Goal: Task Accomplishment & Management: Manage account settings

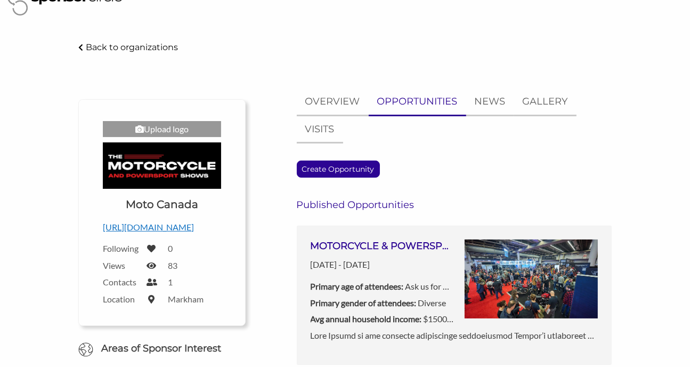
scroll to position [10, 0]
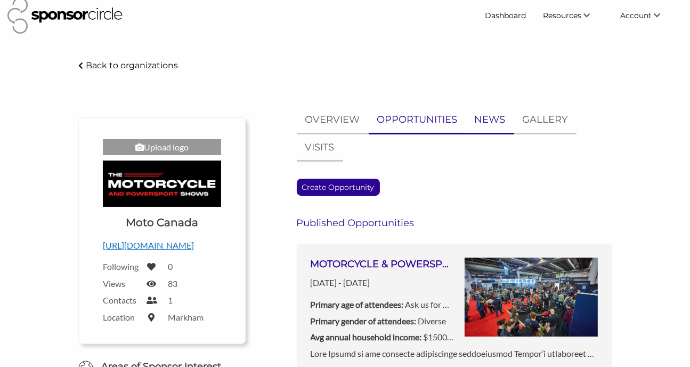
click at [501, 119] on p "NEWS" at bounding box center [490, 119] width 31 height 15
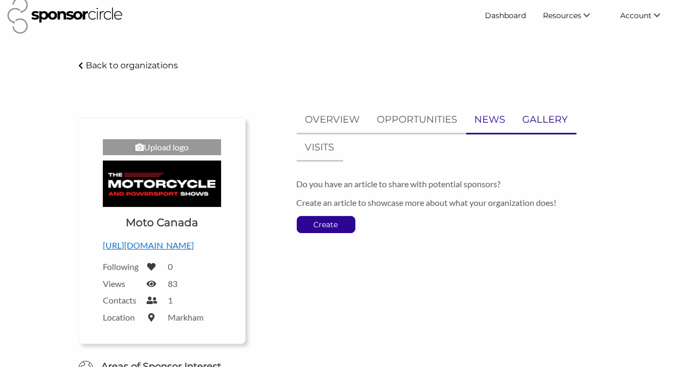
click at [533, 120] on p "GALLERY" at bounding box center [545, 119] width 45 height 15
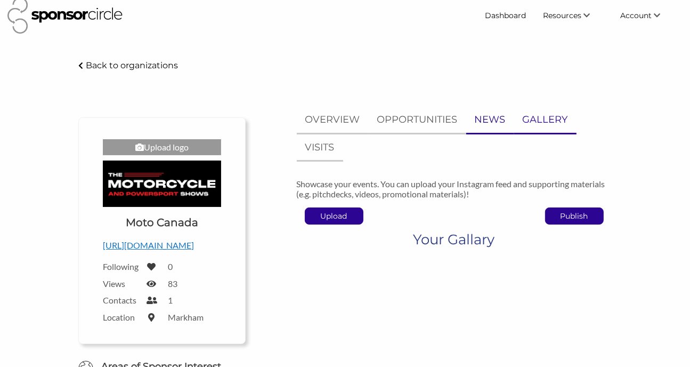
scroll to position [117, 0]
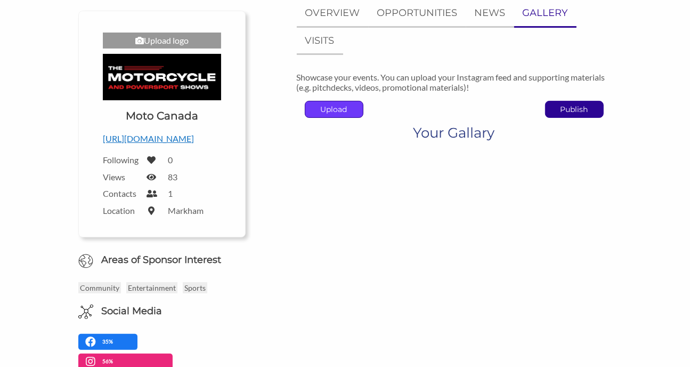
click at [346, 109] on p "Upload" at bounding box center [334, 109] width 58 height 16
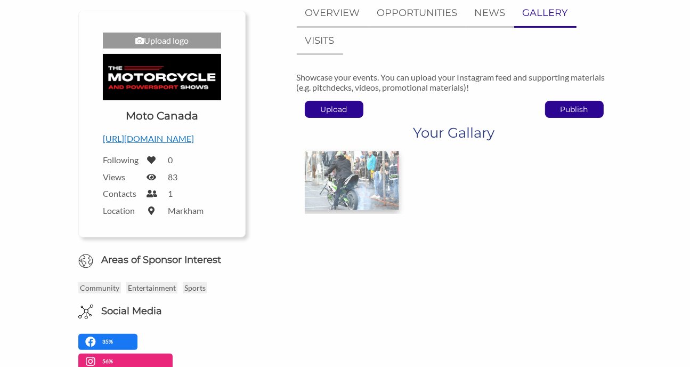
click at [384, 198] on img at bounding box center [348, 180] width 99 height 59
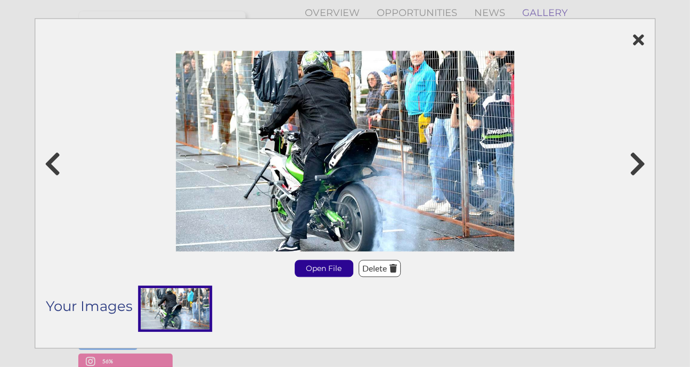
click at [360, 152] on img at bounding box center [345, 151] width 338 height 200
click at [630, 164] on icon at bounding box center [638, 164] width 20 height 32
click at [636, 43] on icon at bounding box center [345, 40] width 599 height 16
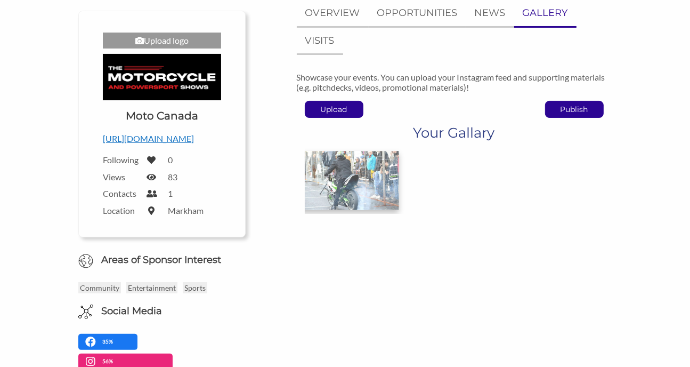
click at [369, 175] on img at bounding box center [348, 180] width 99 height 59
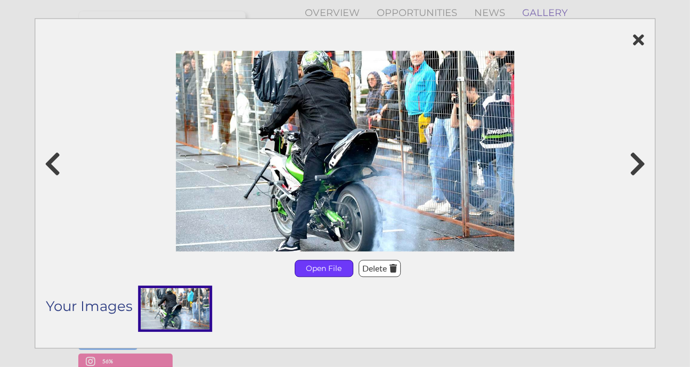
click at [331, 264] on p "Open File" at bounding box center [324, 268] width 58 height 16
click at [642, 45] on icon at bounding box center [345, 40] width 599 height 16
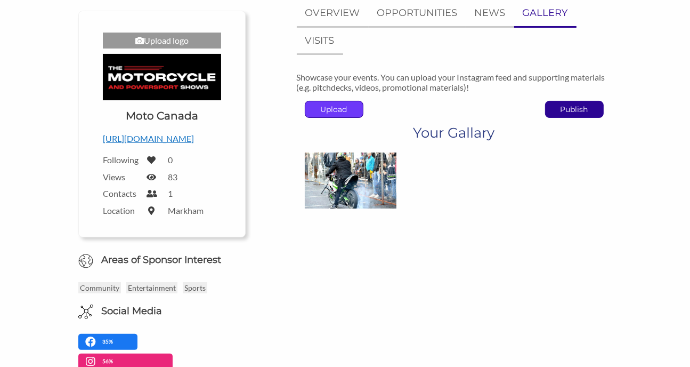
click at [355, 108] on p "Upload" at bounding box center [334, 109] width 58 height 16
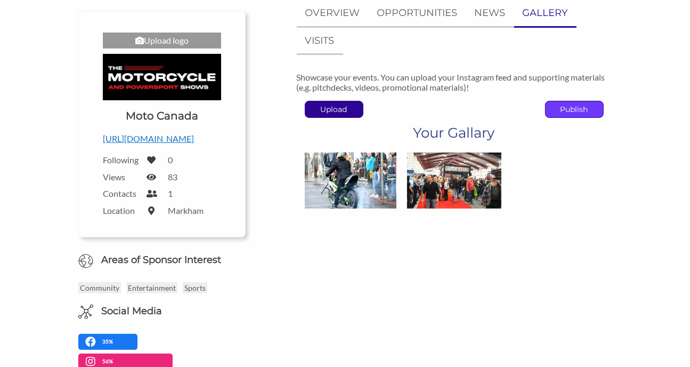
click at [577, 109] on p "Publish" at bounding box center [575, 109] width 58 height 16
click at [335, 108] on p "Upload" at bounding box center [334, 109] width 58 height 16
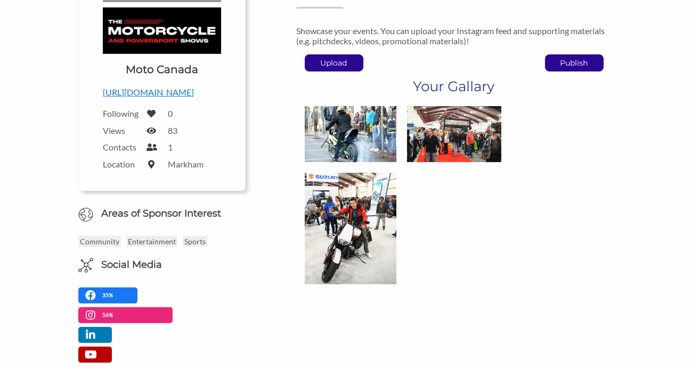
scroll to position [63, 0]
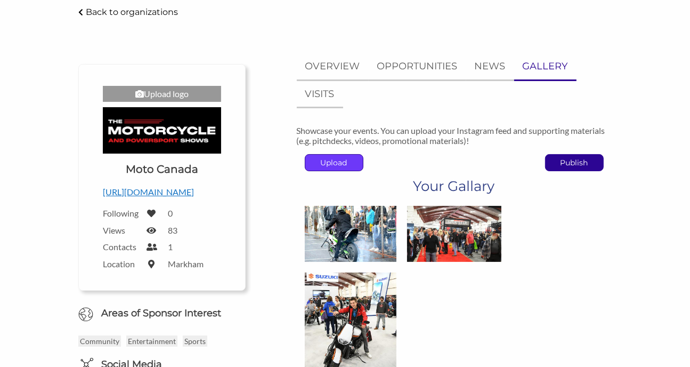
click at [346, 162] on p "Upload" at bounding box center [334, 162] width 58 height 16
click at [343, 164] on p "Upload" at bounding box center [334, 162] width 58 height 16
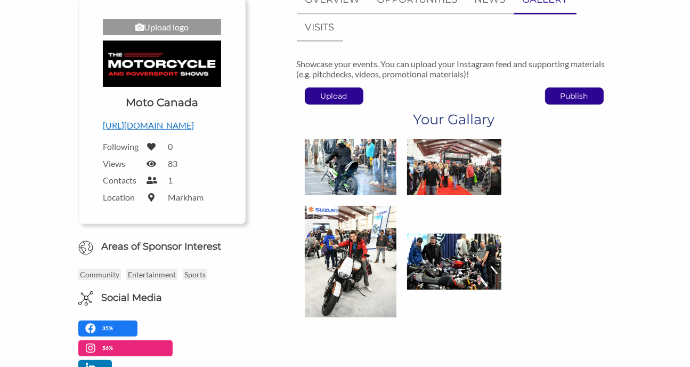
scroll to position [117, 0]
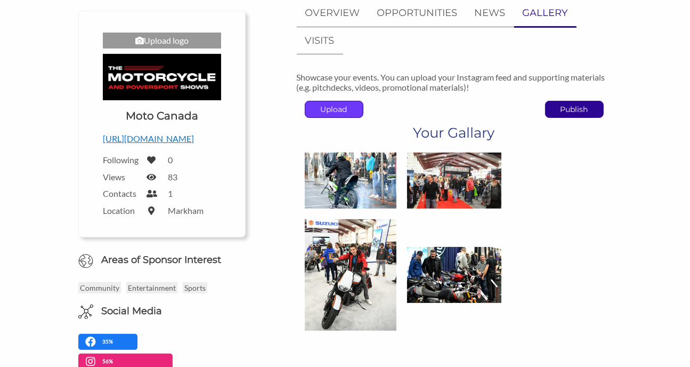
click at [353, 106] on p "Upload" at bounding box center [334, 109] width 58 height 16
click at [347, 106] on p "Upload" at bounding box center [334, 109] width 58 height 16
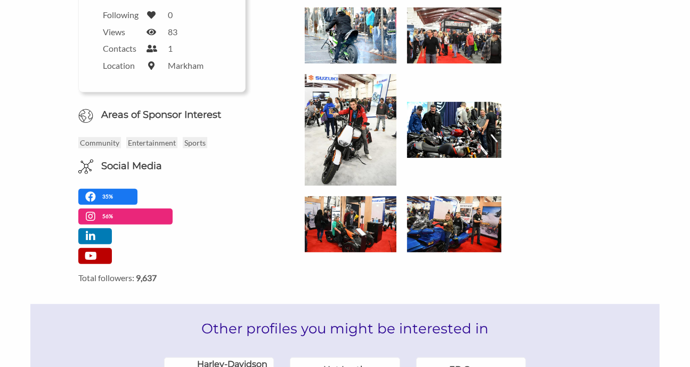
scroll to position [170, 0]
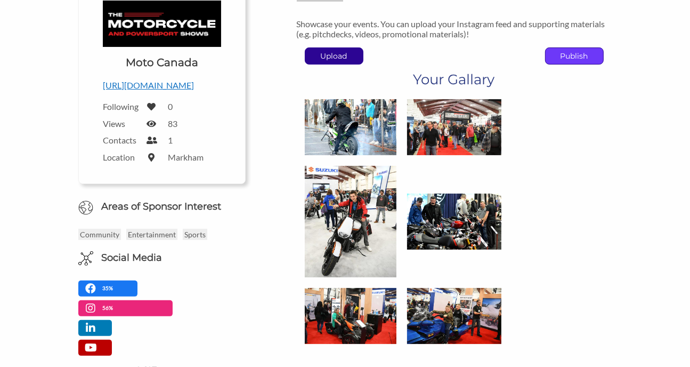
click at [571, 56] on p "Publish" at bounding box center [575, 56] width 58 height 16
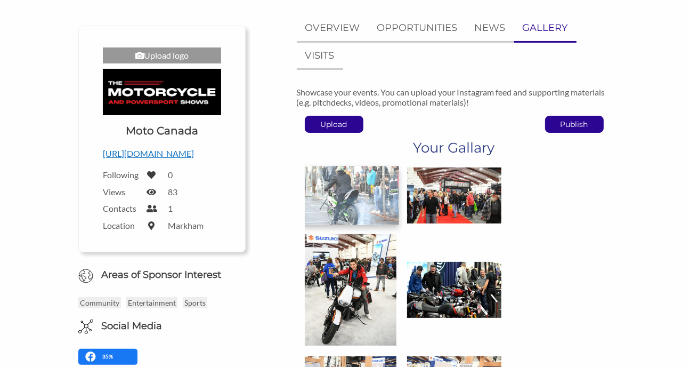
scroll to position [0, 0]
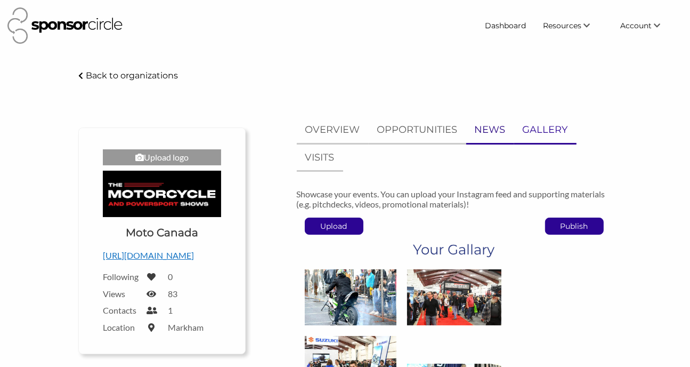
click at [481, 132] on p "NEWS" at bounding box center [490, 129] width 31 height 15
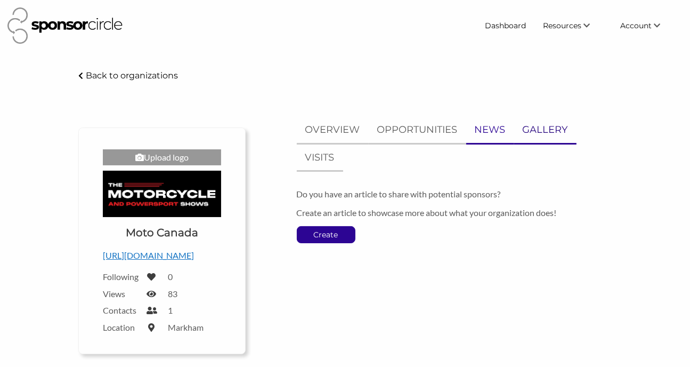
click at [526, 132] on p "GALLERY" at bounding box center [545, 129] width 45 height 15
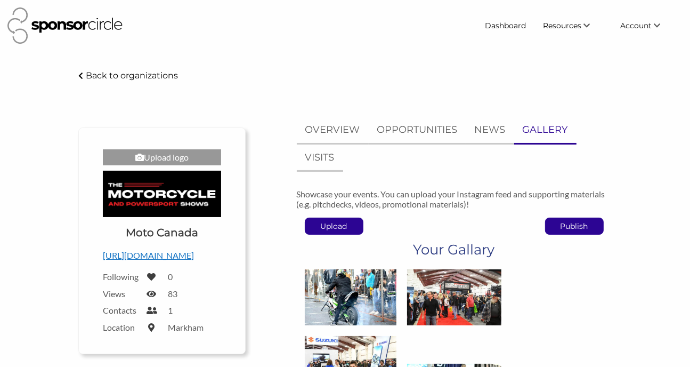
click at [181, 193] on img at bounding box center [162, 193] width 118 height 47
click at [186, 254] on p "https://motocanada.com/shows" at bounding box center [162, 255] width 118 height 14
click at [489, 79] on div "Back to organizations" at bounding box center [344, 76] width 549 height 14
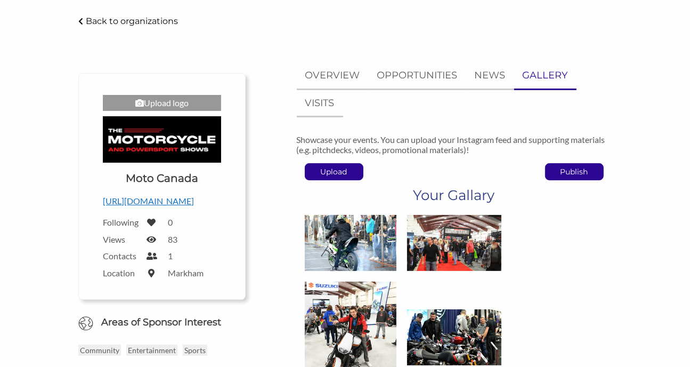
scroll to position [53, 0]
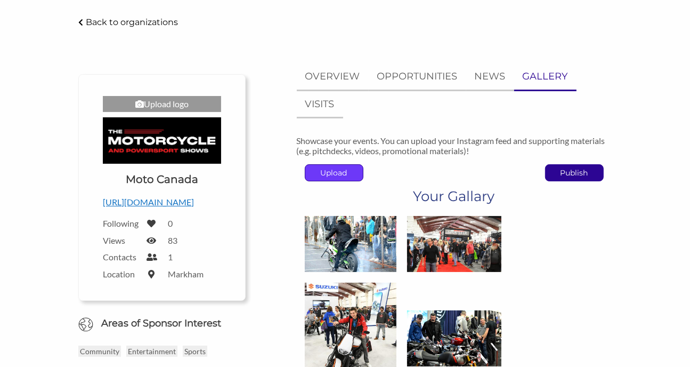
click at [352, 166] on p "Upload" at bounding box center [334, 173] width 58 height 16
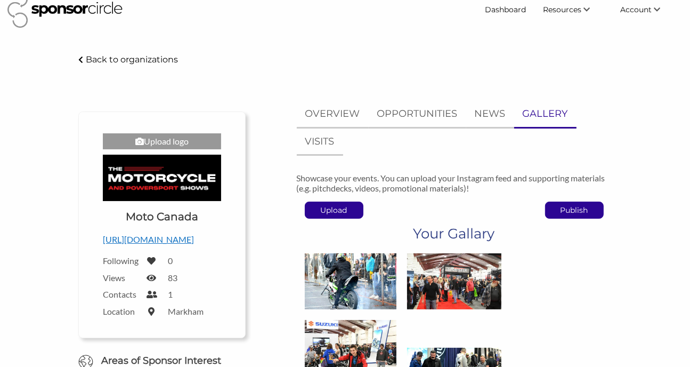
scroll to position [0, 0]
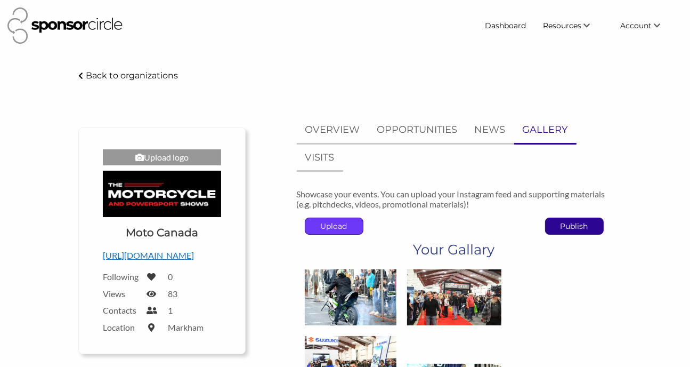
click at [335, 223] on p "Upload" at bounding box center [334, 226] width 58 height 16
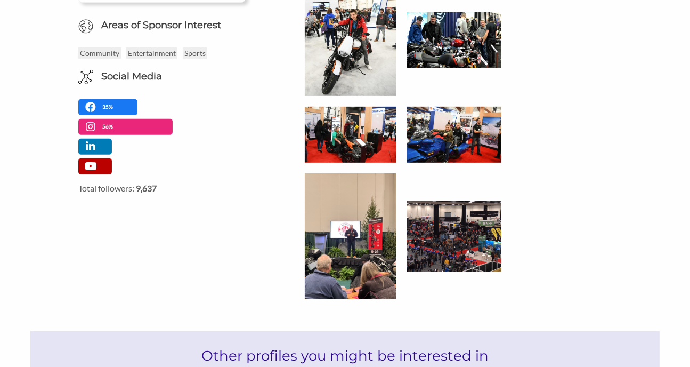
scroll to position [479, 0]
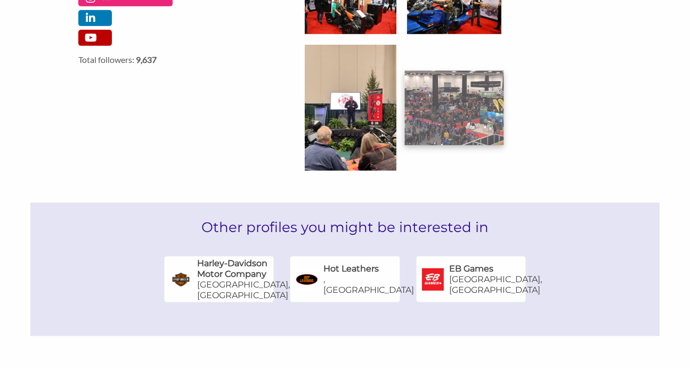
click at [443, 100] on img at bounding box center [453, 107] width 99 height 75
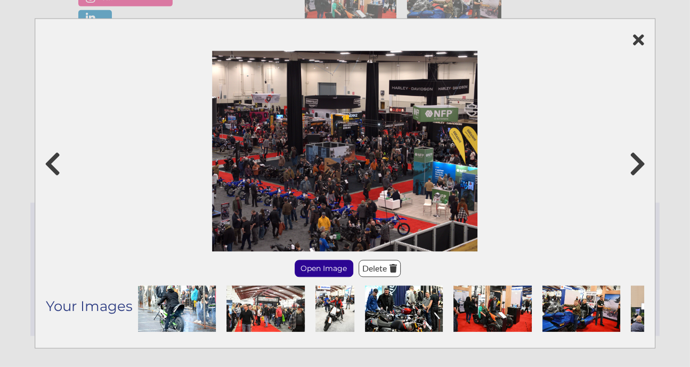
click at [641, 43] on icon at bounding box center [345, 40] width 599 height 16
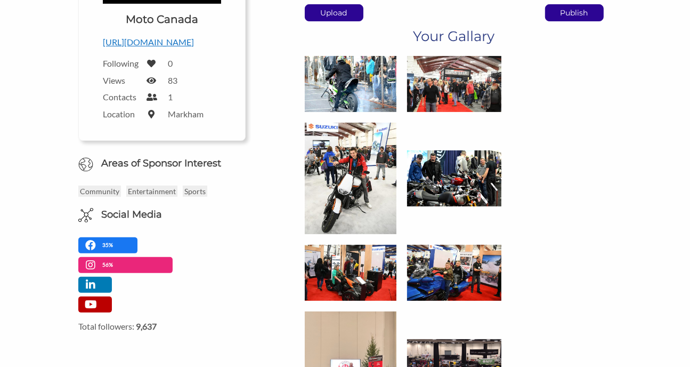
scroll to position [0, 0]
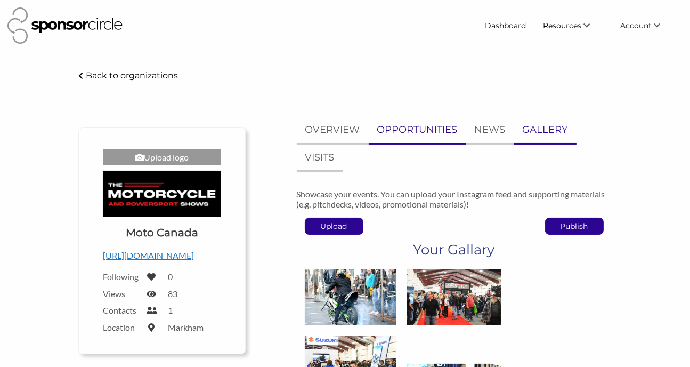
click at [418, 130] on p "OPPORTUNITIES" at bounding box center [417, 129] width 80 height 15
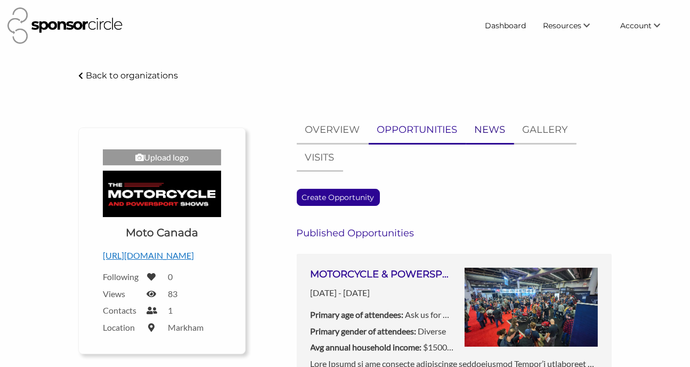
click at [487, 132] on p "NEWS" at bounding box center [490, 129] width 31 height 15
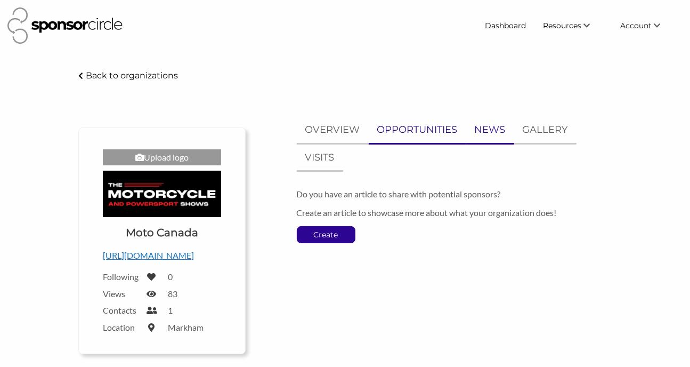
click at [426, 133] on p "OPPORTUNITIES" at bounding box center [417, 129] width 80 height 15
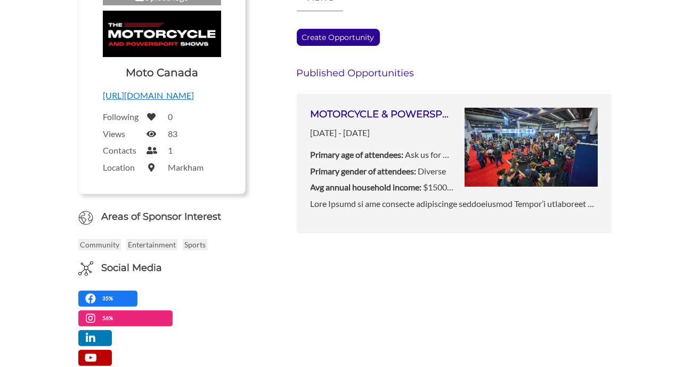
scroll to position [53, 0]
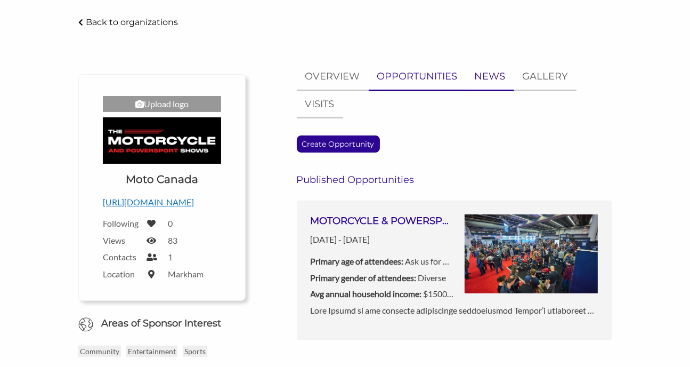
click at [490, 83] on p "NEWS" at bounding box center [490, 76] width 31 height 15
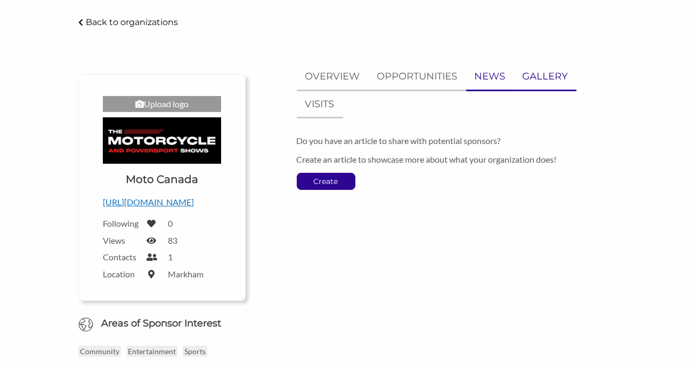
click at [536, 79] on p "GALLERY" at bounding box center [545, 76] width 45 height 15
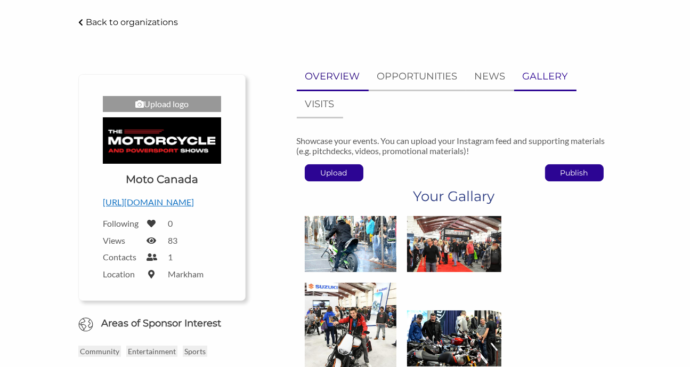
click at [328, 75] on p "OVERVIEW" at bounding box center [332, 76] width 55 height 15
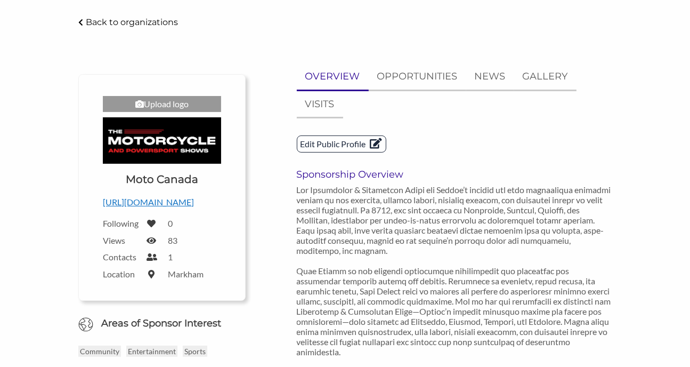
click at [327, 141] on p "Edit Public Profile" at bounding box center [341, 144] width 88 height 16
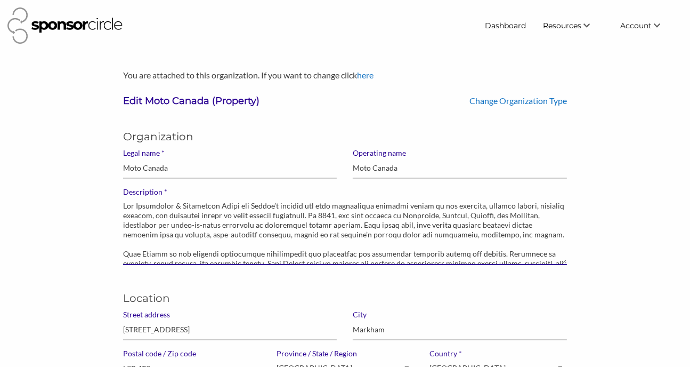
drag, startPoint x: 136, startPoint y: 205, endPoint x: 121, endPoint y: 207, distance: 14.5
click at [121, 207] on div "* Description" at bounding box center [345, 230] width 460 height 86
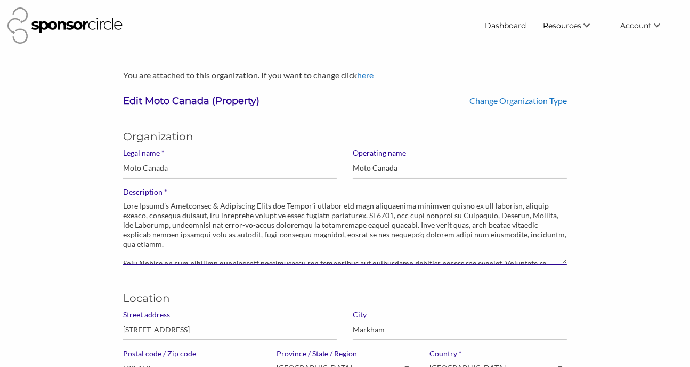
click at [207, 261] on textarea "* Description" at bounding box center [345, 231] width 444 height 68
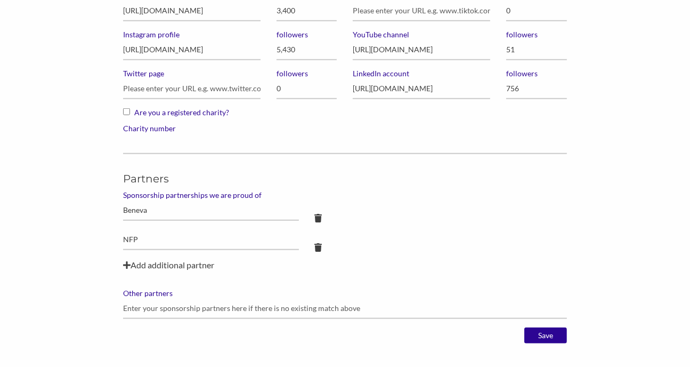
scroll to position [1004, 0]
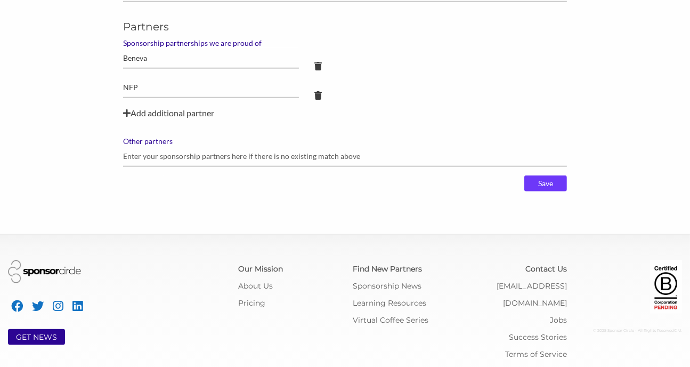
type textarea "Moto Canada's Motorcycle & Powersport Shows are Canada’s largest and most influ…"
click at [558, 183] on input "Save" at bounding box center [545, 183] width 43 height 16
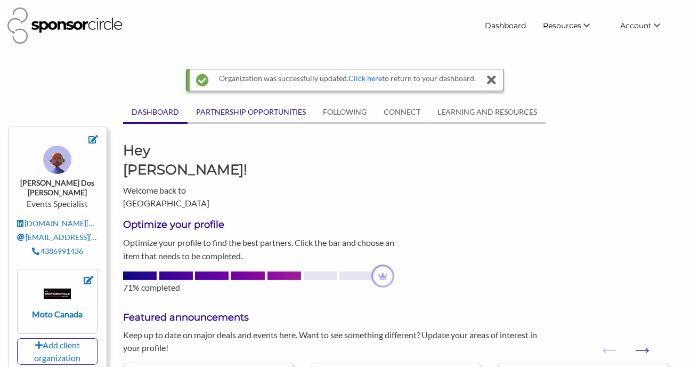
click at [250, 106] on link "PARTNERSHIP OPPORTUNITIES" at bounding box center [251, 112] width 127 height 20
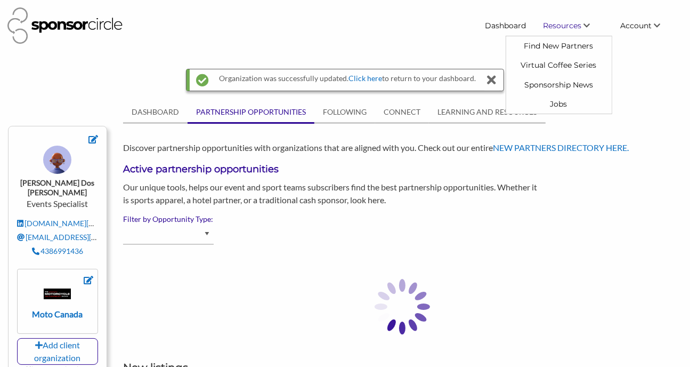
click at [572, 28] on span "Resources" at bounding box center [562, 26] width 38 height 10
click at [556, 43] on link "Find New Partners" at bounding box center [558, 45] width 105 height 19
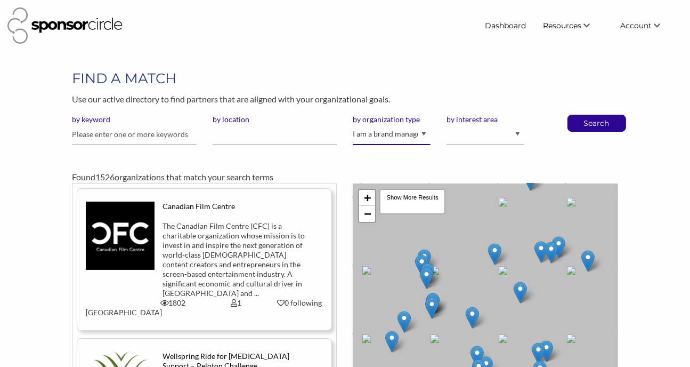
click at [404, 137] on select "I am an event organizer seeking new partnerships with suppliers, exhibitors or …" at bounding box center [392, 134] width 78 height 21
click at [353, 124] on select "I am an event organizer seeking new partnerships with suppliers, exhibitors or …" at bounding box center [392, 134] width 78 height 21
click at [598, 122] on p "Search" at bounding box center [596, 123] width 35 height 16
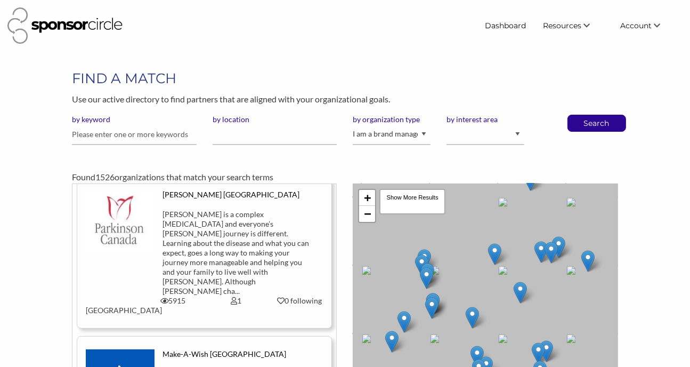
scroll to position [1012, 0]
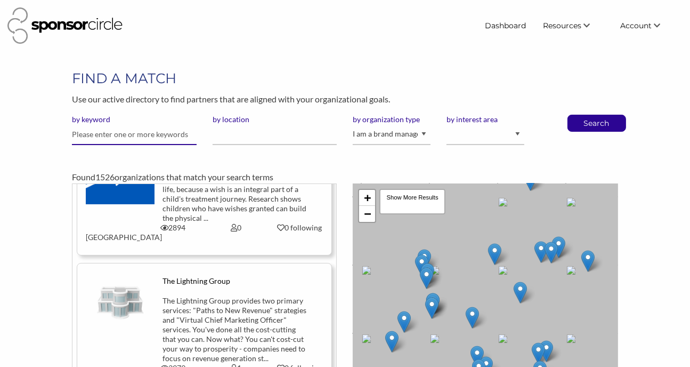
click at [128, 131] on input "text" at bounding box center [134, 134] width 125 height 21
type input "motorcycle"
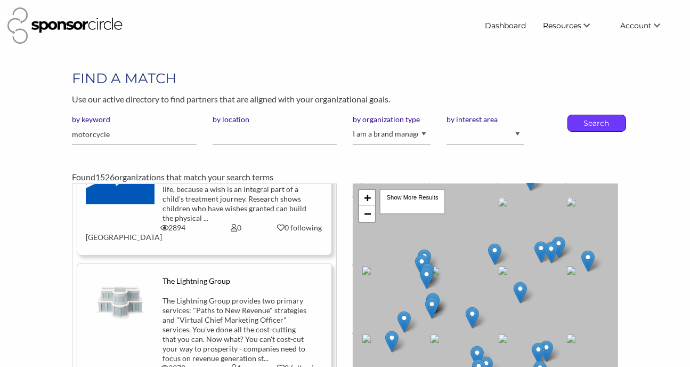
click at [605, 127] on p "Search" at bounding box center [596, 123] width 35 height 16
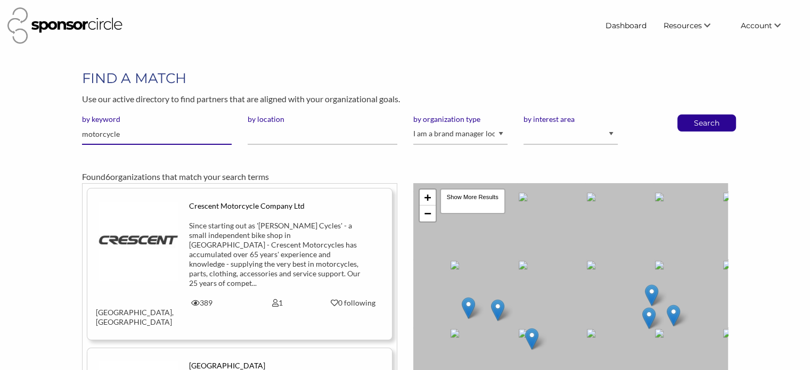
click at [178, 135] on input "motorcycle" at bounding box center [157, 134] width 150 height 21
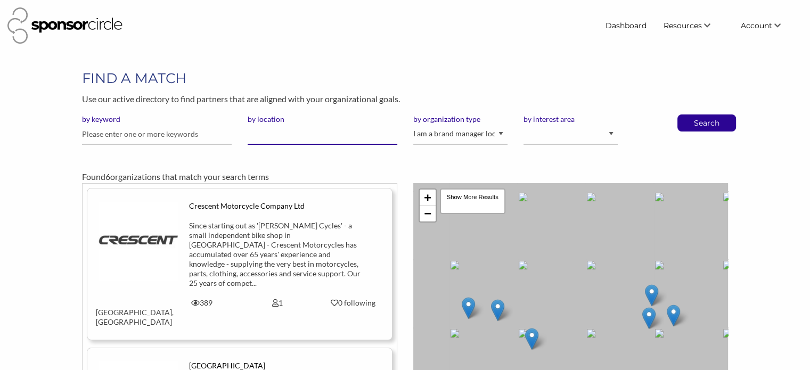
click at [349, 139] on input "by location" at bounding box center [323, 134] width 150 height 21
click at [442, 139] on select "I am an event organizer seeking new partnerships with suppliers, exhibitors or …" at bounding box center [460, 134] width 94 height 21
click at [413, 124] on select "I am an event organizer seeking new partnerships with suppliers, exhibitors or …" at bounding box center [460, 134] width 94 height 21
click at [577, 134] on select "Animal Welfare Arts and Culture Business and Entrepreneurship Community Diversi…" at bounding box center [571, 134] width 94 height 21
click at [689, 128] on p "Search" at bounding box center [706, 123] width 35 height 16
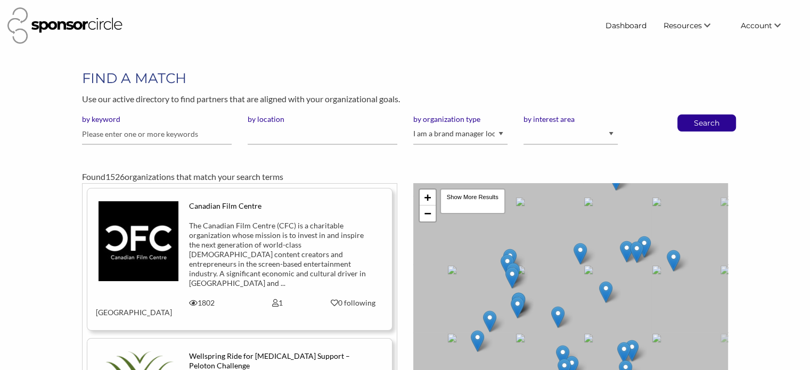
click at [701, 125] on p "Search" at bounding box center [706, 123] width 35 height 16
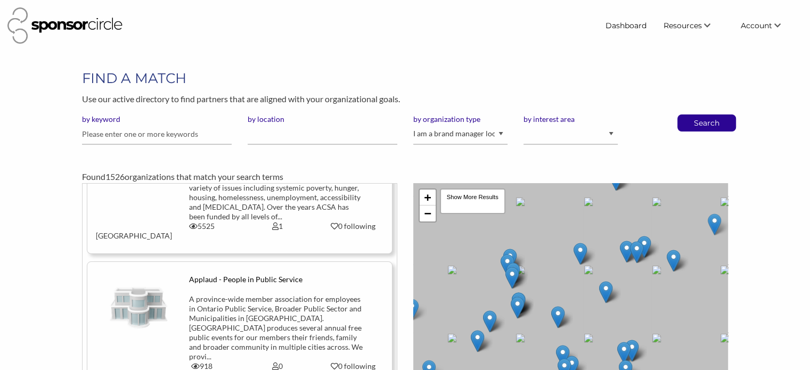
scroll to position [9554, 0]
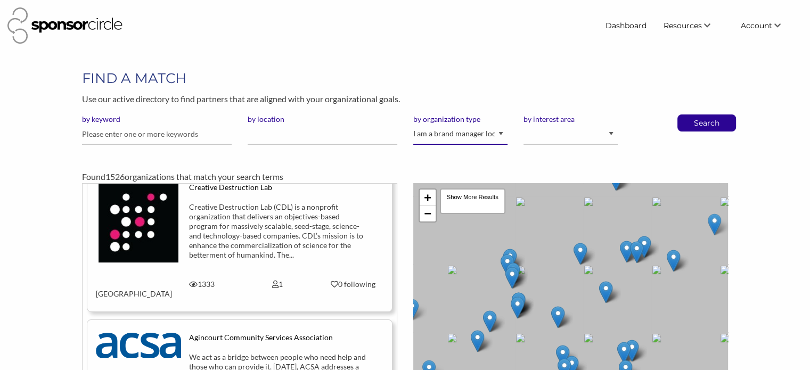
click at [442, 129] on select "I am an event organizer seeking new partnerships with suppliers, exhibitors or …" at bounding box center [460, 134] width 94 height 21
click at [217, 150] on div "by keyword" at bounding box center [157, 134] width 166 height 39
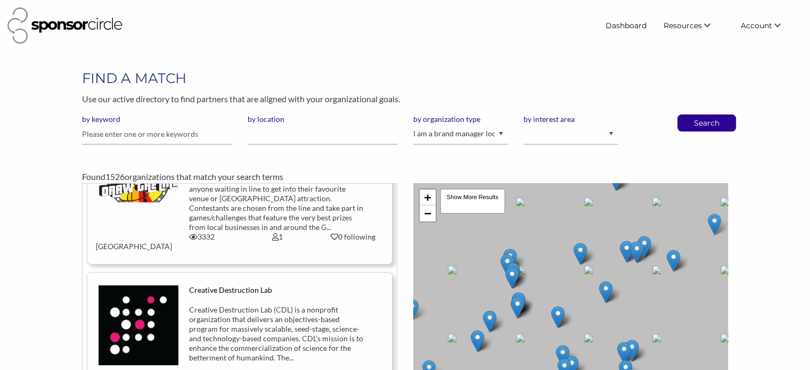
scroll to position [9448, 0]
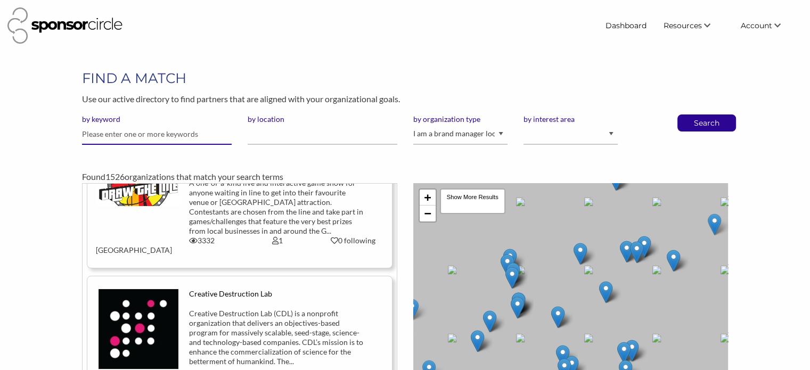
click at [122, 136] on input "text" at bounding box center [157, 134] width 150 height 21
type input "moto"
click at [689, 115] on button "Search" at bounding box center [706, 123] width 35 height 16
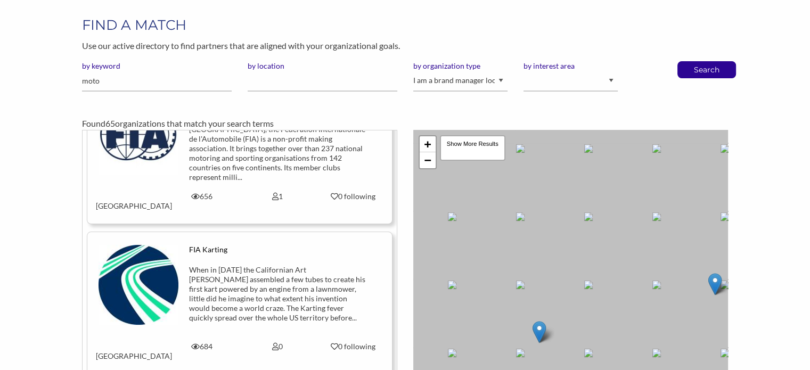
scroll to position [8284, 0]
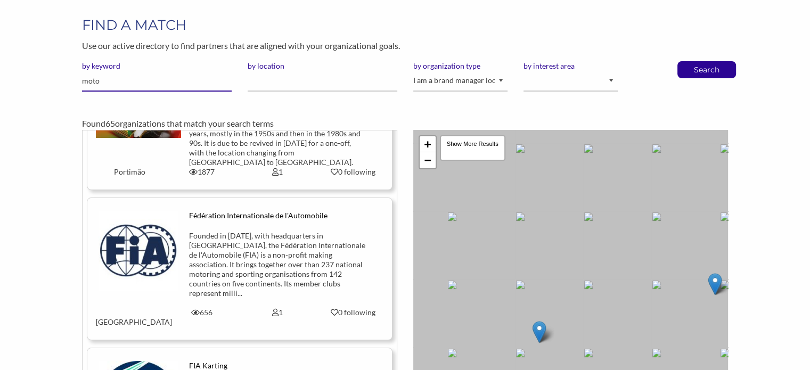
click at [134, 85] on input "moto" at bounding box center [157, 81] width 150 height 21
click at [573, 82] on select "Animal Welfare Arts and Culture Business and Entrepreneurship Community Diversi…" at bounding box center [571, 81] width 94 height 21
click at [524, 71] on select "Animal Welfare Arts and Culture Business and Entrepreneurship Community Diversi…" at bounding box center [571, 81] width 94 height 21
click at [307, 97] on div "by location" at bounding box center [323, 80] width 166 height 39
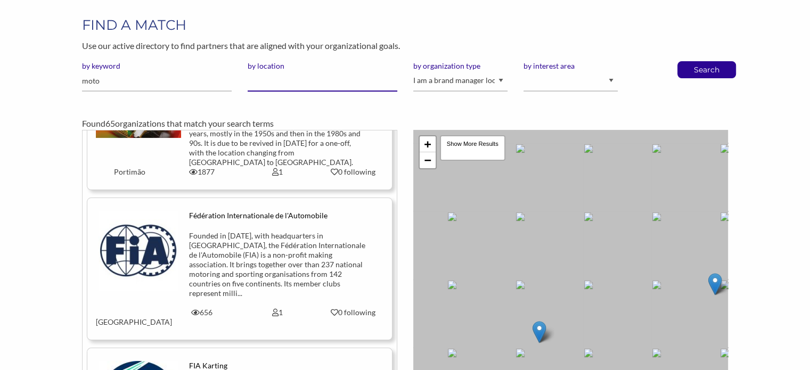
click at [288, 81] on input "by location" at bounding box center [323, 81] width 150 height 21
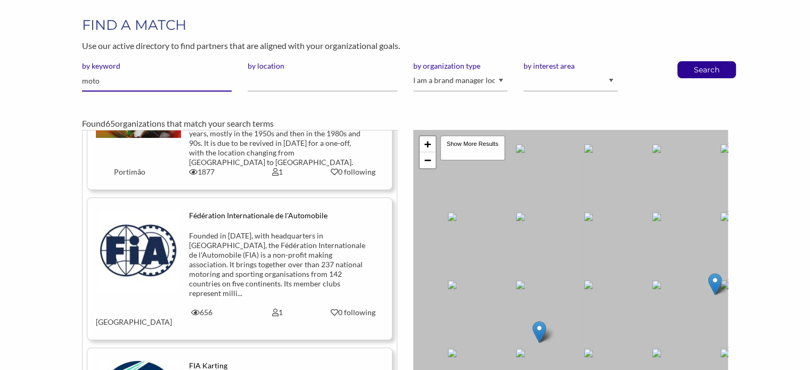
click at [112, 83] on input "moto" at bounding box center [157, 81] width 150 height 21
click at [119, 80] on input "moto" at bounding box center [157, 81] width 150 height 21
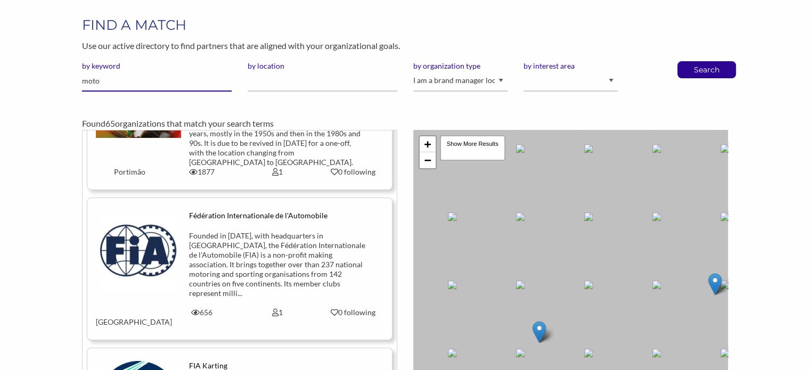
click at [119, 80] on input "moto" at bounding box center [157, 81] width 150 height 21
type input "motorcycle"
click at [690, 72] on p "Search" at bounding box center [706, 70] width 35 height 16
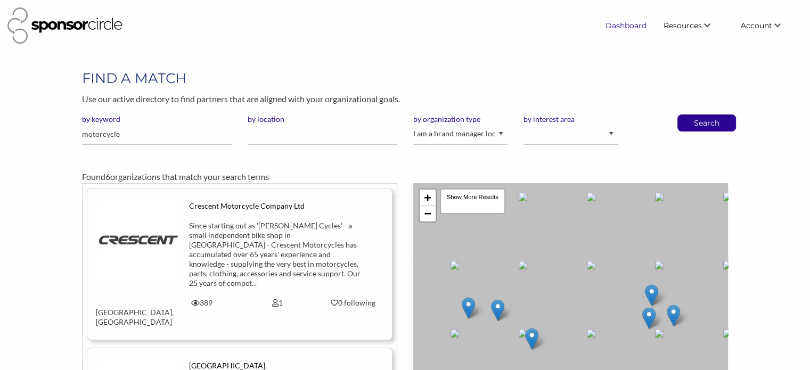
click at [619, 21] on link "Dashboard" at bounding box center [626, 25] width 58 height 19
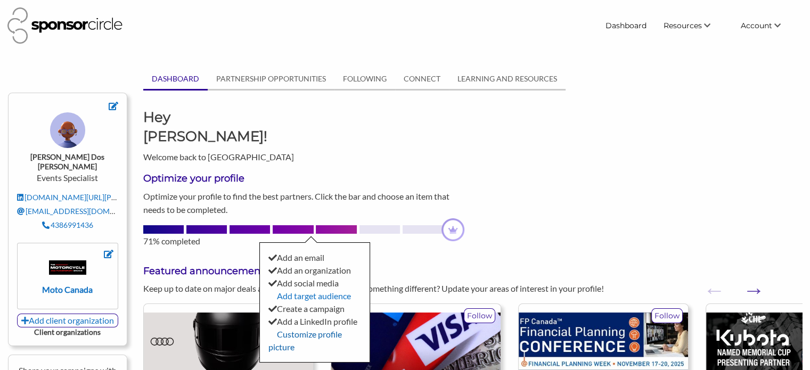
click at [329, 329] on link "Customize profile picture" at bounding box center [306, 340] width 74 height 23
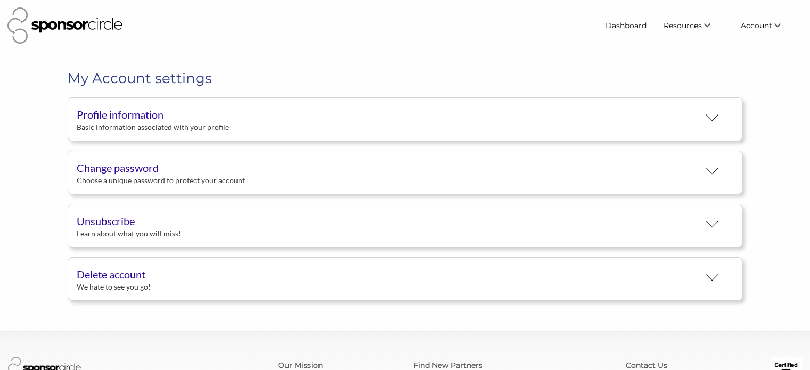
scroll to position [20, 0]
click at [151, 117] on div "Profile information" at bounding box center [388, 115] width 623 height 16
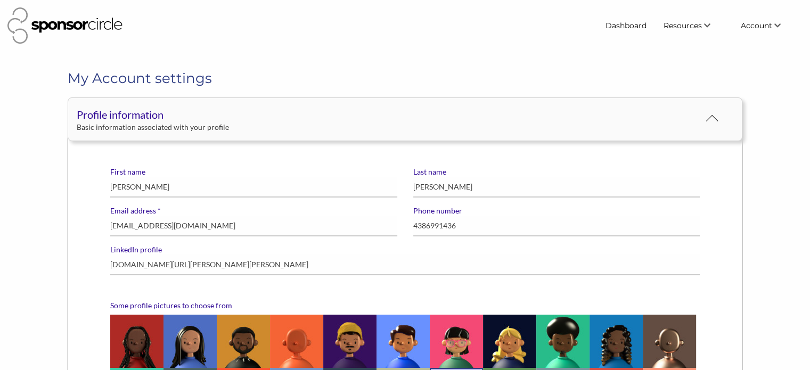
scroll to position [0, 0]
click at [172, 85] on h1 "My Account settings" at bounding box center [406, 78] width 676 height 19
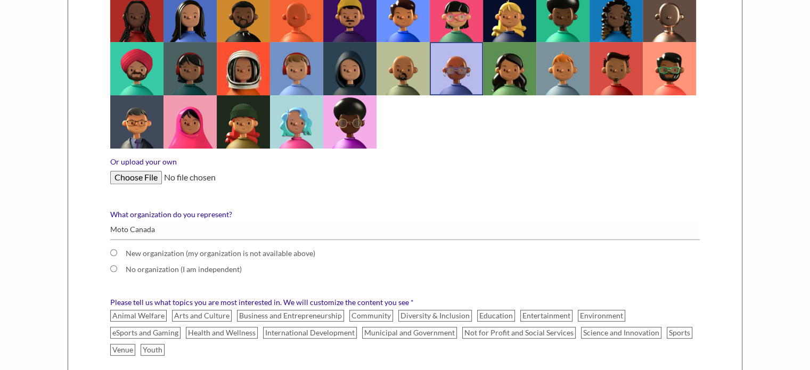
scroll to position [320, 0]
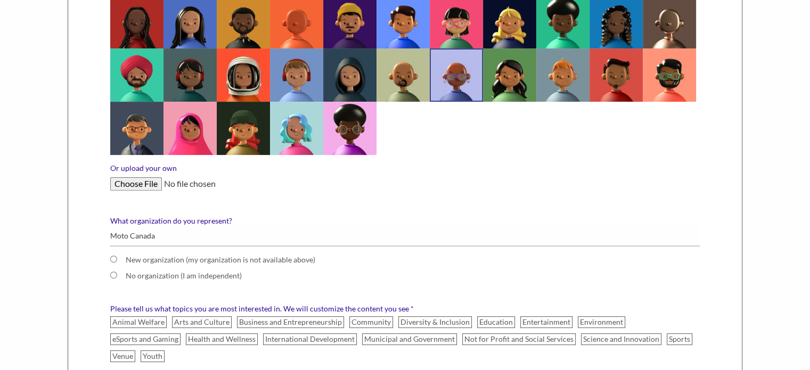
click at [139, 180] on input "Or upload your own" at bounding box center [405, 183] width 590 height 13
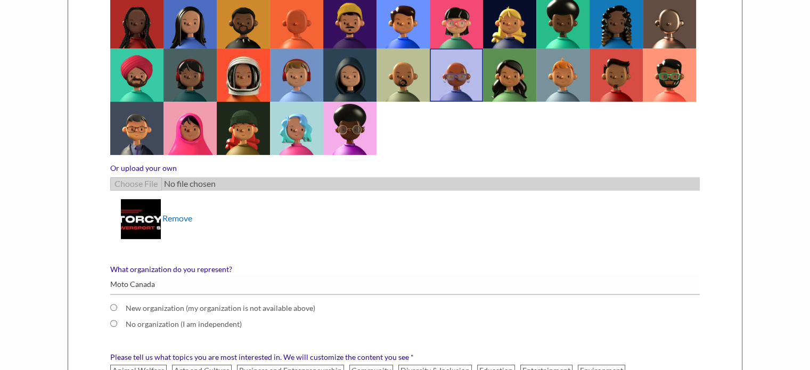
scroll to position [533, 0]
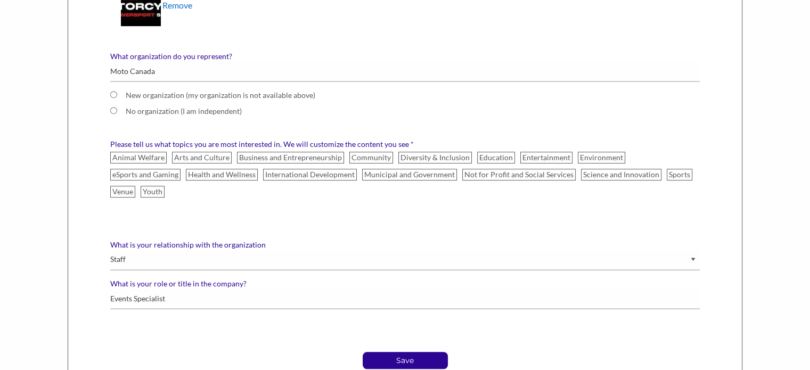
click at [141, 10] on img at bounding box center [141, 6] width 40 height 40
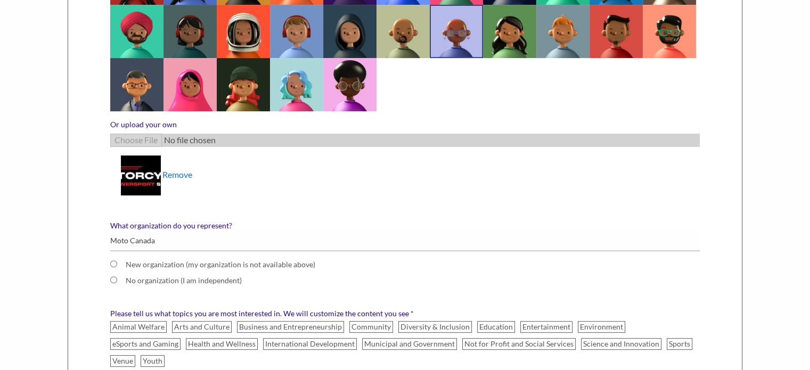
scroll to position [266, 0]
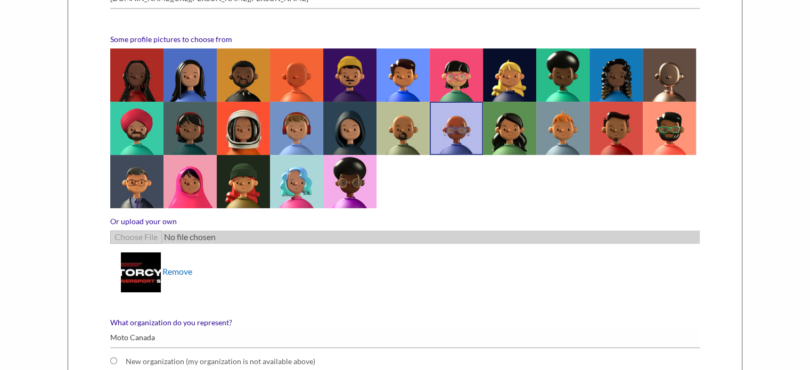
click at [144, 270] on img at bounding box center [141, 273] width 40 height 40
click at [150, 258] on img at bounding box center [141, 273] width 40 height 40
drag, startPoint x: 147, startPoint y: 260, endPoint x: 148, endPoint y: 280, distance: 20.3
click at [148, 280] on img at bounding box center [141, 273] width 40 height 40
drag, startPoint x: 162, startPoint y: 276, endPoint x: 182, endPoint y: 299, distance: 30.6
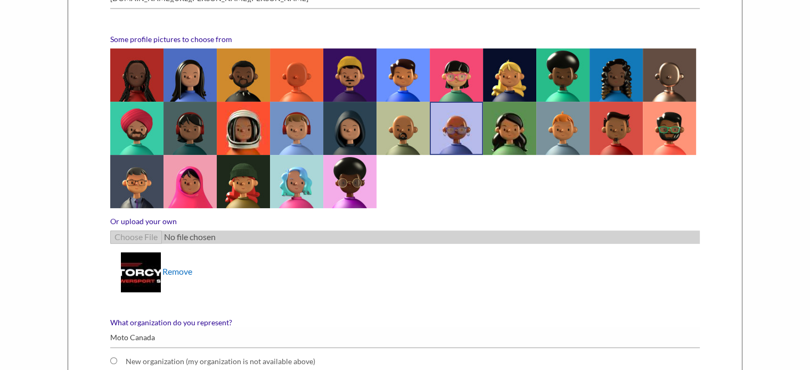
click at [182, 299] on div "Some profile pictures to choose from Or upload your own Remove" at bounding box center [405, 168] width 606 height 266
click at [182, 274] on link "Remove" at bounding box center [177, 271] width 30 height 10
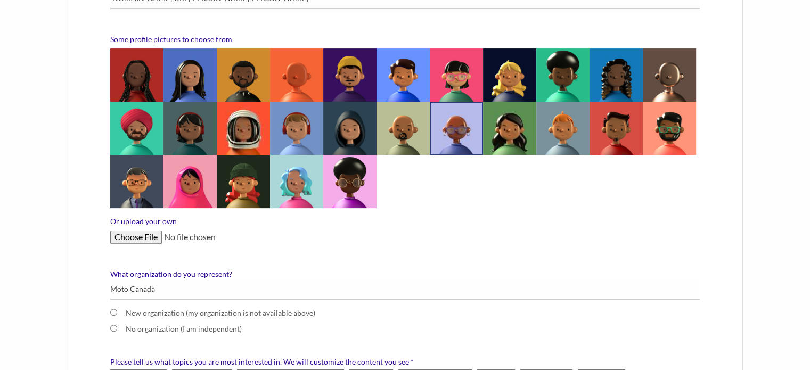
click at [145, 234] on input "Or upload your own" at bounding box center [405, 237] width 590 height 13
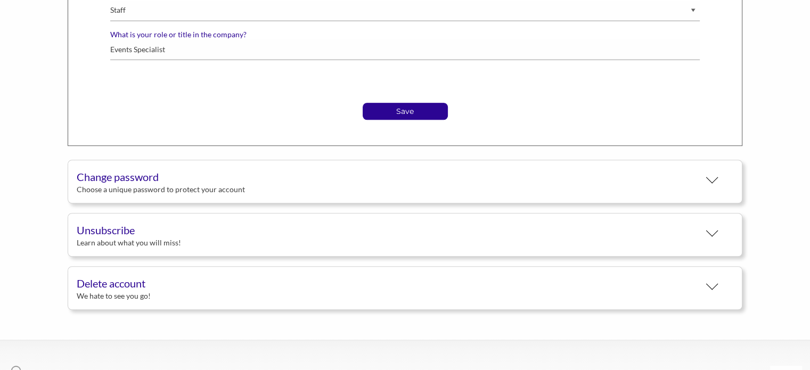
scroll to position [867, 0]
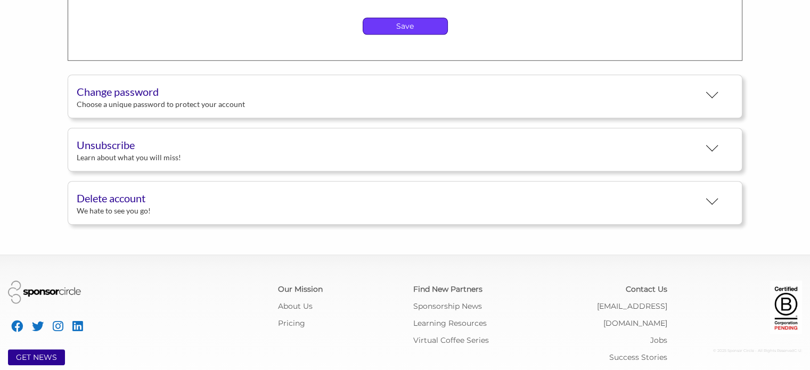
click at [406, 18] on p "Save" at bounding box center [405, 26] width 84 height 16
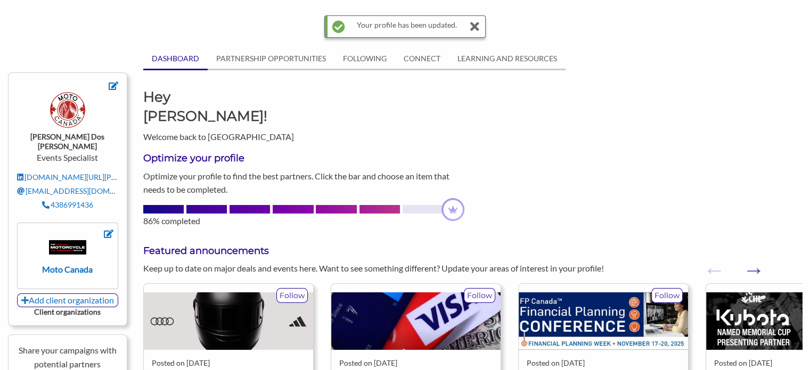
scroll to position [107, 0]
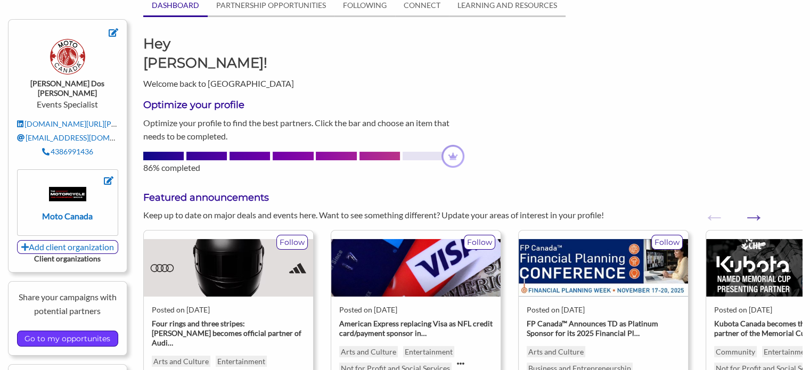
click at [77, 331] on input "Go to my opportunites" at bounding box center [67, 338] width 96 height 15
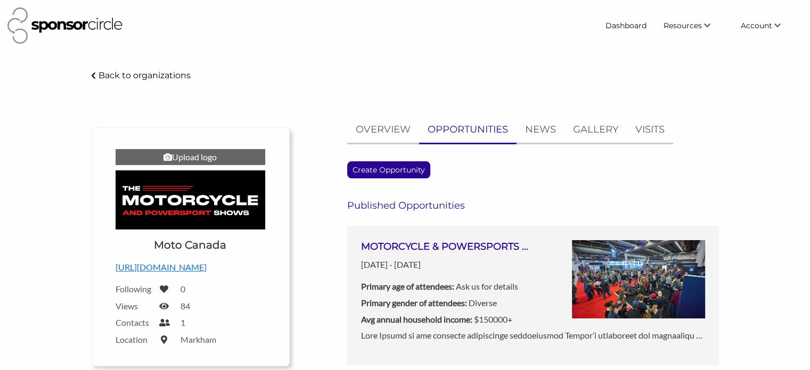
click at [201, 157] on div "Upload logo" at bounding box center [191, 157] width 150 height 16
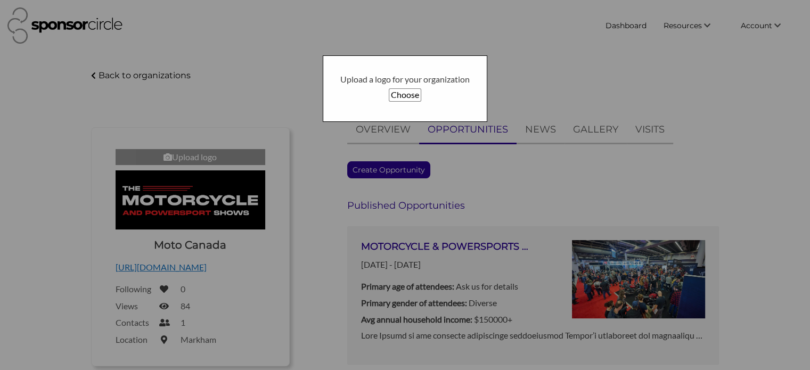
click at [403, 95] on button "Choose" at bounding box center [405, 94] width 32 height 13
click at [501, 122] on div at bounding box center [405, 185] width 810 height 370
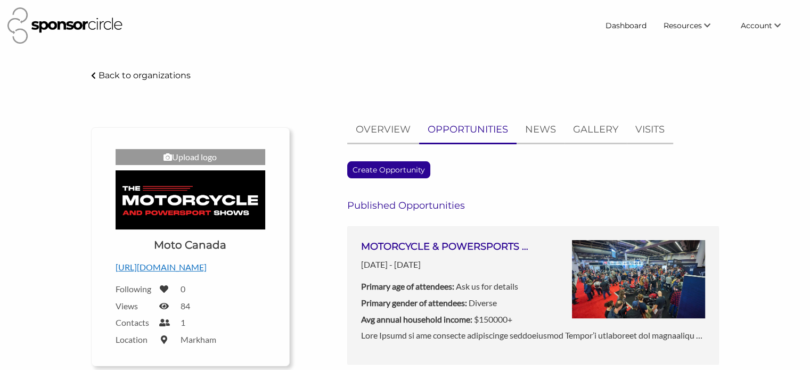
click at [617, 270] on div at bounding box center [405, 185] width 810 height 370
click at [600, 281] on img at bounding box center [638, 279] width 133 height 79
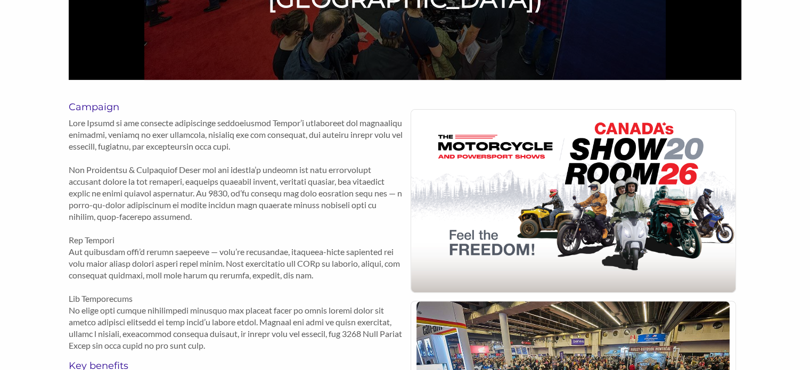
scroll to position [426, 0]
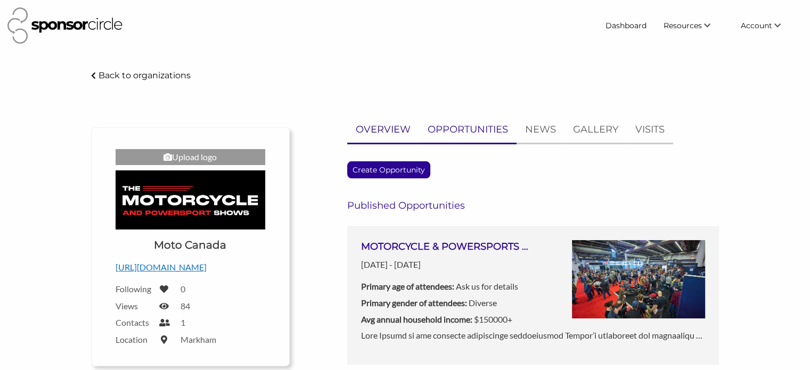
click at [384, 126] on p "OVERVIEW" at bounding box center [383, 129] width 55 height 15
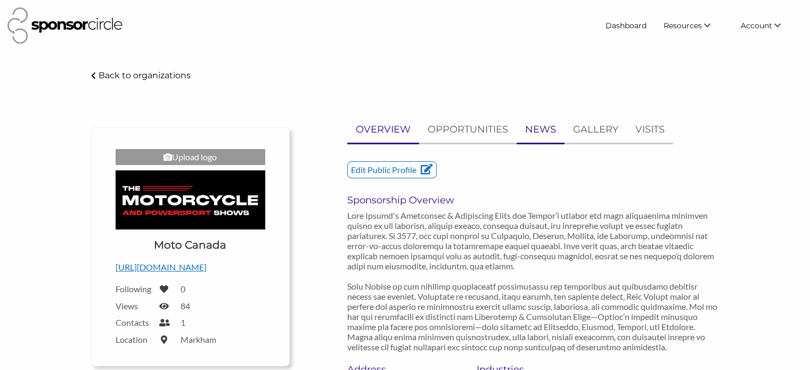
click at [530, 129] on p "NEWS" at bounding box center [540, 129] width 31 height 15
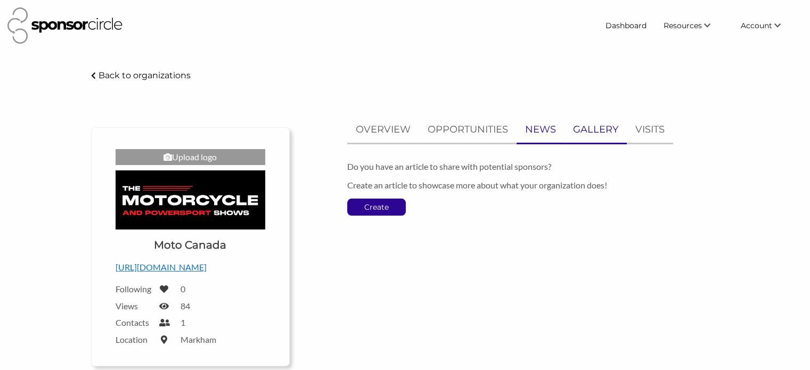
click at [584, 129] on p "GALLERY" at bounding box center [595, 129] width 45 height 15
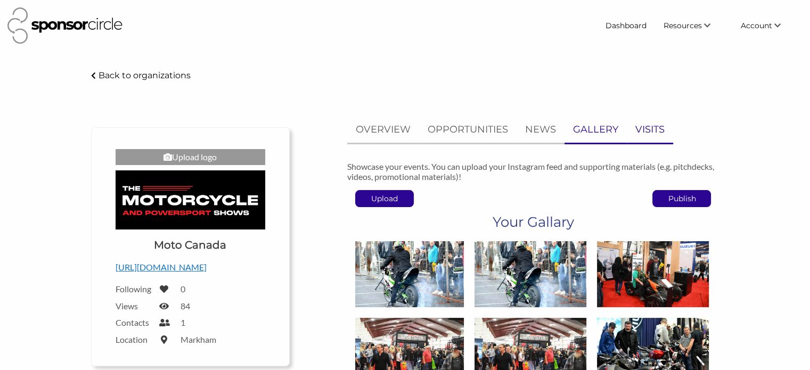
click at [651, 129] on p "VISITS" at bounding box center [650, 129] width 29 height 15
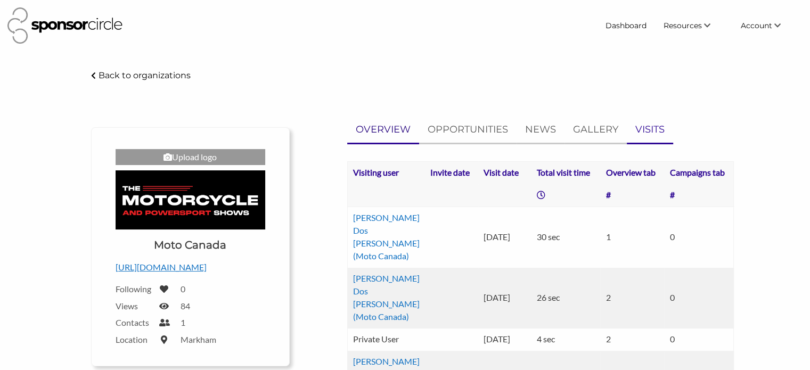
click at [382, 131] on p "OVERVIEW" at bounding box center [383, 129] width 55 height 15
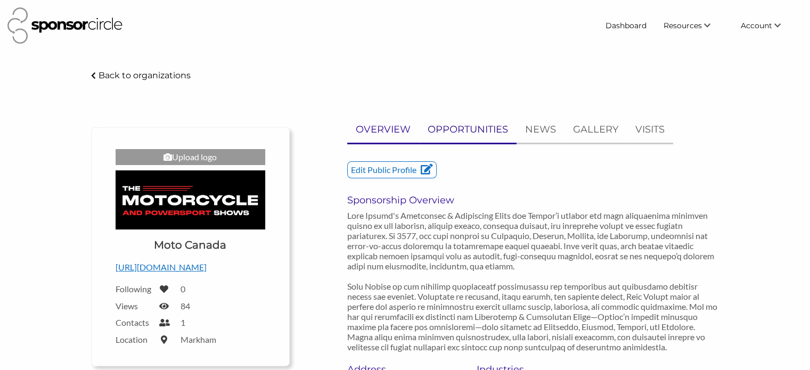
click at [457, 128] on p "OPPORTUNITIES" at bounding box center [468, 129] width 80 height 15
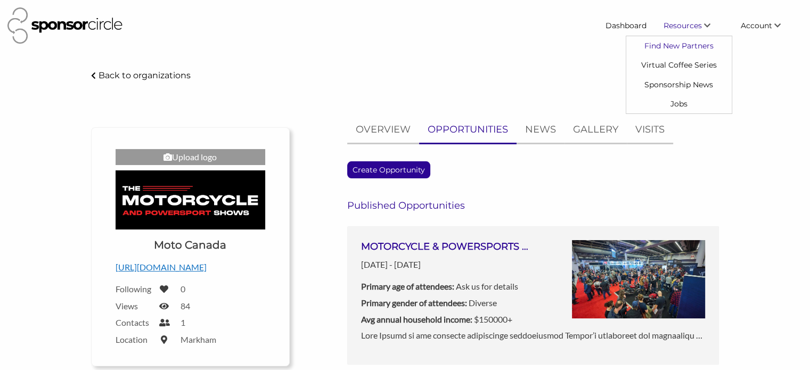
click at [673, 47] on link "Find New Partners" at bounding box center [679, 45] width 105 height 19
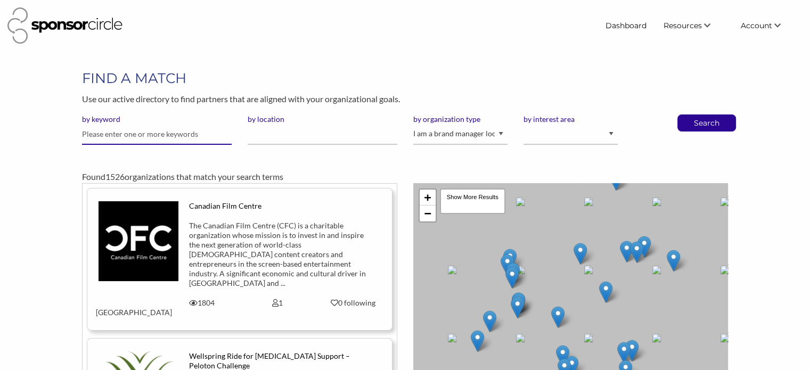
click at [159, 129] on input "text" at bounding box center [157, 134] width 150 height 21
type input "air canada"
click at [689, 115] on button "Search" at bounding box center [706, 123] width 35 height 16
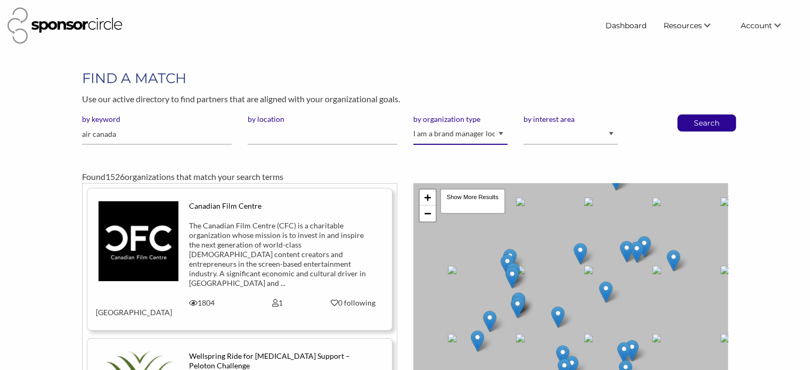
click at [461, 138] on select "I am an event organizer seeking new partnerships with suppliers, exhibitors or …" at bounding box center [460, 134] width 94 height 21
select select "Property"
click at [413, 124] on select "I am an event organizer seeking new partnerships with suppliers, exhibitors or …" at bounding box center [460, 134] width 94 height 21
click at [694, 126] on p "Search" at bounding box center [706, 123] width 35 height 16
click at [701, 121] on p "Search" at bounding box center [706, 123] width 35 height 16
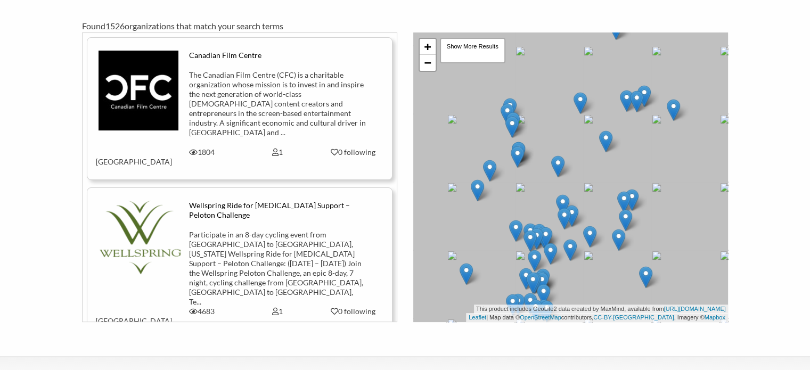
scroll to position [160, 0]
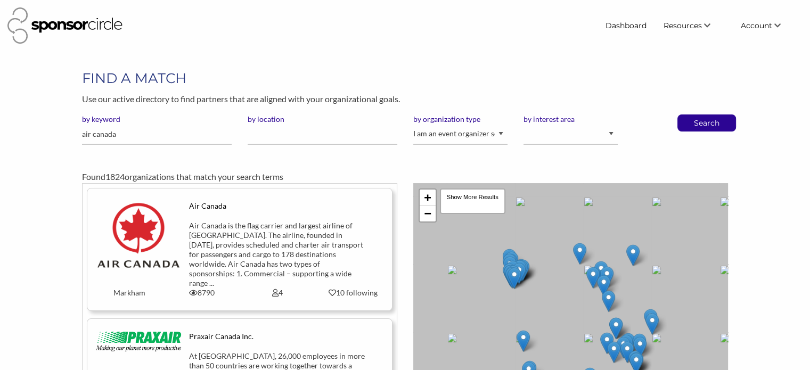
scroll to position [107, 0]
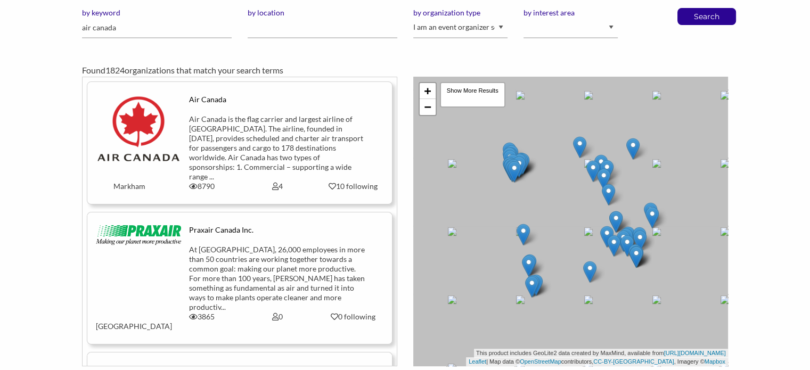
click at [257, 147] on div "Air Canada is the flag carrier and largest airline of [GEOGRAPHIC_DATA]. The ai…" at bounding box center [277, 148] width 177 height 67
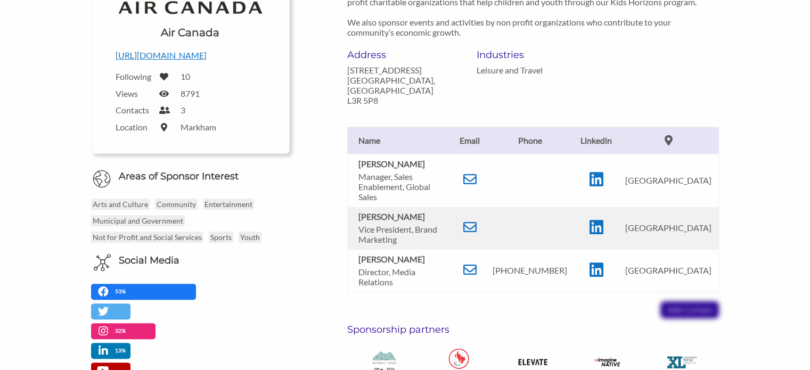
scroll to position [266, 0]
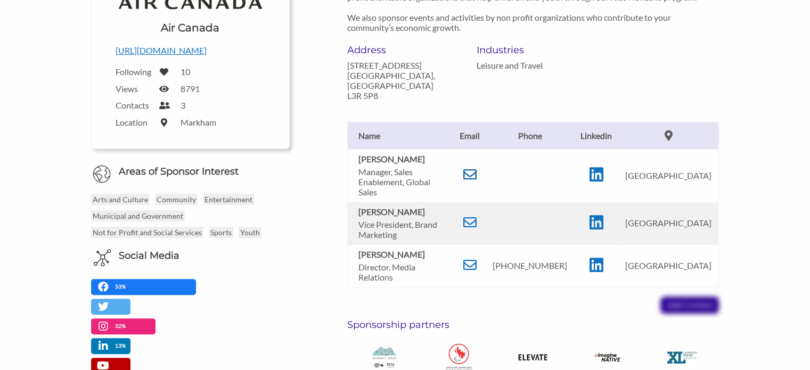
click at [476, 168] on icon at bounding box center [469, 174] width 13 height 13
drag, startPoint x: 379, startPoint y: 181, endPoint x: 349, endPoint y: 149, distance: 44.1
click at [349, 149] on td "[PERSON_NAME] Manager, Sales Enablement, Global Sales" at bounding box center [400, 175] width 107 height 53
copy td "[PERSON_NAME] Manager, Sales Enablement, Global Sales"
drag, startPoint x: 404, startPoint y: 219, endPoint x: 348, endPoint y: 202, distance: 58.6
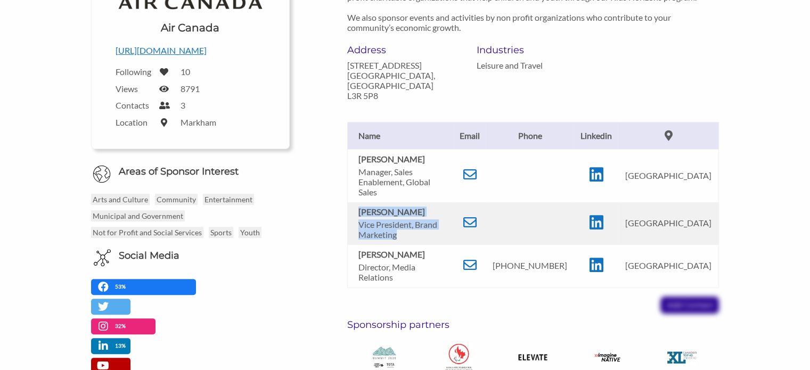
click at [348, 202] on td "[PERSON_NAME] Vice President, Brand Marketing" at bounding box center [400, 223] width 107 height 43
copy td "[PERSON_NAME] Vice President, Brand Marketing"
click at [477, 216] on icon at bounding box center [469, 222] width 13 height 13
click at [356, 245] on td "[PERSON_NAME] Director, Media Relations" at bounding box center [400, 266] width 107 height 43
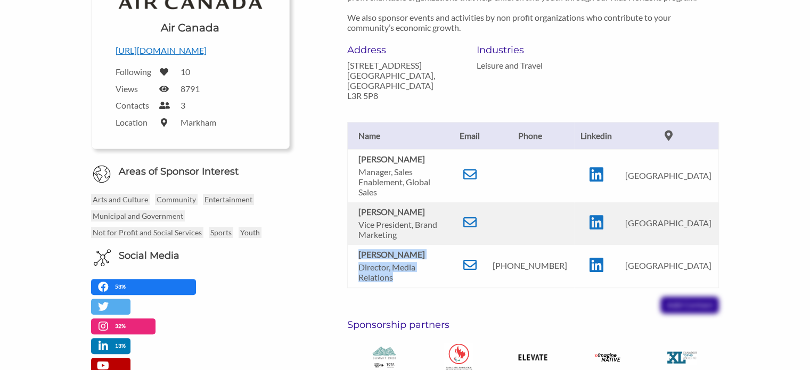
drag, startPoint x: 357, startPoint y: 242, endPoint x: 394, endPoint y: 267, distance: 44.9
click at [394, 267] on td "[PERSON_NAME] Director, Media Relations" at bounding box center [400, 266] width 107 height 43
copy td "[PERSON_NAME] Director, Media Relations"
click at [477, 258] on icon at bounding box center [469, 264] width 13 height 13
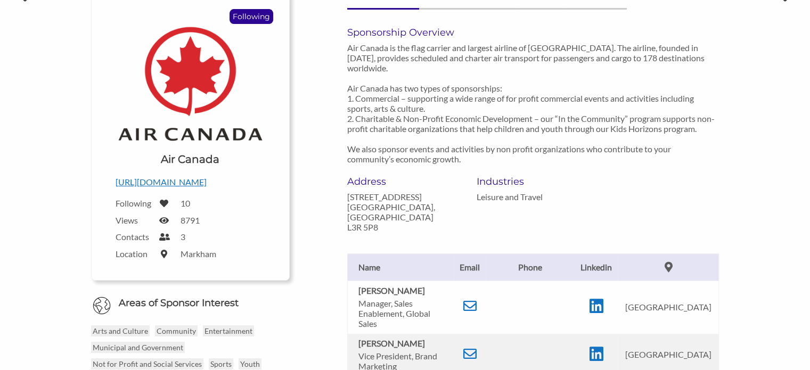
scroll to position [107, 0]
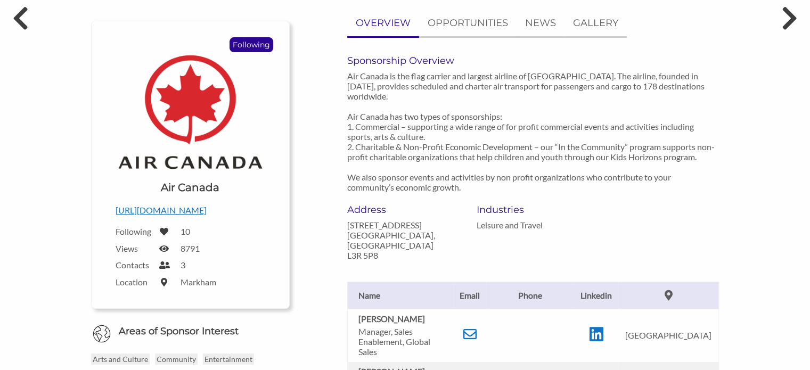
click at [618, 314] on td at bounding box center [596, 335] width 44 height 53
click at [603, 327] on icon at bounding box center [596, 335] width 14 height 16
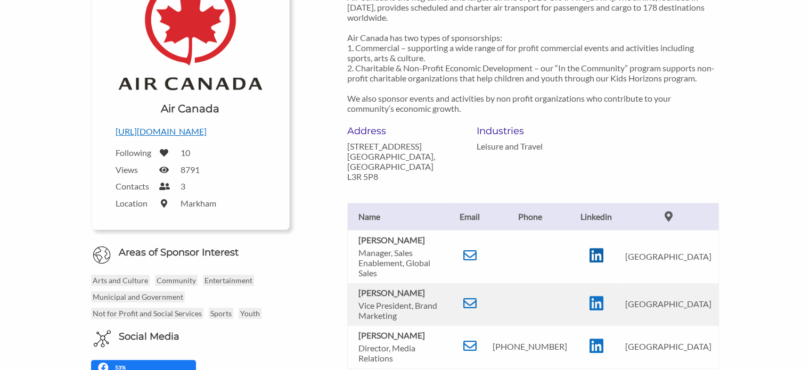
scroll to position [320, 0]
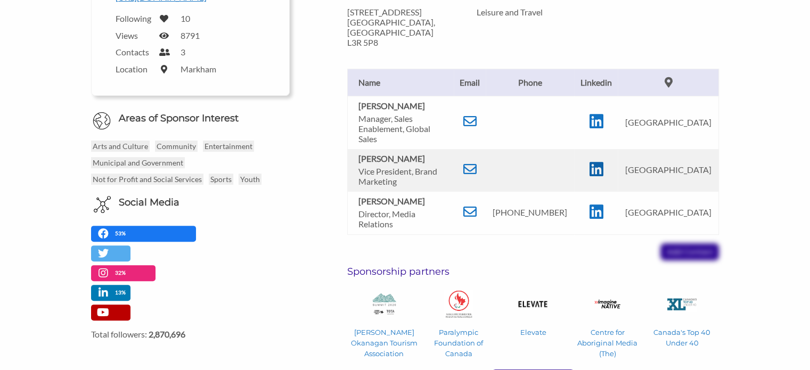
click at [603, 161] on icon at bounding box center [596, 169] width 14 height 16
click at [477, 205] on icon at bounding box center [469, 211] width 13 height 13
click at [603, 204] on icon at bounding box center [596, 212] width 14 height 16
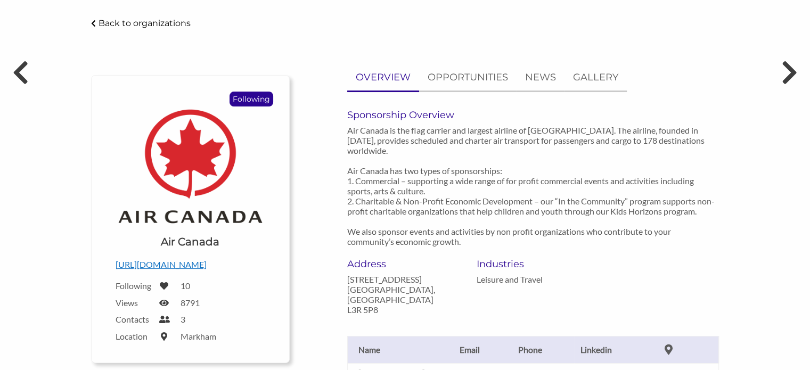
scroll to position [0, 0]
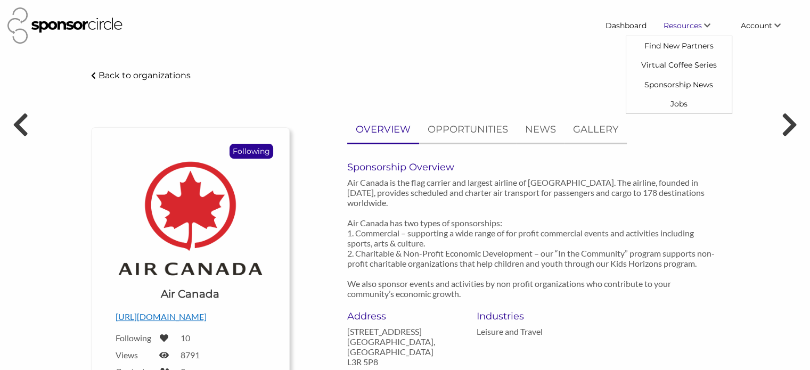
click at [601, 63] on body "Dashboard Resources Find New Partners Virtual Coffee Series Sponsorship News Jo…" at bounding box center [405, 185] width 810 height 370
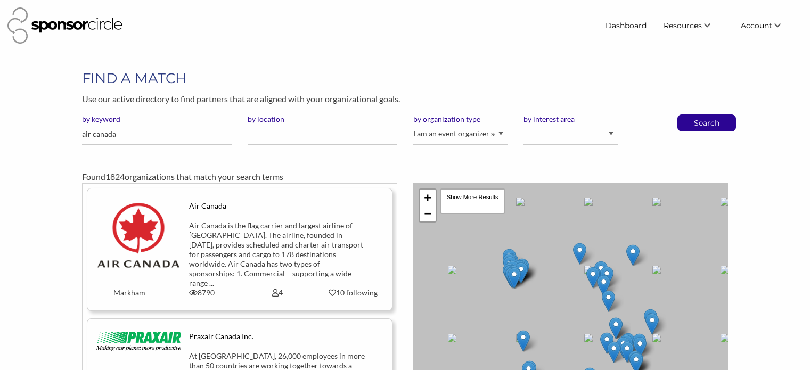
scroll to position [102, 0]
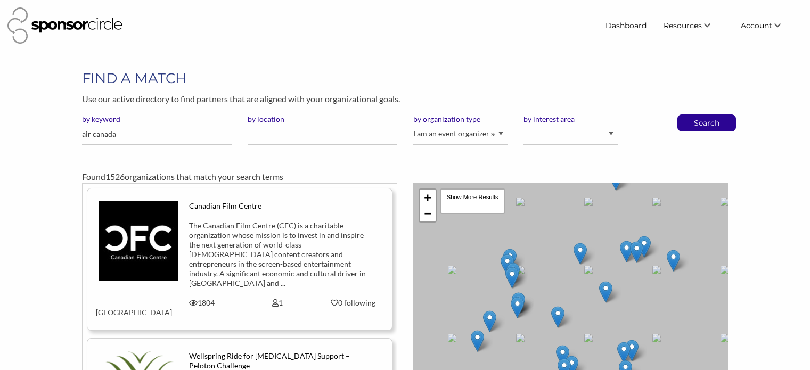
select select "Property"
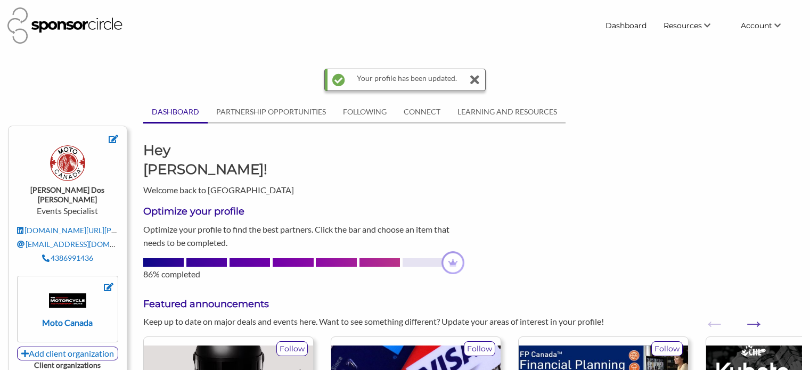
scroll to position [107, 0]
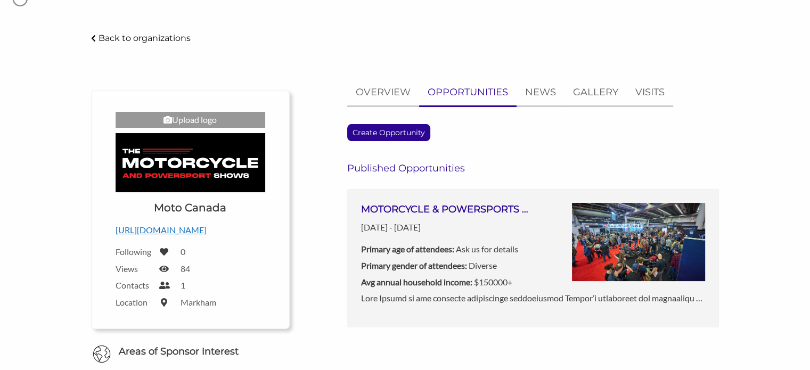
scroll to position [53, 0]
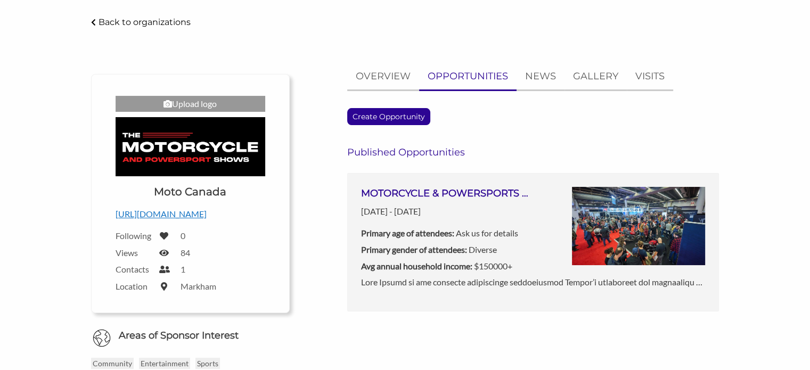
click at [603, 206] on img at bounding box center [638, 226] width 133 height 79
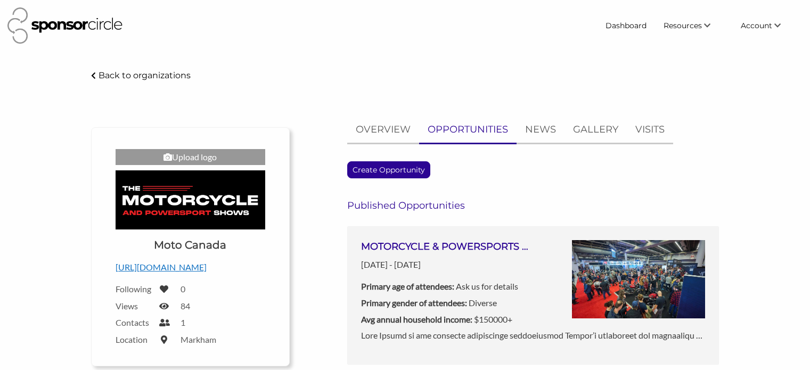
scroll to position [53, 0]
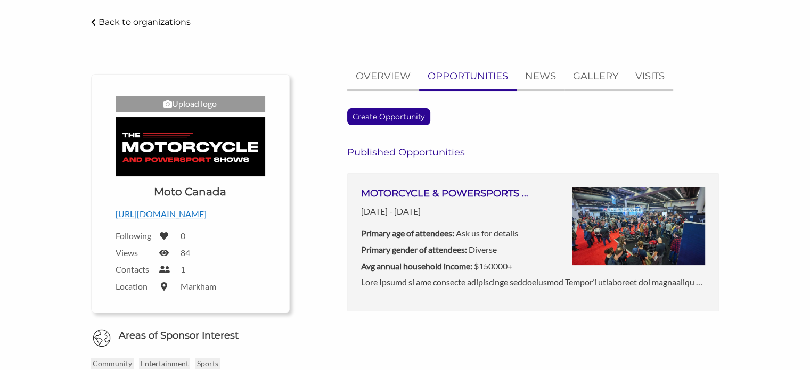
click at [189, 126] on img at bounding box center [191, 146] width 150 height 59
click at [385, 80] on p "OVERVIEW" at bounding box center [383, 76] width 55 height 15
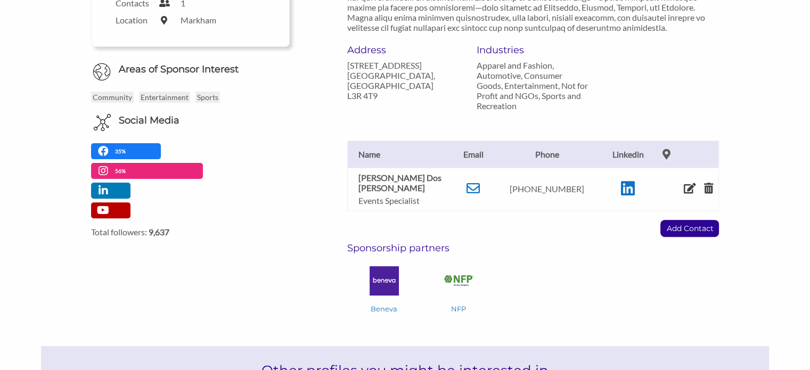
scroll to position [213, 0]
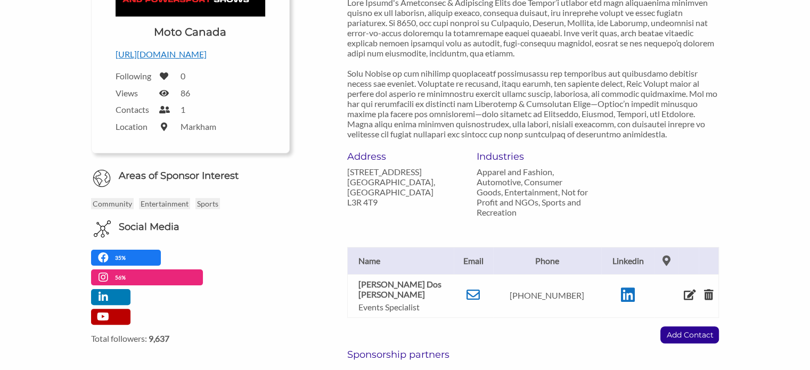
click at [345, 119] on div "Edit Public Profile Sponsorship Overview" at bounding box center [533, 49] width 388 height 202
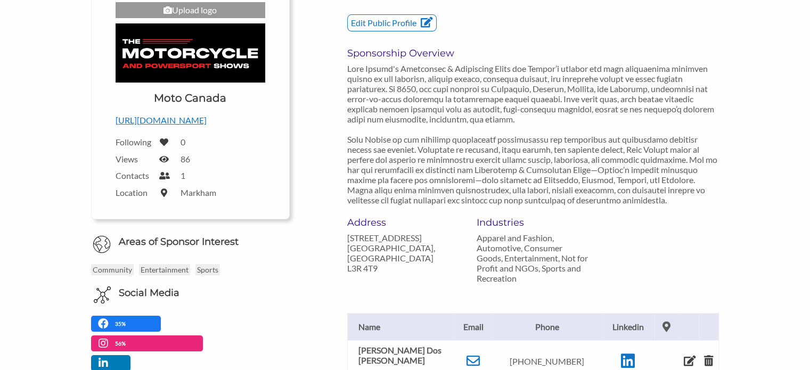
scroll to position [0, 0]
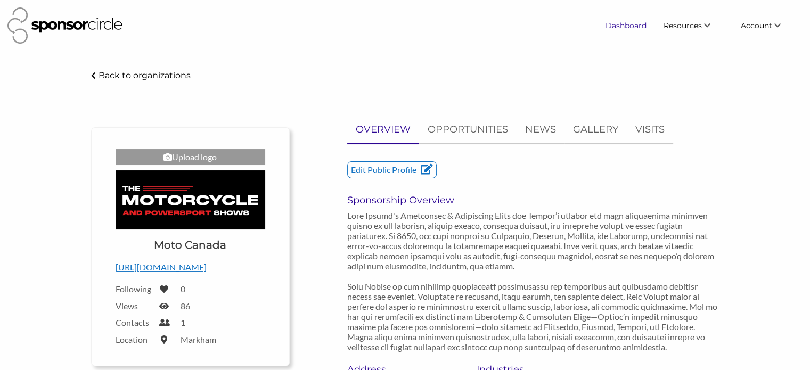
click at [630, 27] on link "Dashboard" at bounding box center [626, 25] width 58 height 19
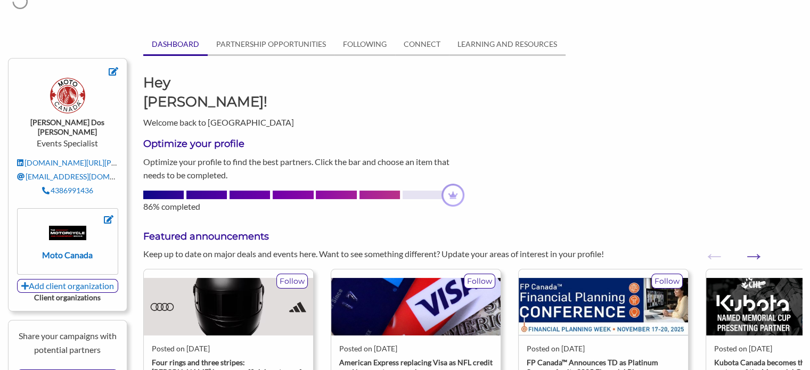
scroll to position [53, 0]
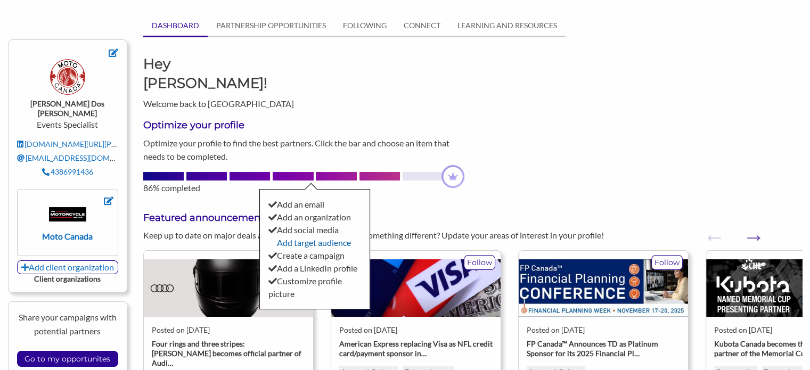
click at [306, 238] on link "Add target audience" at bounding box center [314, 243] width 74 height 10
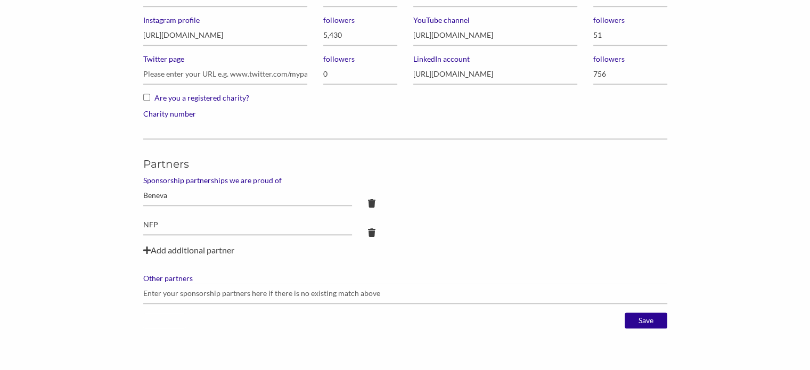
scroll to position [906, 0]
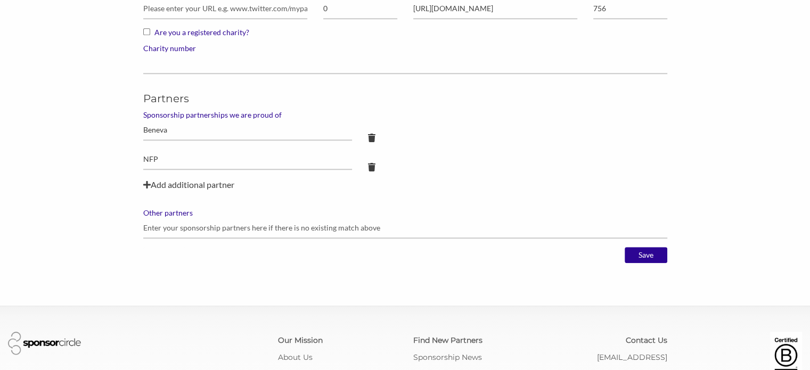
click at [168, 183] on div "Add additional partner" at bounding box center [405, 184] width 524 height 13
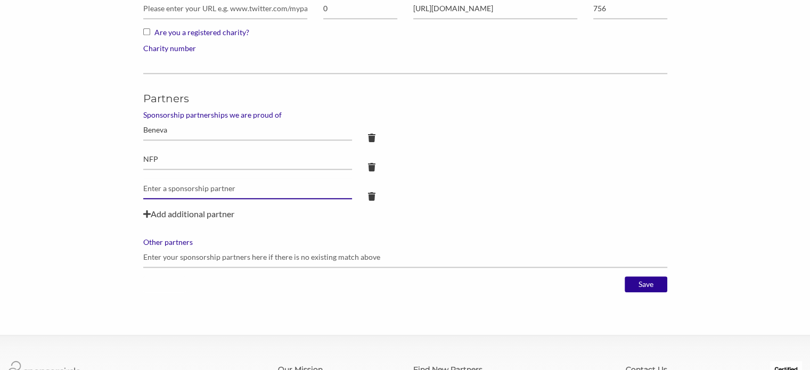
click at [184, 184] on input "text" at bounding box center [247, 188] width 209 height 21
click at [162, 183] on input "text" at bounding box center [247, 188] width 209 height 21
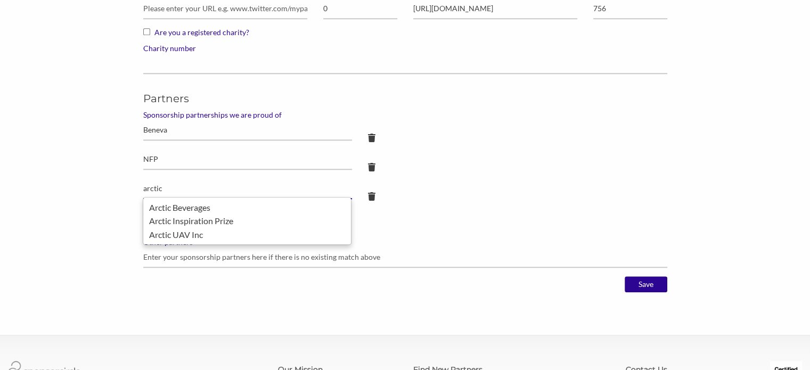
click at [147, 189] on input "arctic" at bounding box center [247, 188] width 209 height 21
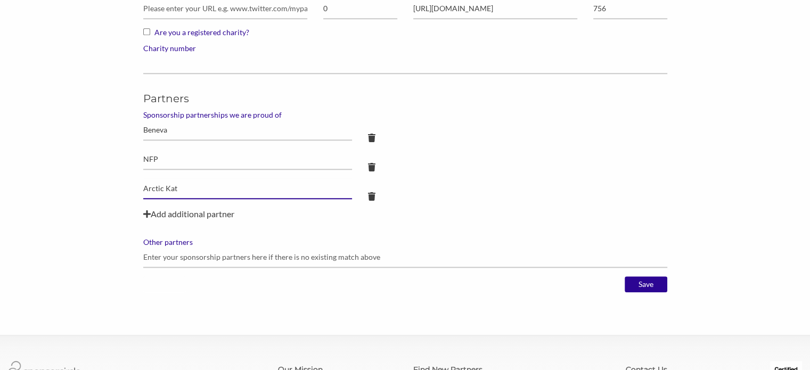
drag, startPoint x: 233, startPoint y: 191, endPoint x: 221, endPoint y: 193, distance: 12.4
click at [232, 191] on input "Arctic Kat" at bounding box center [247, 188] width 209 height 21
click at [452, 183] on div "Arctic Cat" at bounding box center [405, 192] width 540 height 29
click at [148, 210] on icon at bounding box center [146, 214] width 7 height 9
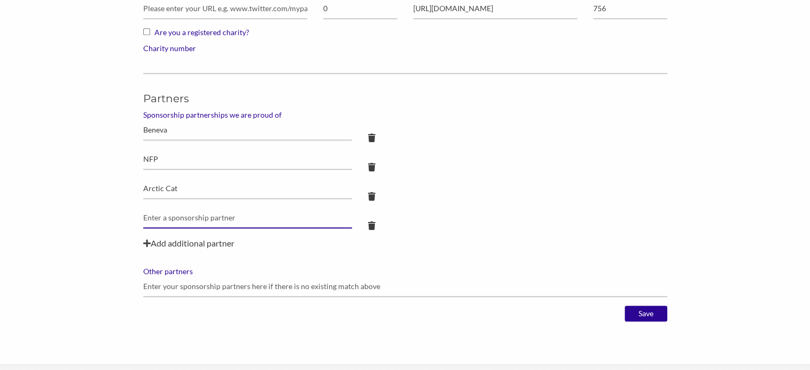
click at [168, 214] on input "text" at bounding box center [247, 218] width 209 height 21
click at [172, 186] on input "Arctic Cat" at bounding box center [247, 188] width 209 height 21
type input "Beacon"
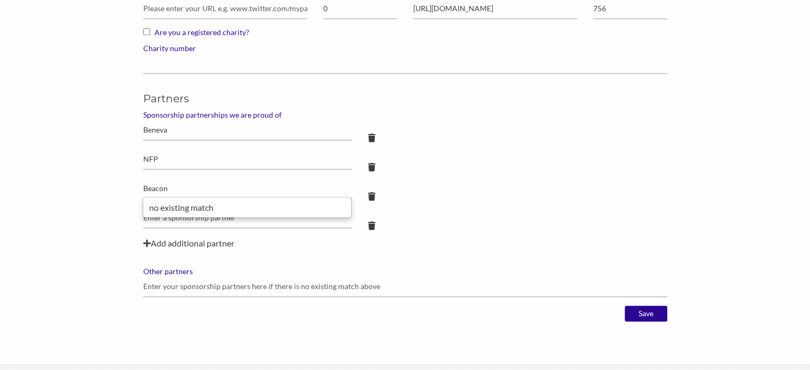
click at [434, 163] on div "NFP" at bounding box center [405, 163] width 540 height 29
click at [229, 217] on input "text" at bounding box center [247, 218] width 209 height 21
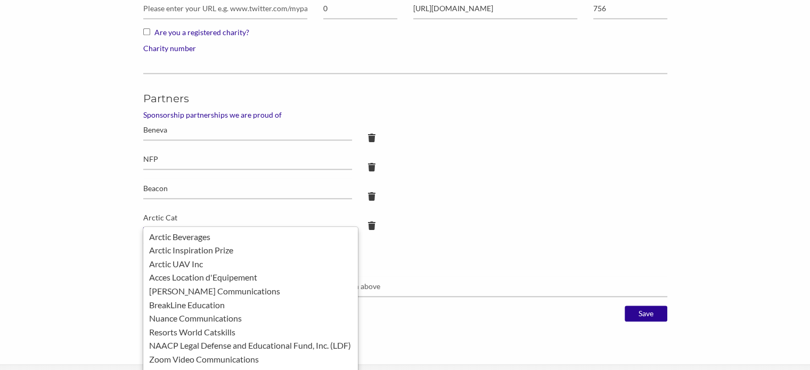
type input "Arctic Cat"
click at [484, 202] on div "Beacon" at bounding box center [405, 192] width 540 height 29
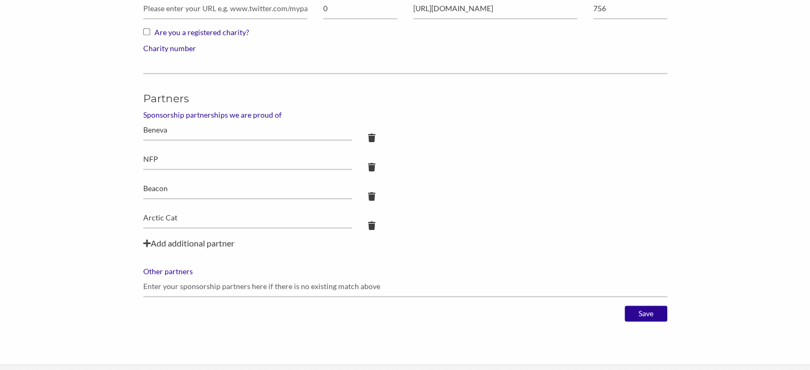
click at [152, 240] on div "Add additional partner" at bounding box center [405, 243] width 524 height 13
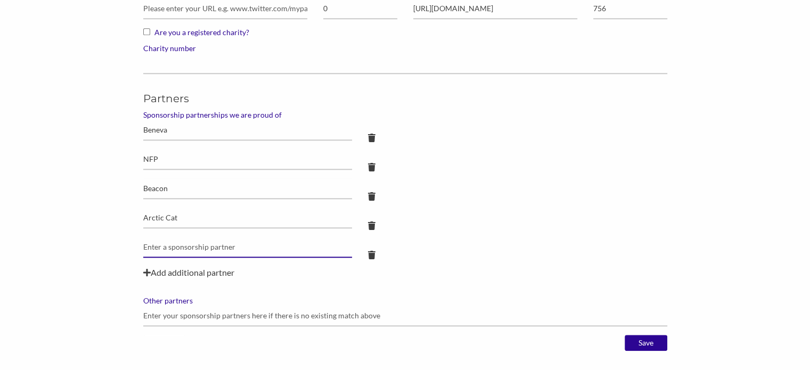
click at [170, 238] on input "text" at bounding box center [247, 247] width 209 height 21
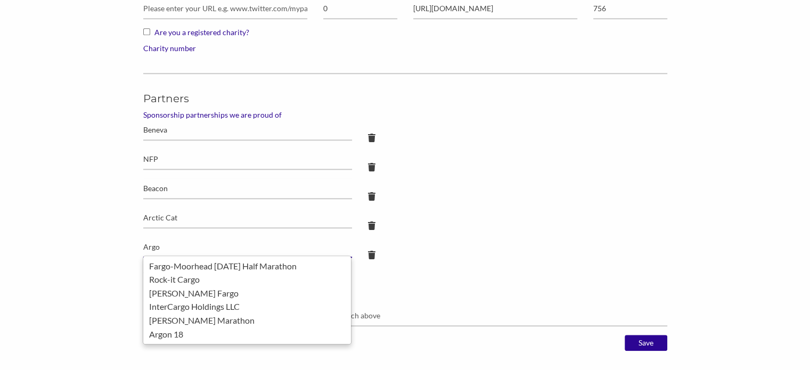
type input "Argo"
click at [502, 187] on div "Beacon" at bounding box center [405, 192] width 540 height 29
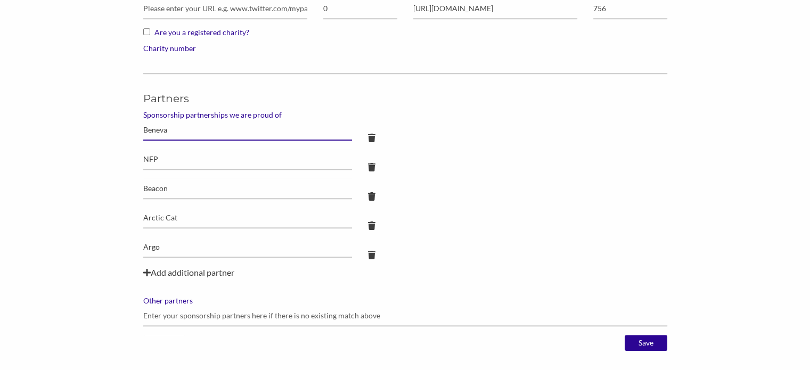
click at [179, 134] on input "Beneva" at bounding box center [247, 130] width 209 height 21
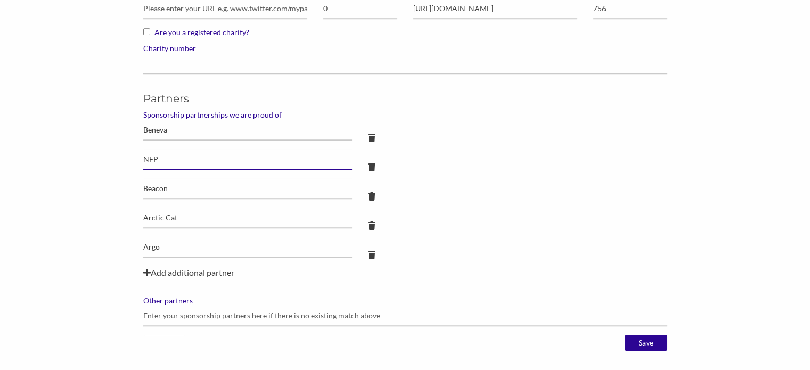
click at [177, 153] on input "NFP" at bounding box center [247, 159] width 209 height 21
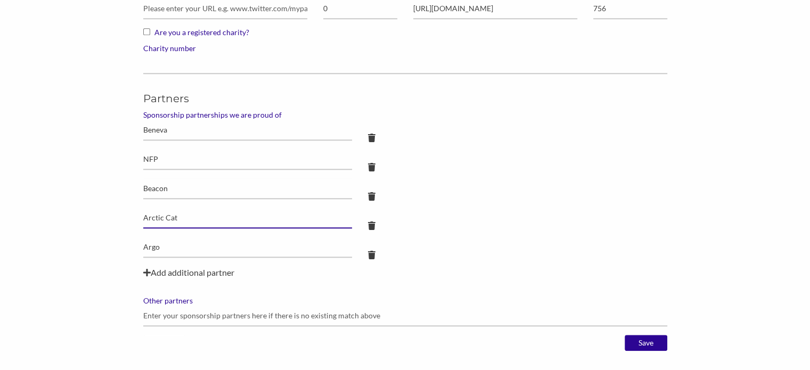
click at [176, 215] on input "Arctic Cat" at bounding box center [247, 218] width 209 height 21
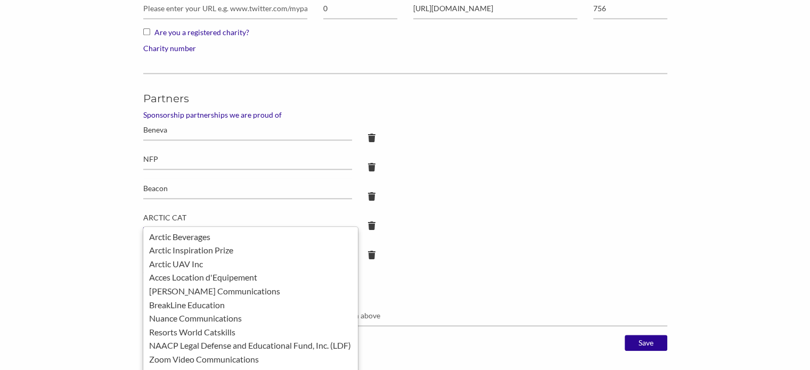
type input "ARCTIC CAT"
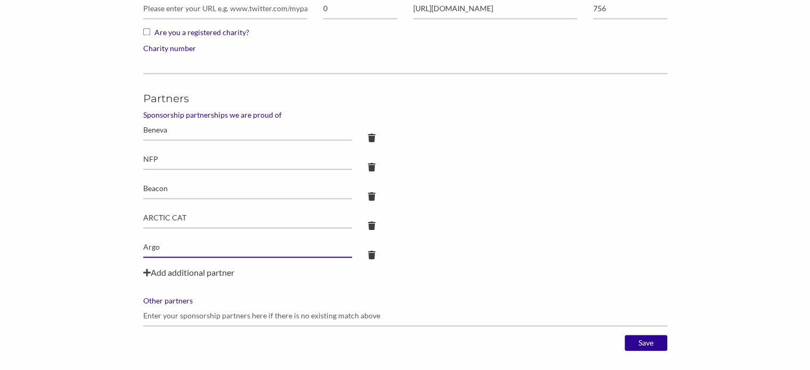
click at [168, 247] on input "Argo" at bounding box center [247, 247] width 209 height 21
click at [185, 216] on input "ARCTIC CAT" at bounding box center [247, 218] width 209 height 21
click at [154, 247] on input "Argo" at bounding box center [247, 247] width 209 height 21
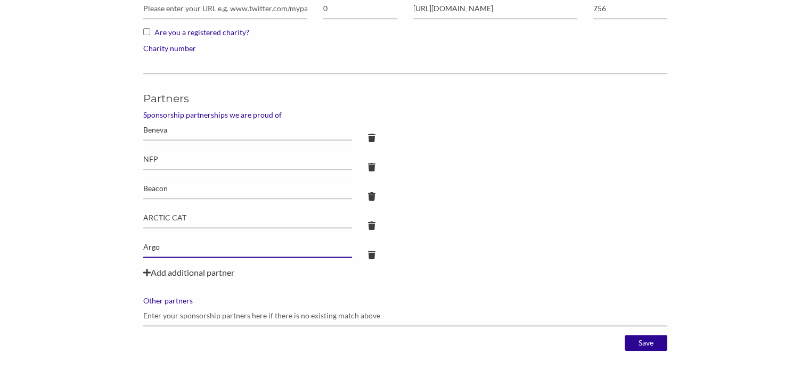
click at [154, 247] on input "Argo" at bounding box center [247, 247] width 209 height 21
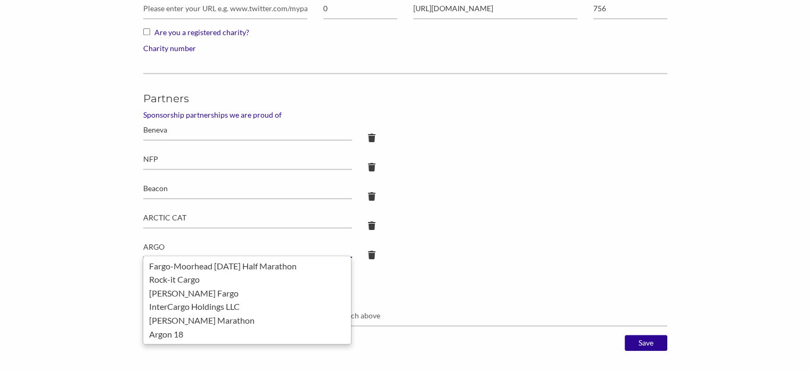
type input "ARGO"
click at [482, 210] on div "ARCTIC CAT" at bounding box center [405, 222] width 540 height 29
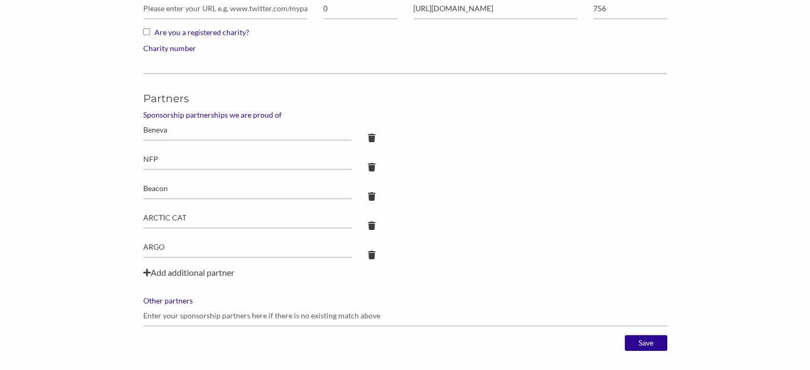
click at [150, 269] on icon at bounding box center [146, 273] width 7 height 9
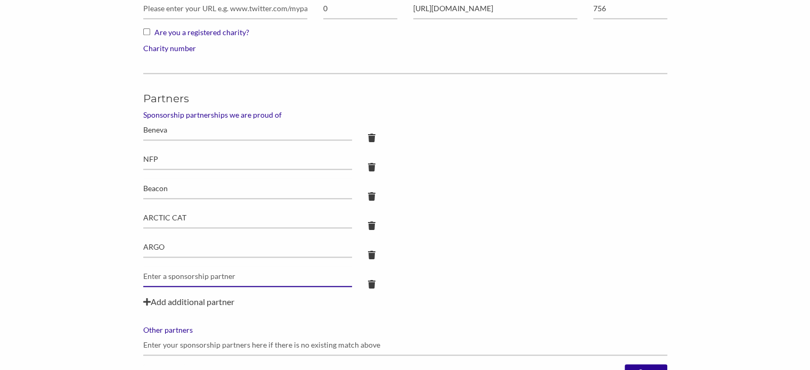
click at [171, 269] on input "text" at bounding box center [247, 276] width 209 height 21
click at [305, 279] on input "text" at bounding box center [247, 276] width 209 height 21
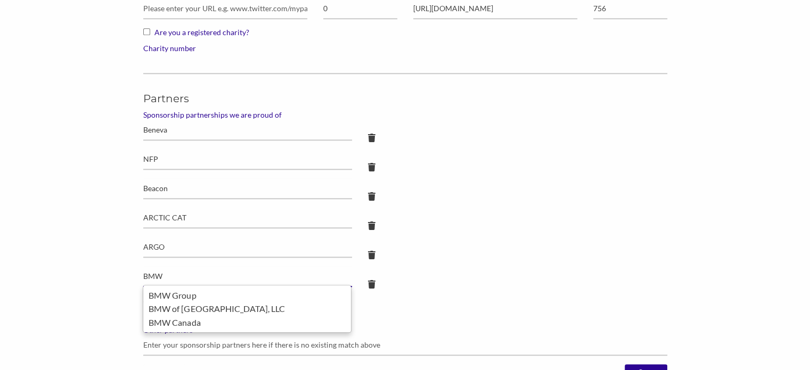
click at [275, 319] on div "BMW Canada" at bounding box center [247, 323] width 197 height 14
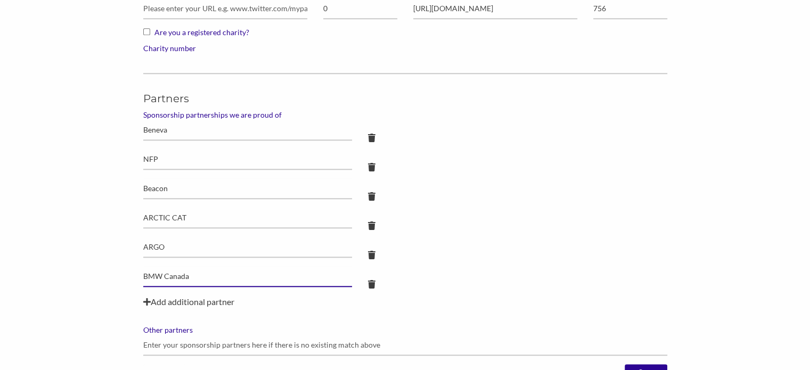
type input "BMW Canada"
click at [152, 300] on div "Add additional partner" at bounding box center [405, 302] width 524 height 13
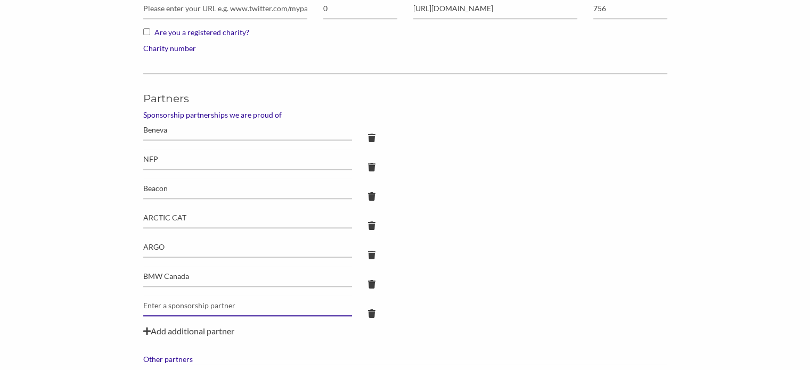
click at [217, 300] on input "text" at bounding box center [247, 306] width 209 height 21
click at [197, 300] on input "text" at bounding box center [247, 306] width 209 height 21
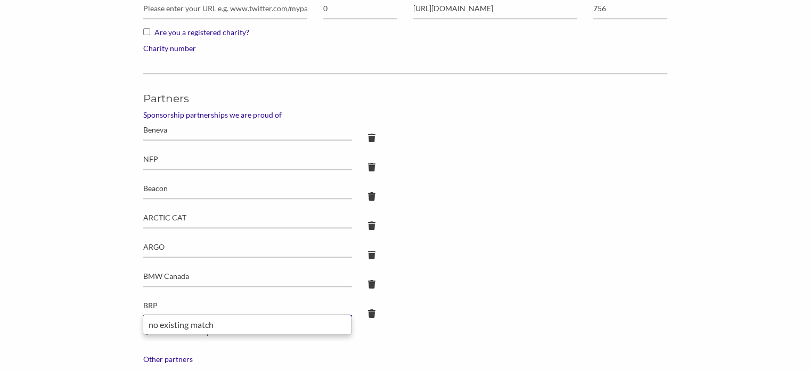
type input "BRP"
click at [482, 250] on div "ARGO" at bounding box center [405, 251] width 540 height 29
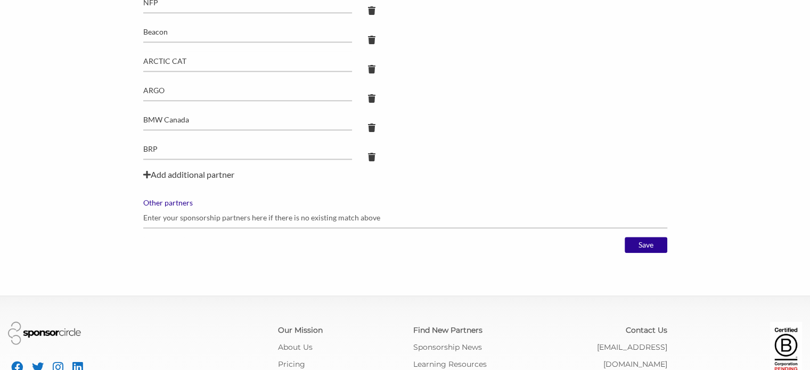
scroll to position [1065, 0]
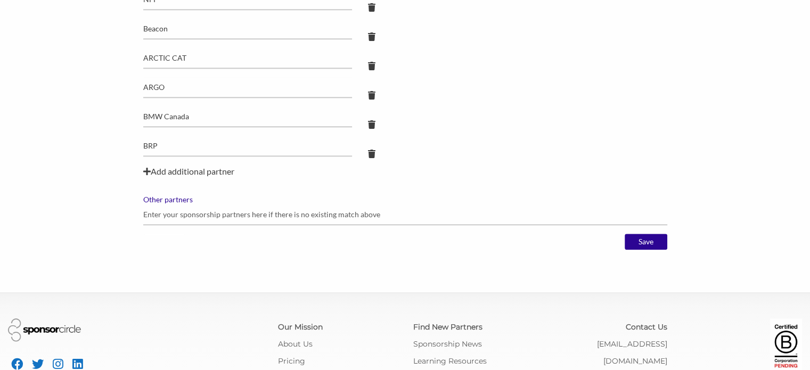
click at [203, 171] on div "Add additional partner" at bounding box center [405, 171] width 524 height 13
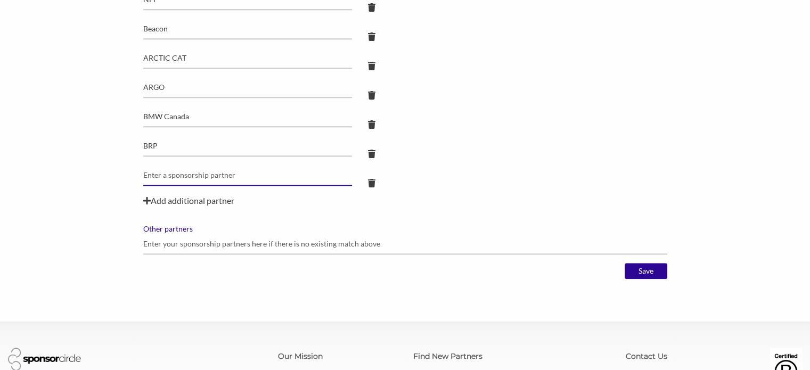
click at [223, 169] on input "text" at bounding box center [247, 175] width 209 height 21
click at [188, 174] on input "text" at bounding box center [247, 175] width 209 height 21
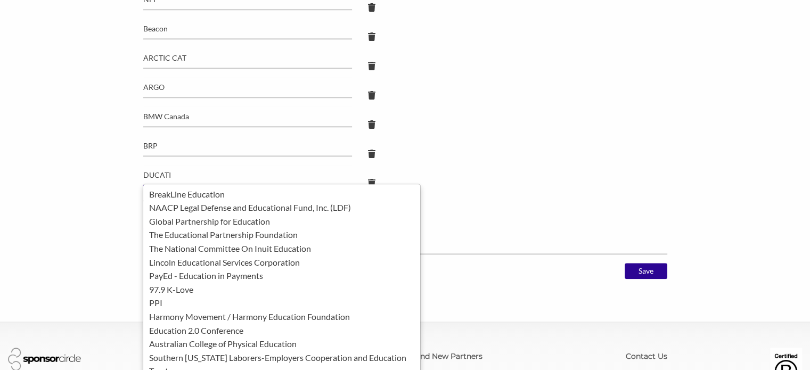
type input "DUCATI"
click at [542, 121] on div "BMW Canada" at bounding box center [405, 121] width 540 height 29
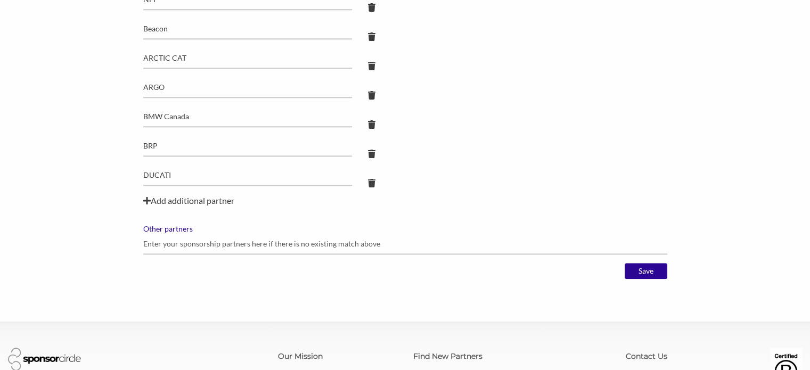
click at [209, 202] on div "Add additional partner" at bounding box center [405, 200] width 524 height 13
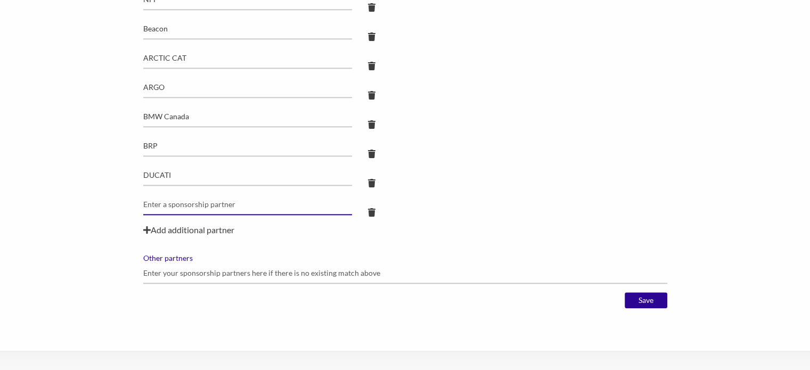
click at [213, 204] on input "text" at bounding box center [247, 204] width 209 height 21
click at [225, 200] on input "text" at bounding box center [247, 204] width 209 height 21
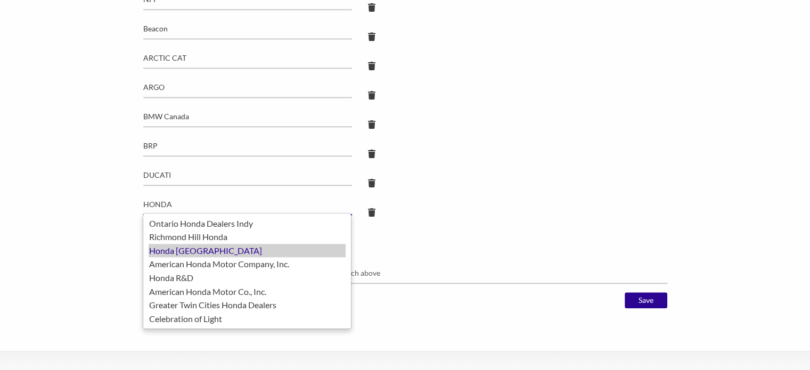
click at [207, 253] on div "Honda [GEOGRAPHIC_DATA]" at bounding box center [247, 251] width 197 height 14
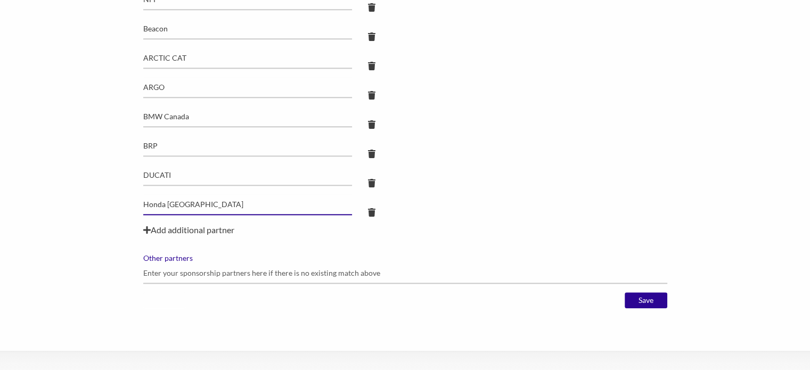
click at [172, 207] on input "Honda [GEOGRAPHIC_DATA]" at bounding box center [247, 204] width 209 height 21
type input "Honda [GEOGRAPHIC_DATA]"
click at [148, 230] on icon at bounding box center [146, 230] width 7 height 9
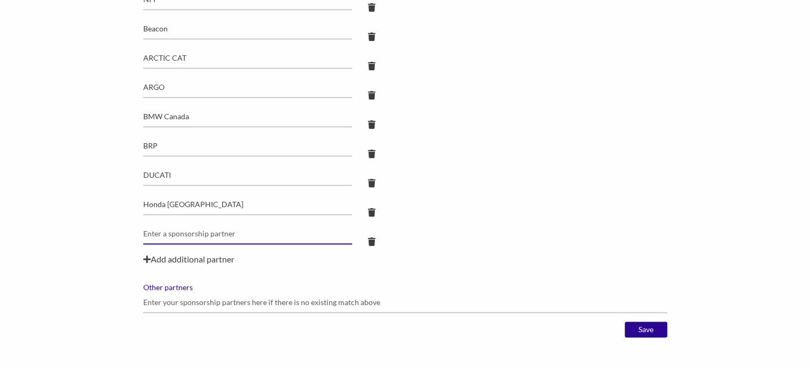
click at [164, 227] on input "text" at bounding box center [247, 234] width 209 height 21
click at [212, 229] on input "text" at bounding box center [247, 234] width 209 height 21
click at [211, 237] on input "KAWA" at bounding box center [247, 234] width 209 height 21
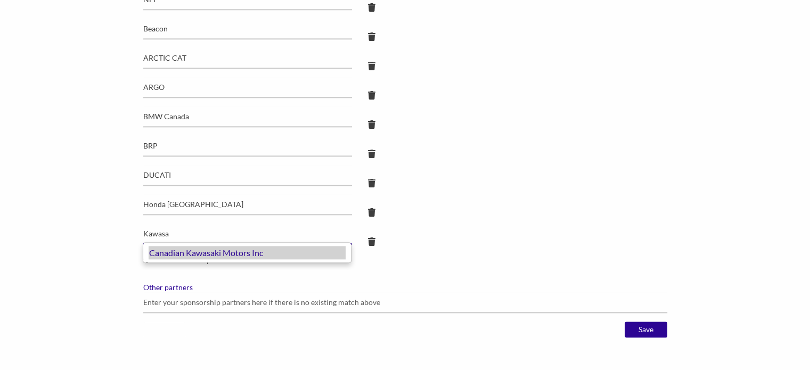
click at [232, 253] on div "Canadian Kawasaki Motors Inc" at bounding box center [247, 253] width 197 height 14
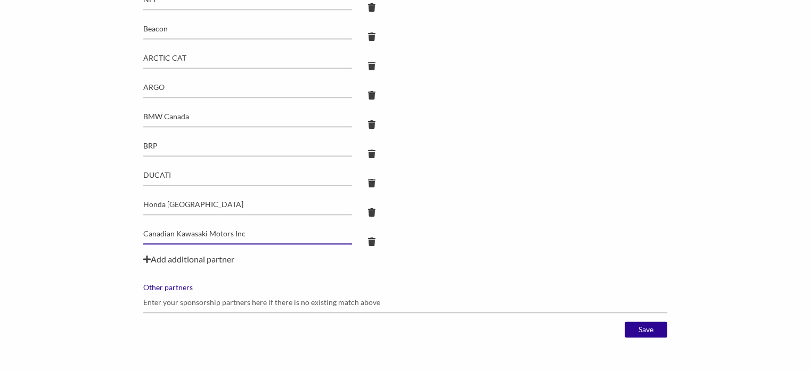
type input "Canadian Kawasaki Motors Inc"
click at [223, 257] on div "Add additional partner" at bounding box center [405, 259] width 524 height 13
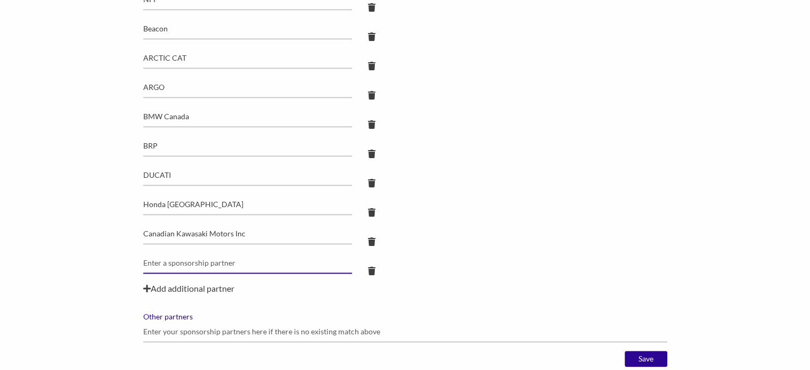
click at [207, 257] on input "text" at bounding box center [247, 263] width 209 height 21
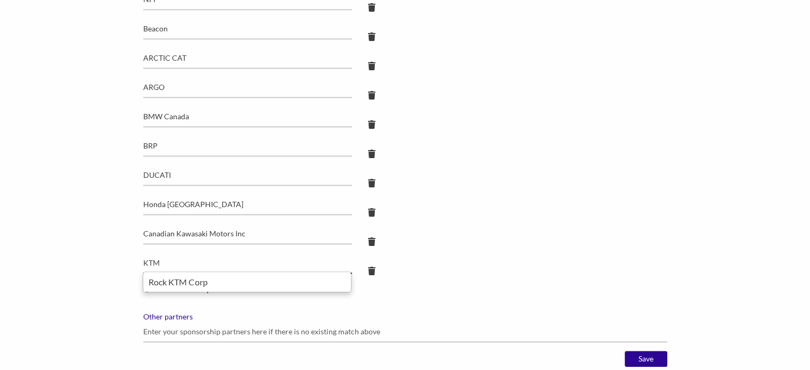
type input "KTM"
click at [389, 248] on div "Canadian Kawasaki Motors Inc" at bounding box center [405, 238] width 540 height 29
click at [218, 288] on div "Add additional partner" at bounding box center [405, 288] width 524 height 13
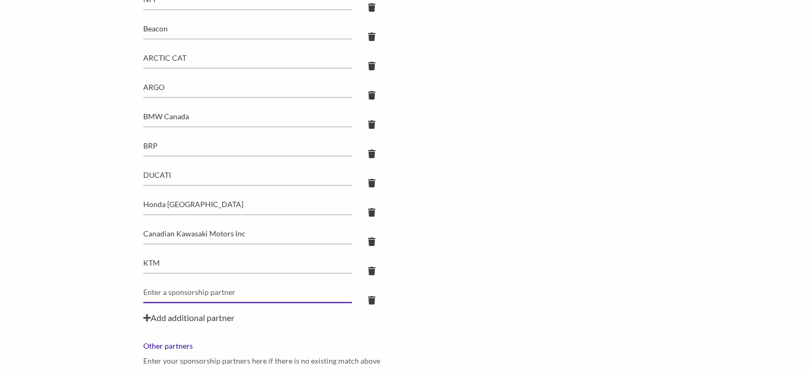
click at [219, 287] on input "text" at bounding box center [247, 292] width 209 height 21
click at [164, 283] on input "text" at bounding box center [247, 292] width 209 height 21
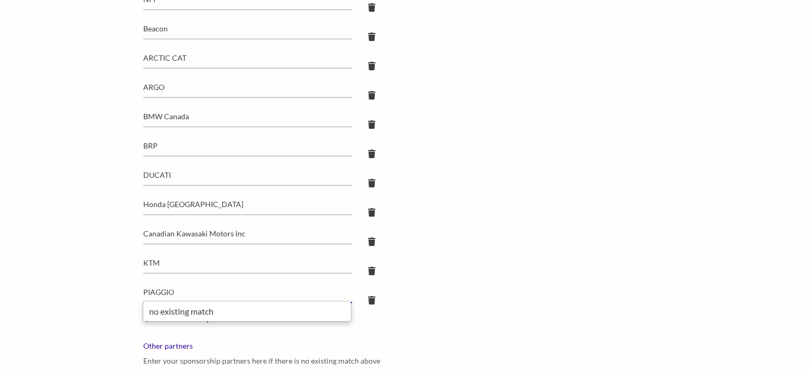
type input "PIAGGIO"
click at [437, 279] on div "KTM" at bounding box center [405, 267] width 540 height 29
click at [148, 317] on icon at bounding box center [146, 318] width 7 height 9
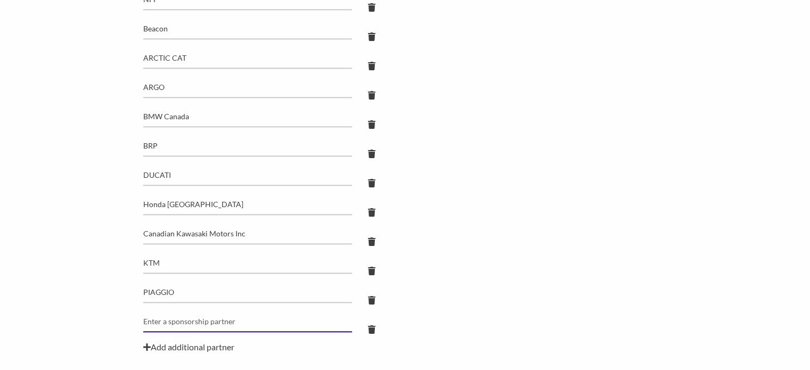
click at [184, 312] on input "text" at bounding box center [247, 322] width 209 height 21
click at [207, 319] on input "text" at bounding box center [247, 322] width 209 height 21
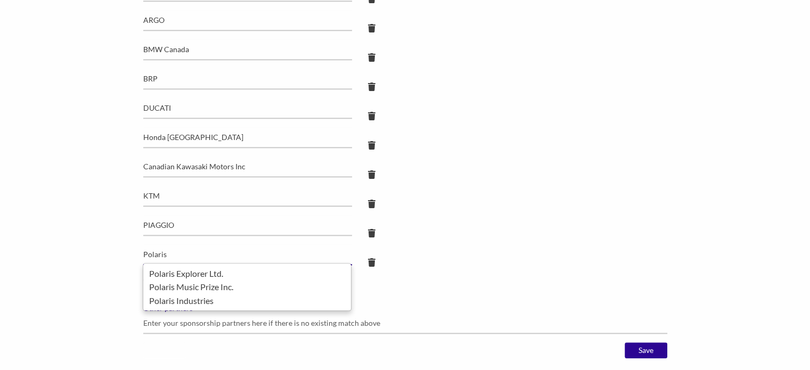
scroll to position [1172, 0]
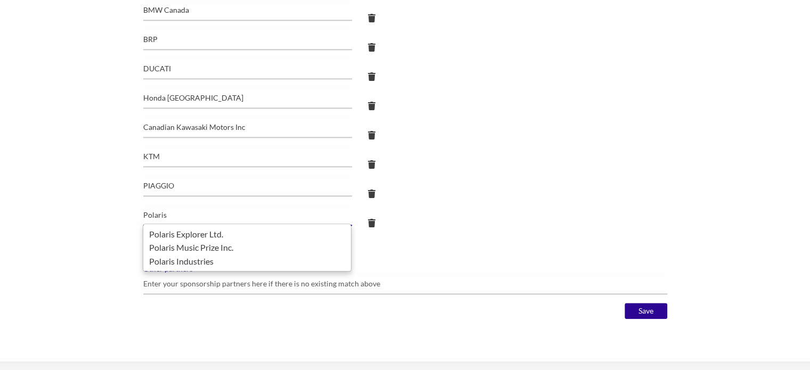
drag, startPoint x: 170, startPoint y: 261, endPoint x: 458, endPoint y: 243, distance: 288.2
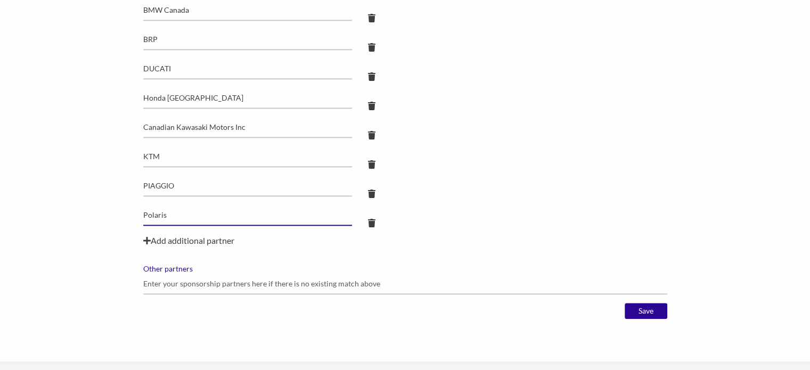
click at [200, 219] on input "Polaris" at bounding box center [247, 215] width 209 height 21
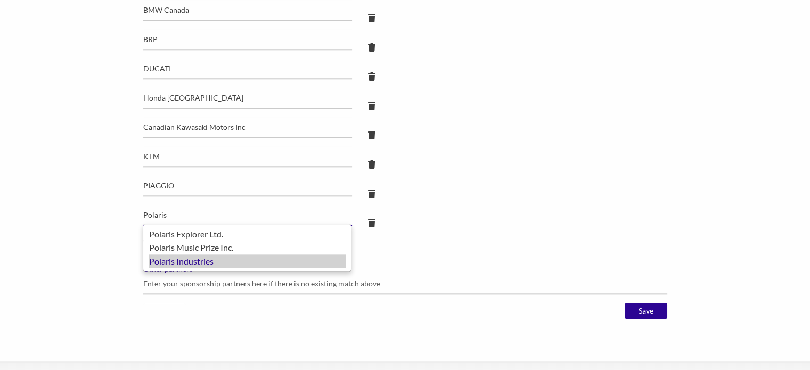
click at [198, 259] on div "Polaris Industries" at bounding box center [247, 262] width 197 height 14
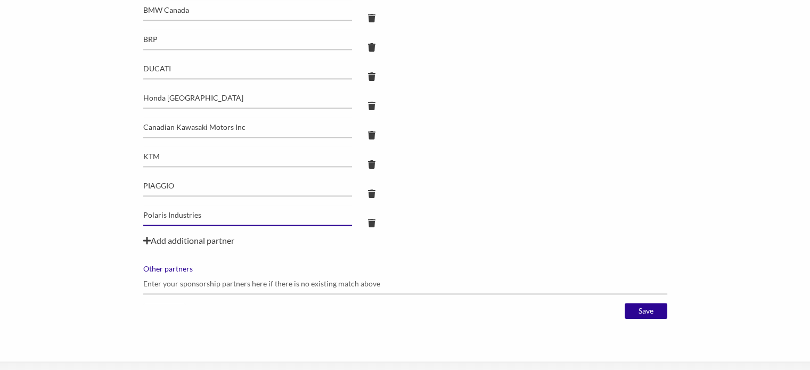
type input "Polaris Industries"
click at [170, 240] on div "Add additional partner" at bounding box center [405, 240] width 524 height 13
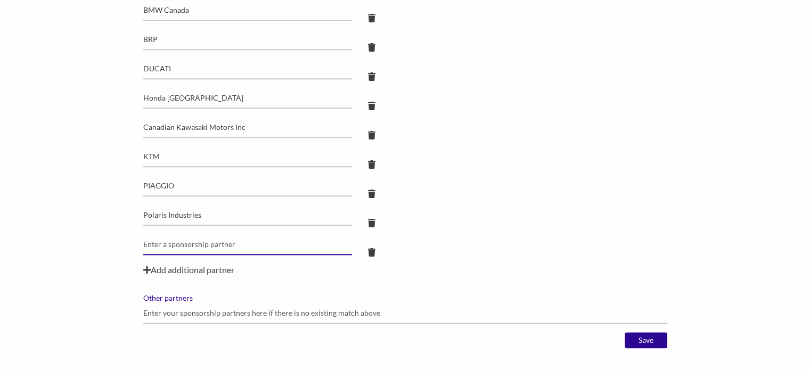
click at [248, 248] on input "text" at bounding box center [247, 244] width 209 height 21
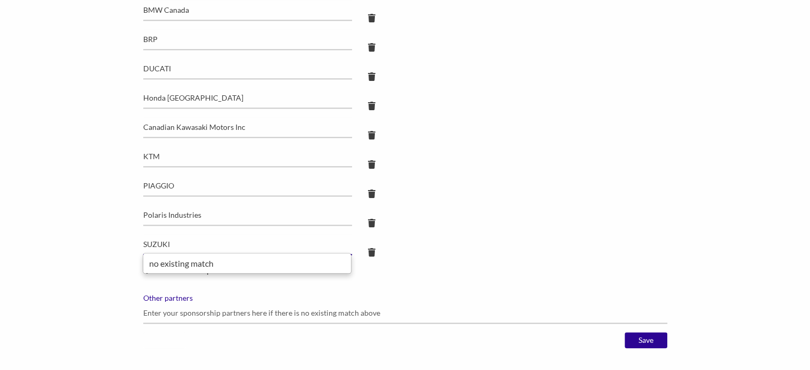
type input "SUZUKI"
click at [448, 234] on div "SUZUKI" at bounding box center [405, 248] width 540 height 29
click at [213, 272] on div "Add additional partner" at bounding box center [405, 270] width 524 height 13
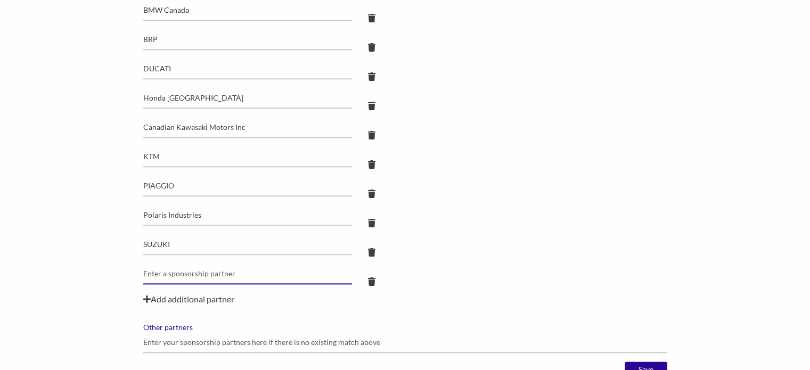
click at [216, 270] on input "text" at bounding box center [247, 274] width 209 height 21
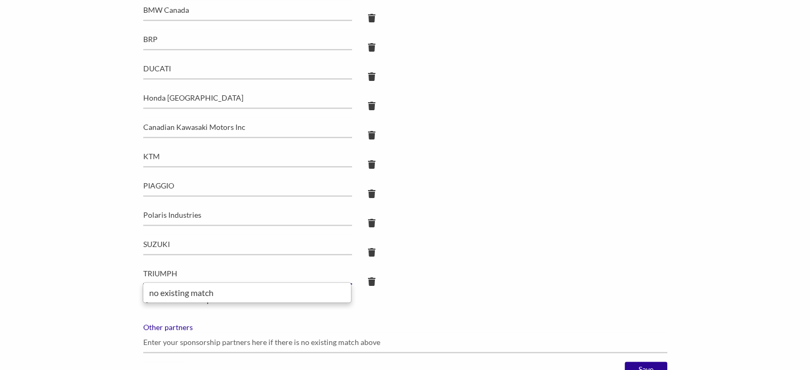
type input "TRIUMPH"
click at [489, 274] on div "TRIUMPH" at bounding box center [405, 278] width 540 height 29
click at [186, 298] on div "Add additional partner" at bounding box center [405, 299] width 524 height 13
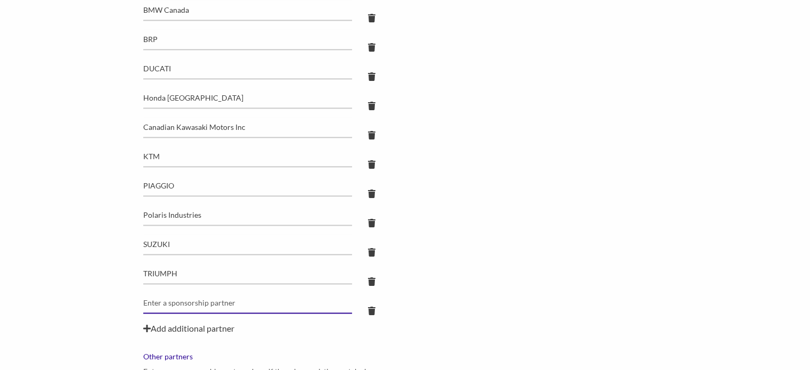
click at [295, 302] on input "text" at bounding box center [247, 303] width 209 height 21
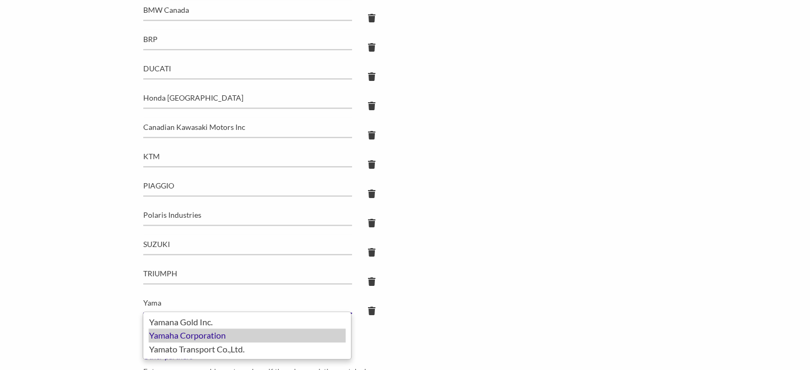
click at [263, 334] on div "Yamaha Corporation" at bounding box center [247, 336] width 197 height 14
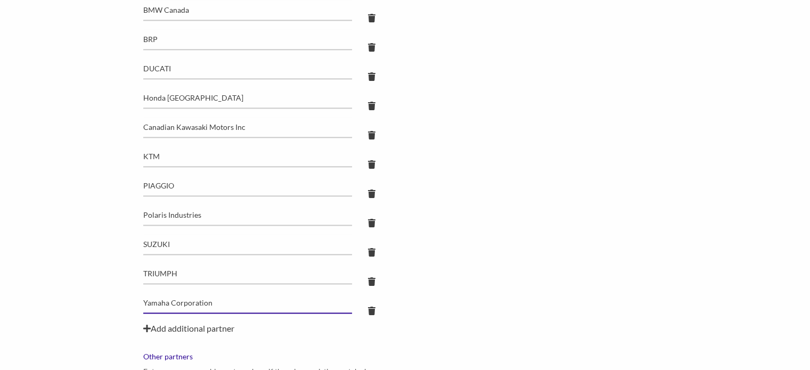
type input "Yamaha Corporation"
click at [207, 304] on input "Yamaha Corporation" at bounding box center [247, 303] width 209 height 21
click at [229, 323] on div "Add additional partner" at bounding box center [405, 328] width 524 height 13
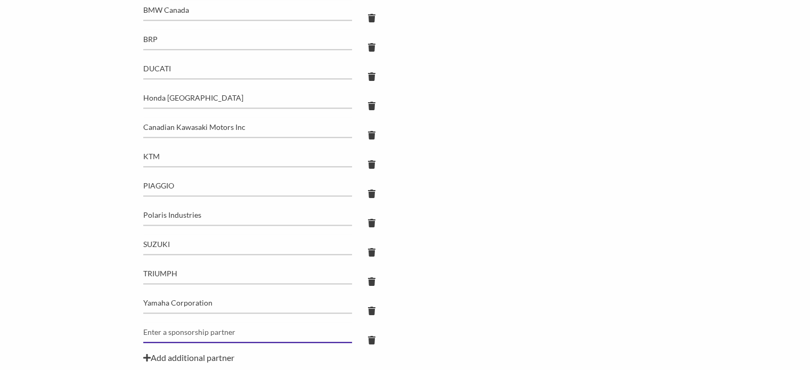
click at [272, 330] on input "text" at bounding box center [247, 332] width 209 height 21
type input "ROYAL ENFIELD"
click at [427, 287] on div "TRIUMPH" at bounding box center [405, 278] width 540 height 29
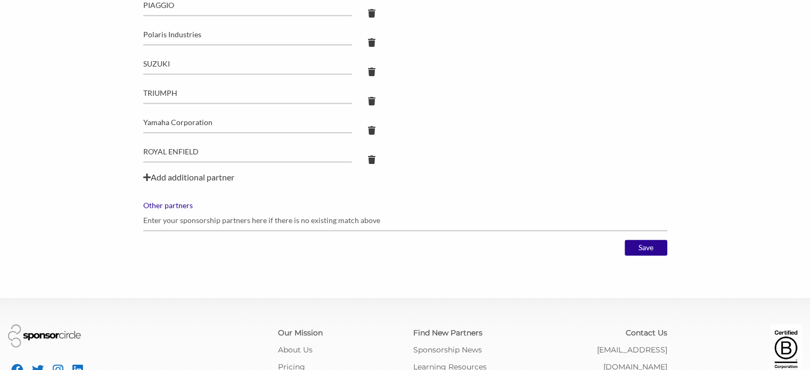
scroll to position [1385, 0]
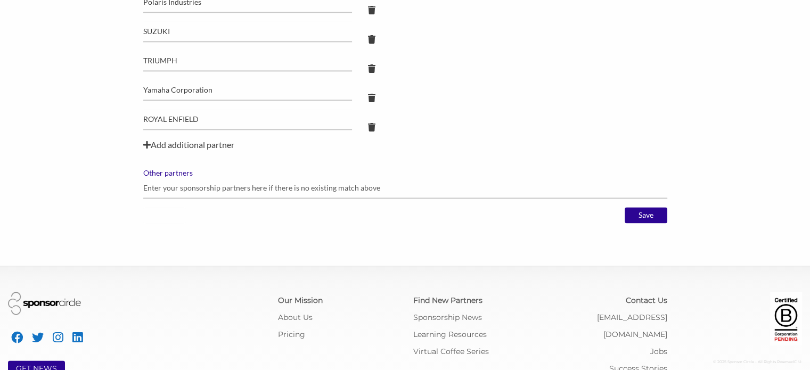
click at [185, 144] on div "Add additional partner" at bounding box center [405, 145] width 524 height 13
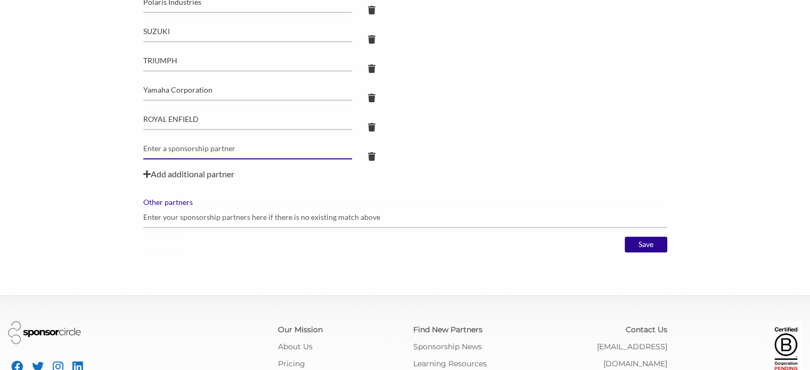
click at [192, 145] on input "text" at bounding box center [247, 149] width 209 height 21
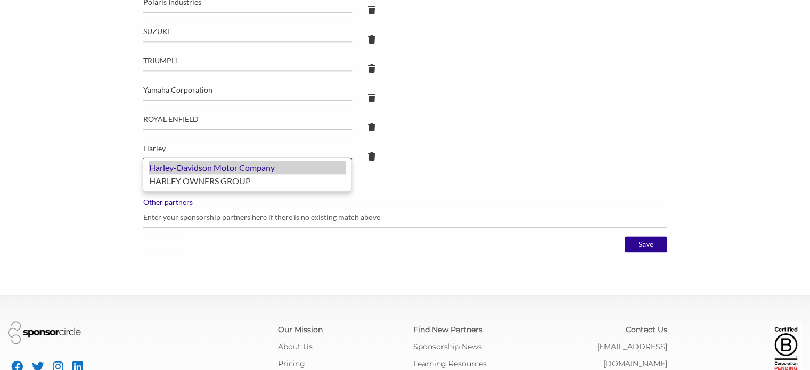
click at [225, 168] on div "Harley-Davidson Motor Company" at bounding box center [247, 168] width 197 height 14
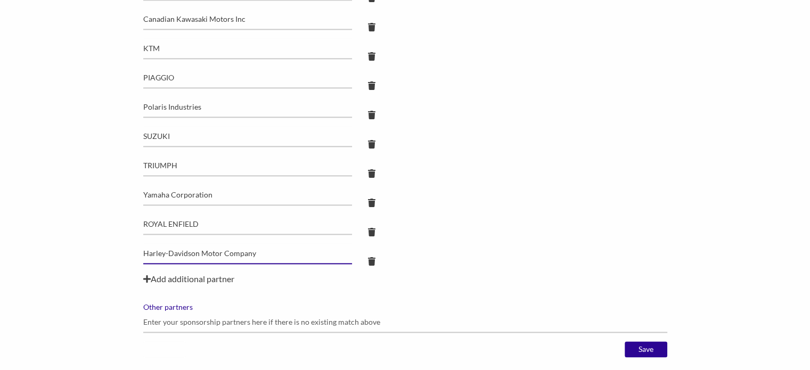
scroll to position [1279, 0]
type input "Harley-Davidson Motor Company"
click at [617, 249] on div "Harley-Davidson Motor Company" at bounding box center [405, 259] width 540 height 29
click at [646, 351] on input "Save" at bounding box center [646, 351] width 43 height 16
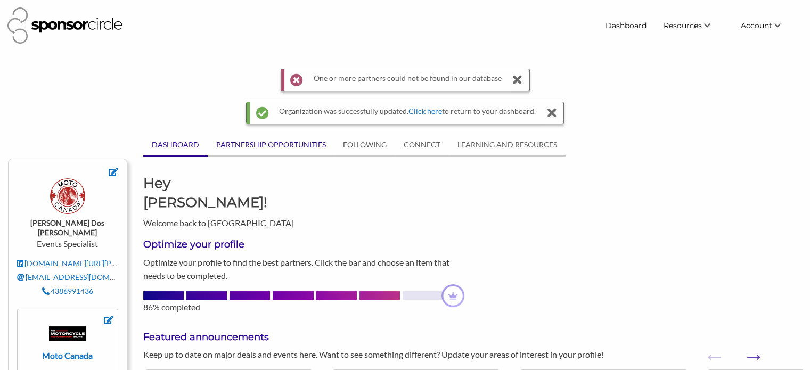
click at [267, 147] on link "PARTNERSHIP OPPORTUNITIES" at bounding box center [271, 145] width 127 height 20
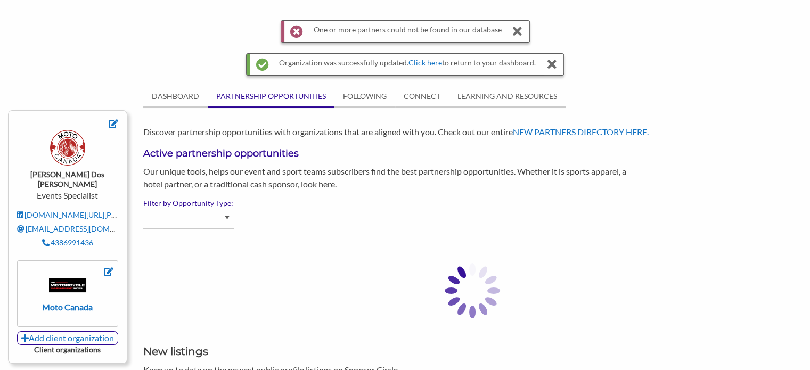
scroll to position [107, 0]
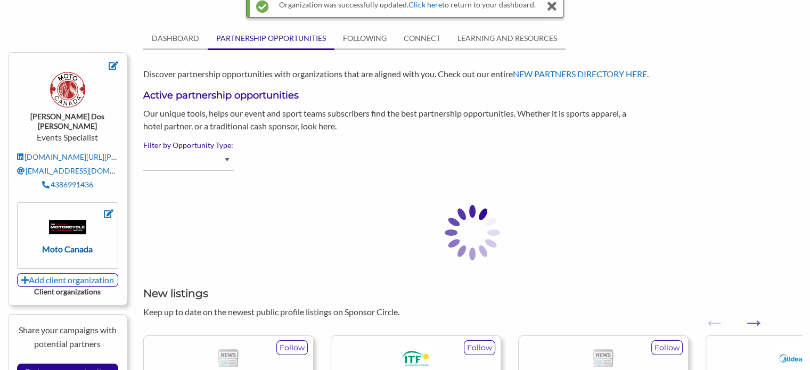
click at [71, 221] on img at bounding box center [67, 227] width 37 height 15
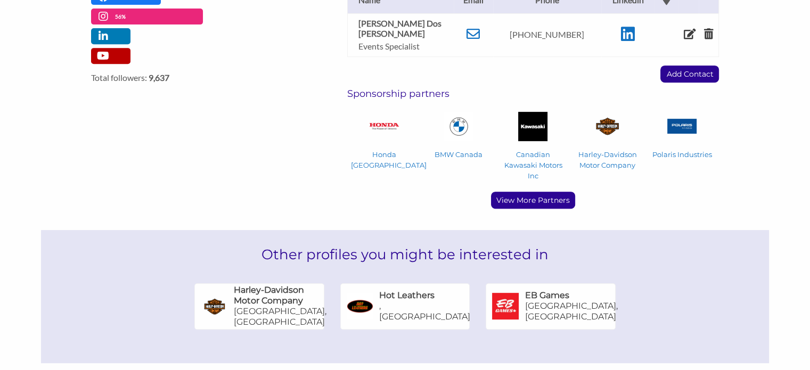
scroll to position [479, 0]
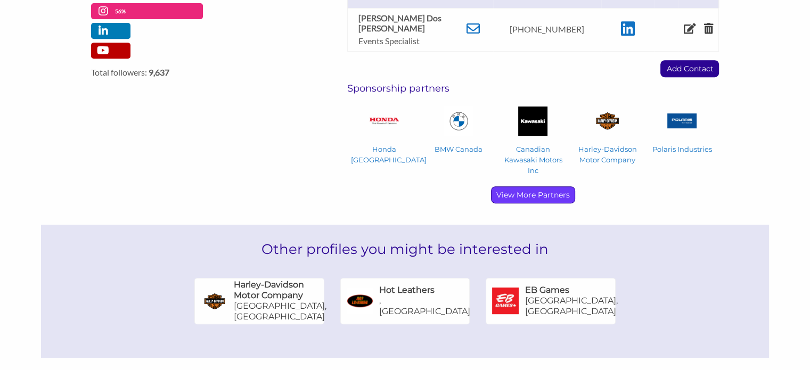
click at [540, 187] on p "View More Partners" at bounding box center [533, 195] width 83 height 16
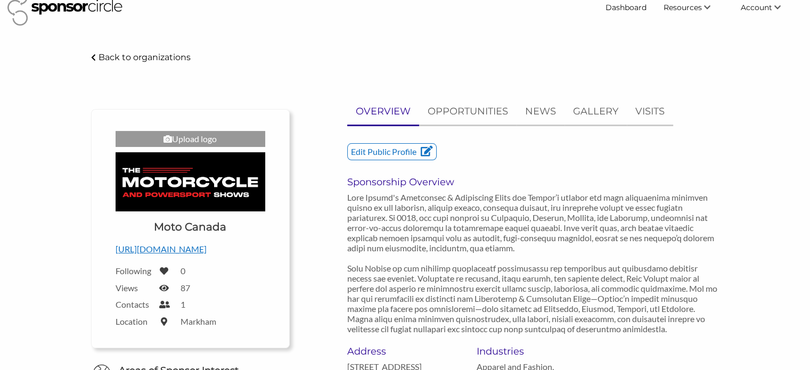
scroll to position [0, 0]
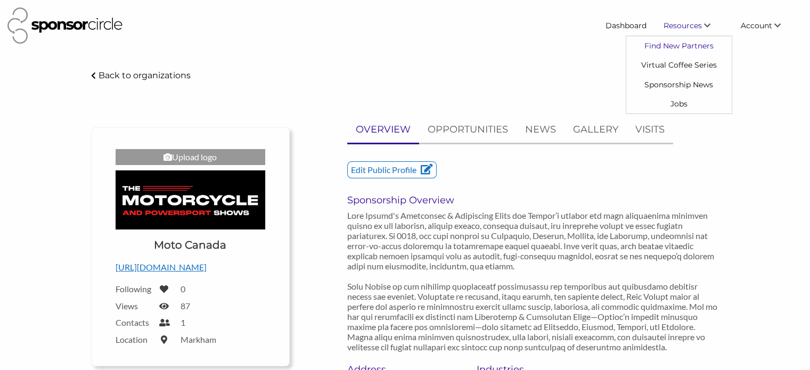
click at [690, 48] on link "Find New Partners" at bounding box center [679, 45] width 105 height 19
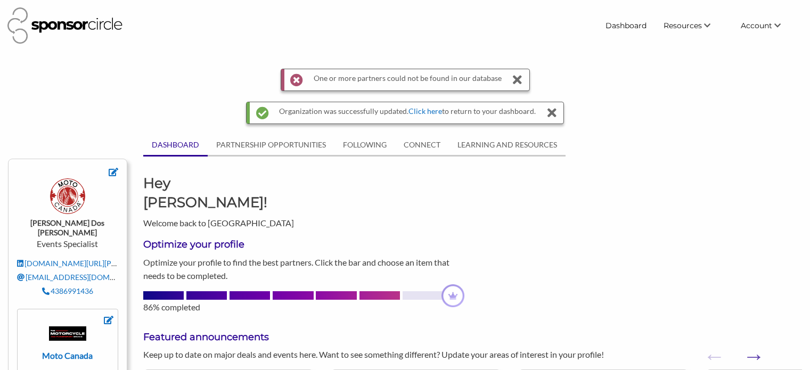
scroll to position [107, 0]
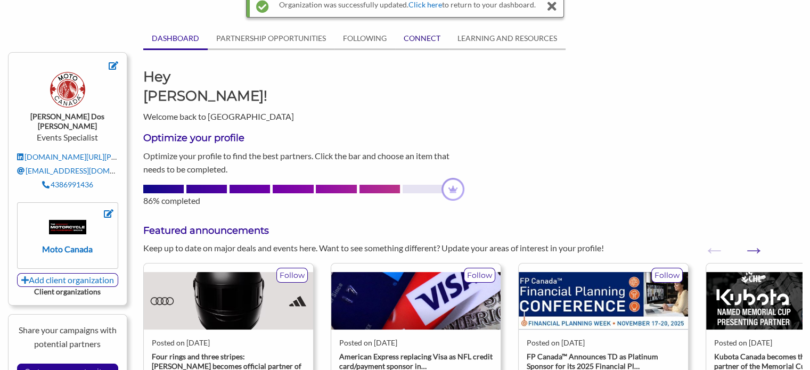
click at [412, 33] on link "CONNECT" at bounding box center [422, 38] width 54 height 20
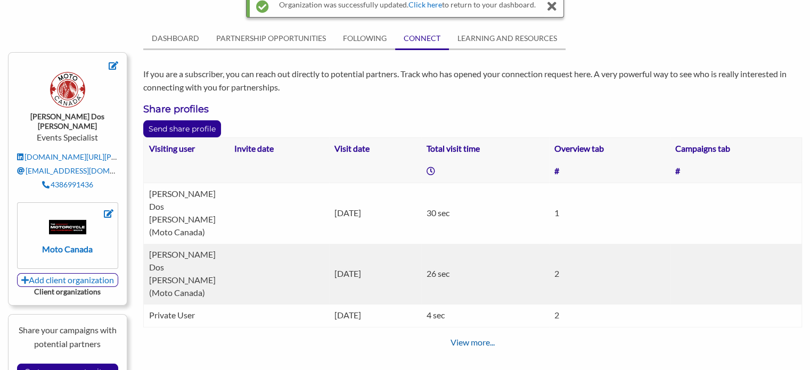
click at [466, 337] on link "View more..." at bounding box center [473, 342] width 44 height 10
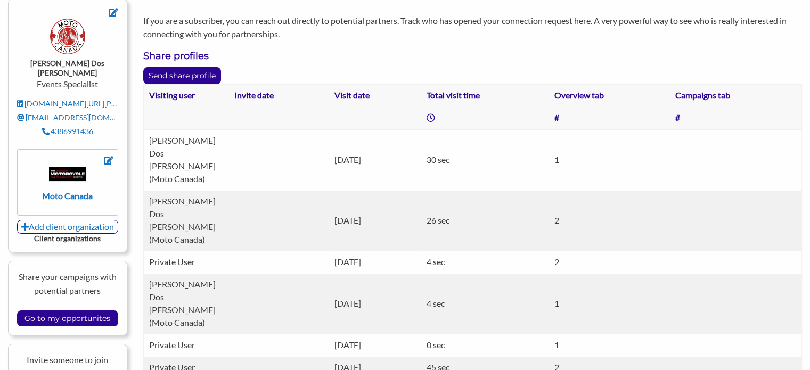
scroll to position [0, 0]
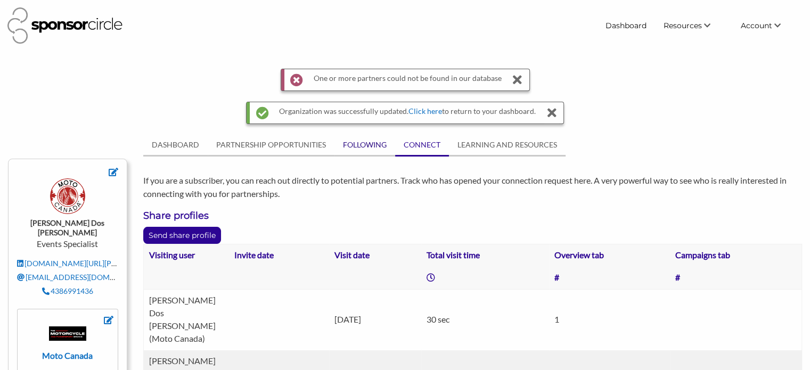
click at [373, 144] on link "FOLLOWING" at bounding box center [365, 145] width 61 height 20
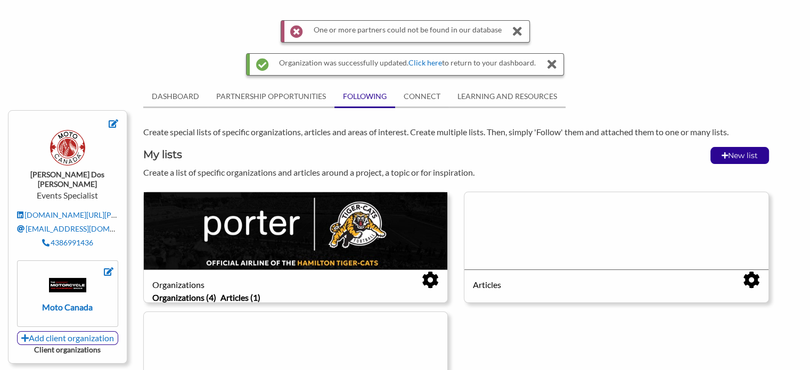
scroll to position [107, 0]
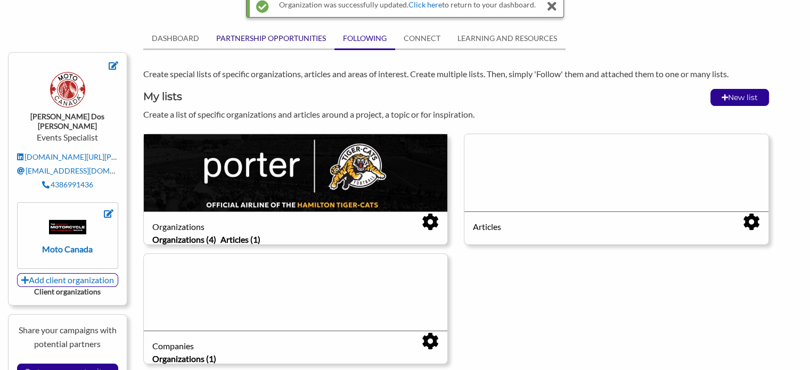
click at [265, 38] on link "PARTNERSHIP OPPORTUNITIES" at bounding box center [271, 38] width 127 height 20
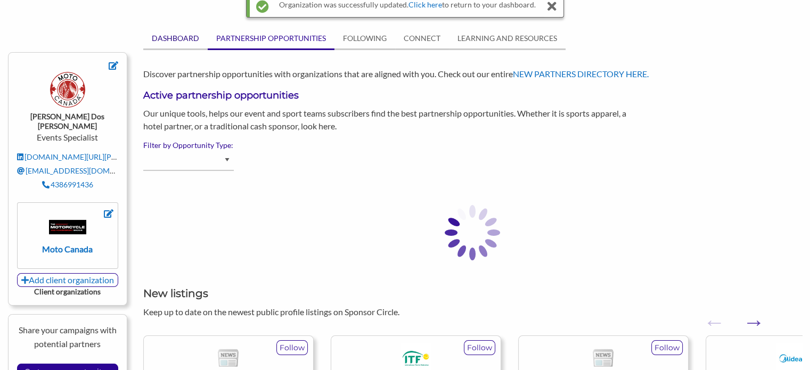
click at [166, 36] on link "DASHBOARD" at bounding box center [175, 38] width 64 height 20
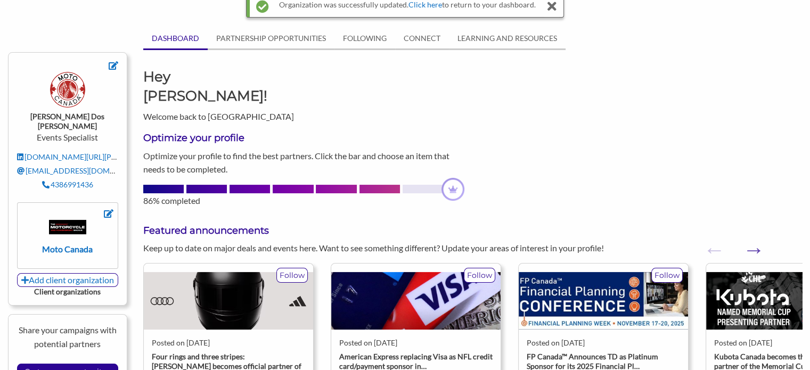
click at [69, 91] on img at bounding box center [67, 89] width 35 height 35
click at [186, 92] on div "Hey [PERSON_NAME]! Welcome back to [GEOGRAPHIC_DATA]" at bounding box center [219, 95] width 169 height 56
click at [60, 85] on img at bounding box center [67, 89] width 35 height 35
click at [262, 36] on link "PARTNERSHIP OPPORTUNITIES" at bounding box center [271, 38] width 127 height 20
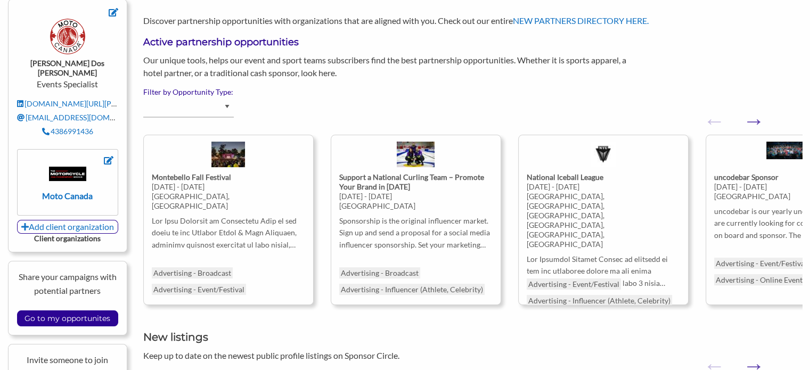
scroll to position [0, 0]
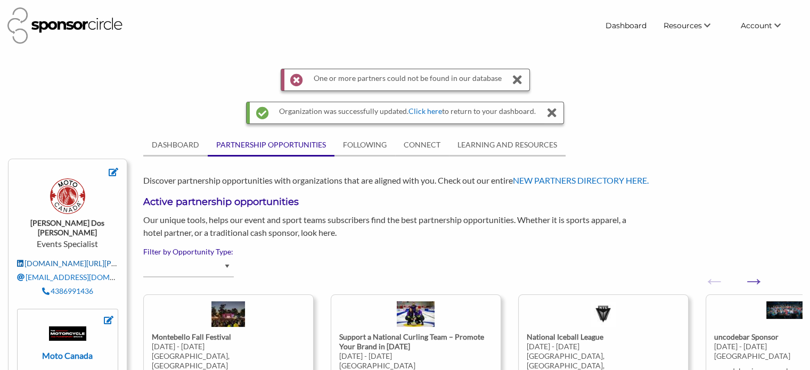
click at [82, 259] on link "[DOMAIN_NAME][URL][PERSON_NAME][PERSON_NAME]" at bounding box center [120, 263] width 206 height 9
click at [79, 259] on link "[DOMAIN_NAME][URL][PERSON_NAME][PERSON_NAME]" at bounding box center [120, 263] width 206 height 9
click at [113, 175] on icon at bounding box center [114, 172] width 10 height 9
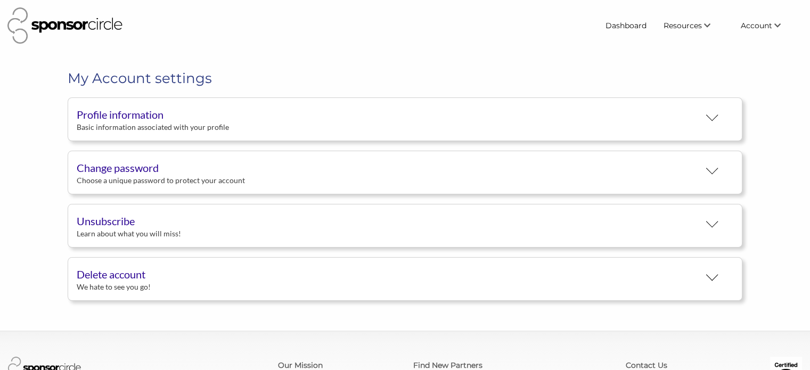
scroll to position [20, 0]
click at [143, 125] on div "Basic information associated with your profile" at bounding box center [388, 128] width 623 height 10
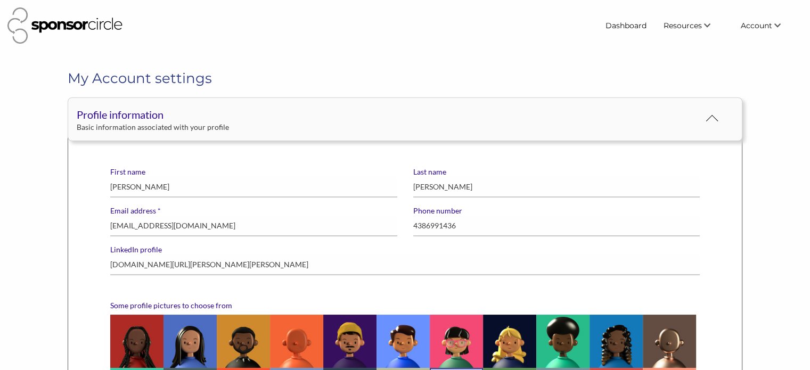
scroll to position [0, 0]
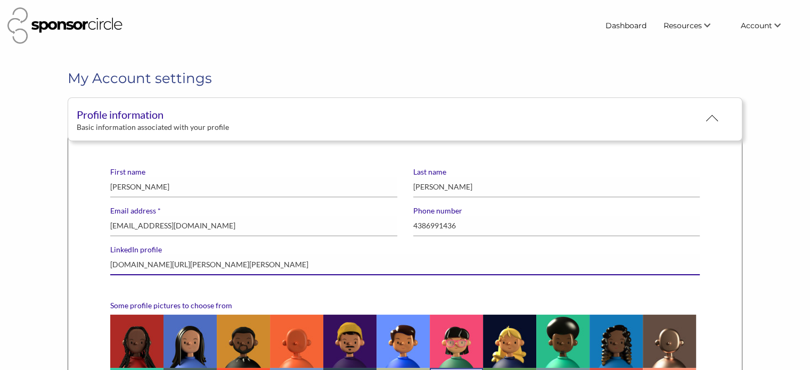
click at [238, 261] on input "www.linkedin.com/in/miguel-dos-santos" at bounding box center [405, 265] width 590 height 21
click at [245, 262] on input "www.linkedin.com/in/miguel-dos-santos" at bounding box center [405, 265] width 590 height 21
drag, startPoint x: 248, startPoint y: 262, endPoint x: 183, endPoint y: 264, distance: 64.5
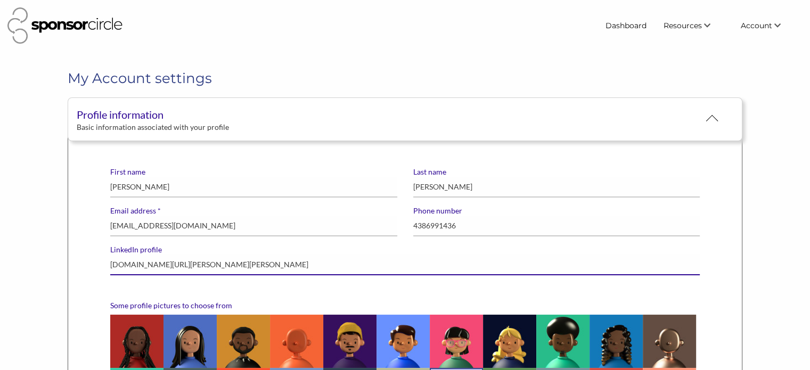
click at [183, 264] on input "www.linkedin.com/in/miguel-dos-santos" at bounding box center [405, 265] width 590 height 21
click at [224, 255] on input "www.linkedin.com/in/miguel-dos-santos" at bounding box center [405, 265] width 590 height 21
drag, startPoint x: 243, startPoint y: 261, endPoint x: 96, endPoint y: 260, distance: 146.5
paste input "https://www.linkedin.com/company/motocanada"
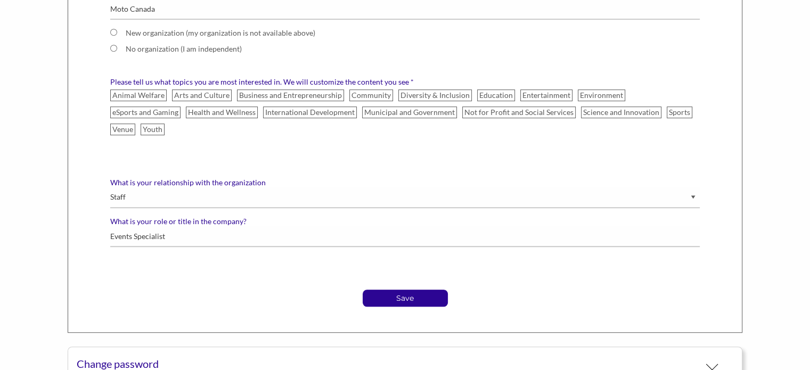
scroll to position [586, 0]
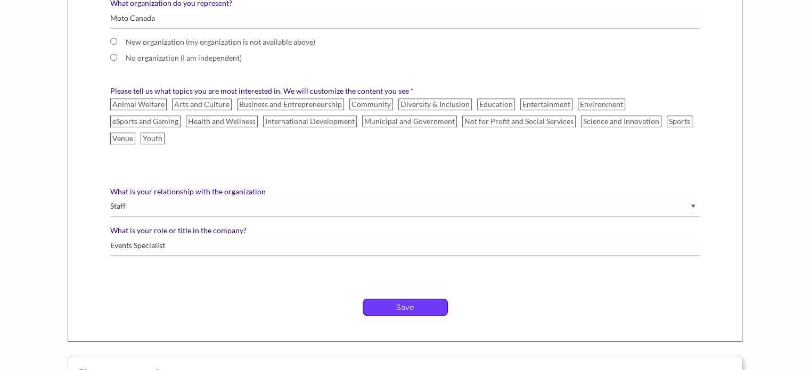
type input "[URL][DOMAIN_NAME]"
click at [392, 299] on p "Save" at bounding box center [405, 307] width 84 height 16
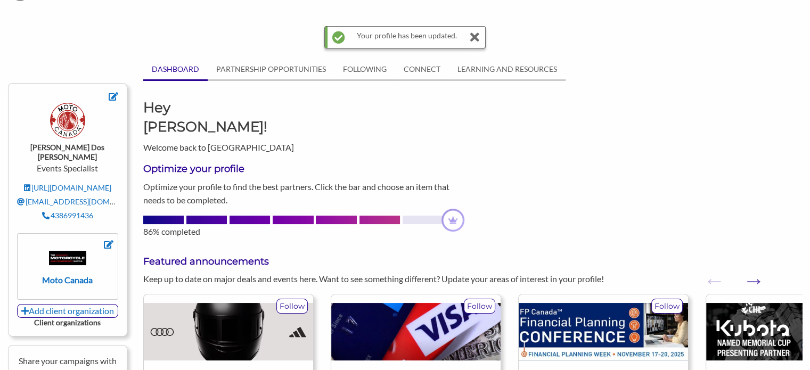
scroll to position [107, 0]
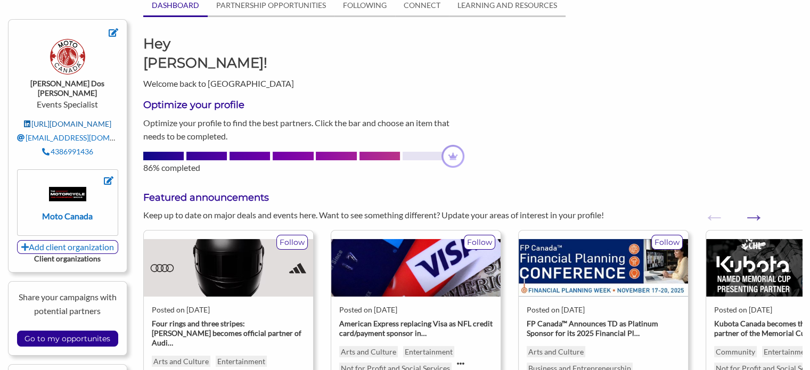
click at [80, 119] on link "[URL][DOMAIN_NAME]" at bounding box center [67, 123] width 87 height 9
click at [67, 254] on strong "Client organizations" at bounding box center [67, 258] width 67 height 9
click at [60, 240] on link "Add client organization" at bounding box center [67, 247] width 101 height 14
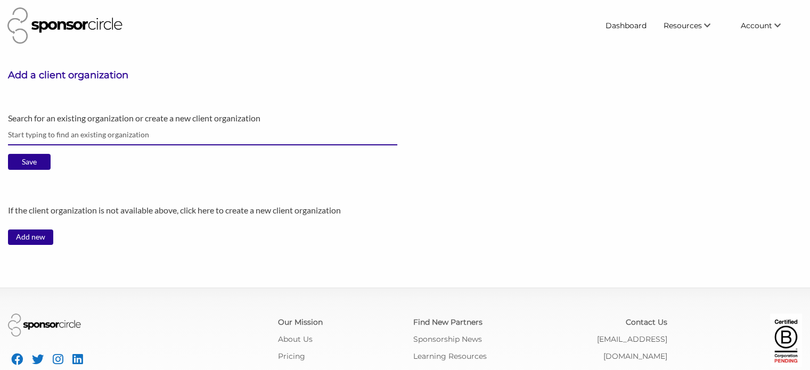
click at [72, 136] on input "text" at bounding box center [202, 135] width 389 height 21
click at [44, 140] on input "text" at bounding box center [202, 135] width 389 height 21
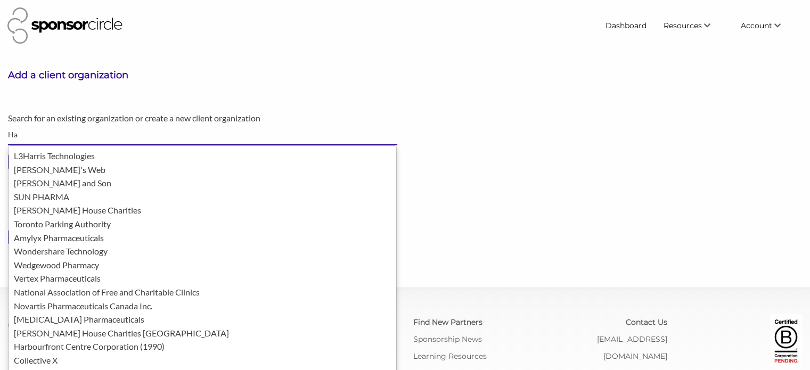
type input "H"
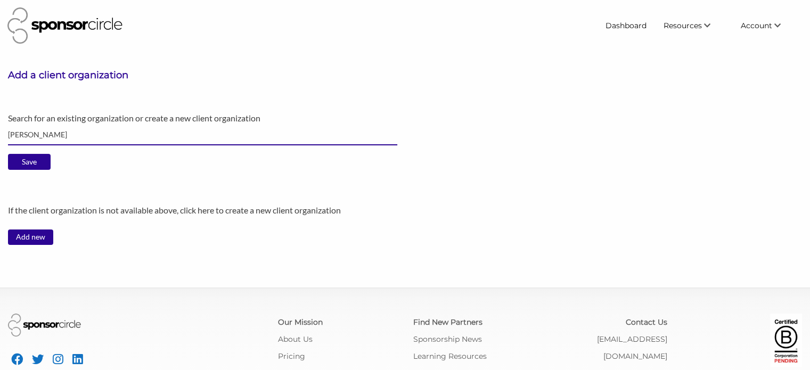
type input "Harley"
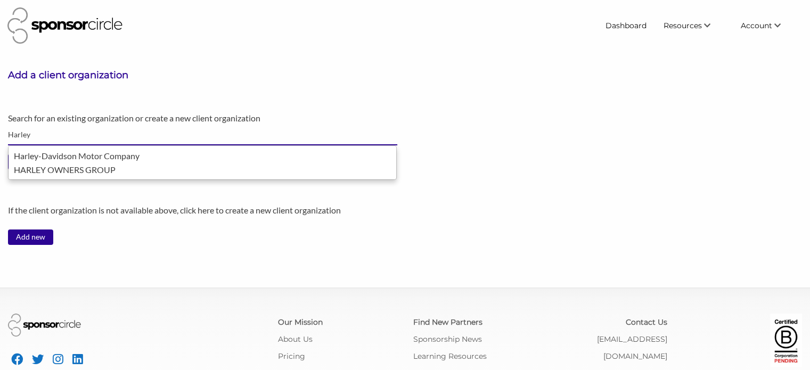
click at [22, 135] on input "Harley" at bounding box center [202, 135] width 389 height 21
click at [47, 142] on input "Harley" at bounding box center [202, 135] width 389 height 21
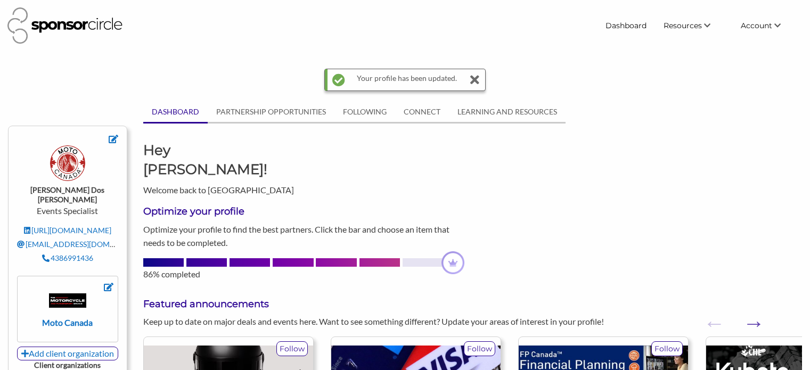
scroll to position [107, 0]
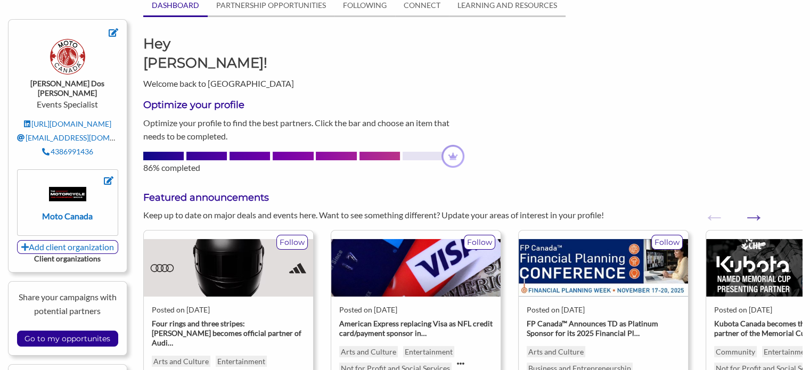
click at [69, 254] on strong "Client organizations" at bounding box center [67, 258] width 67 height 9
click at [64, 187] on img at bounding box center [67, 194] width 37 height 15
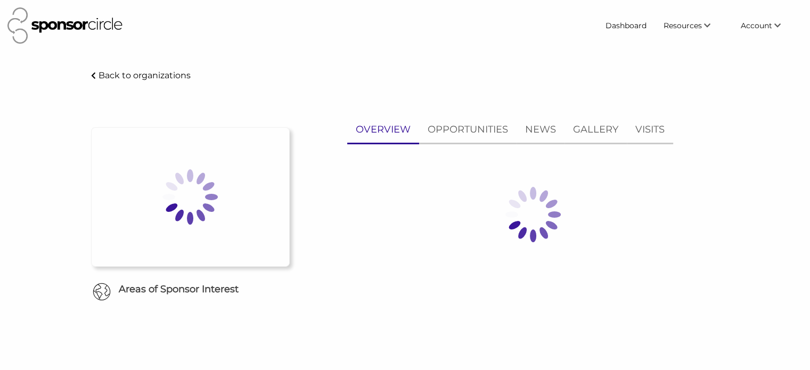
click at [64, 210] on div "- Sponsor Circle Back to organizations Areas of Sponsor Interest OVERVIEW OPPOR…" at bounding box center [404, 198] width 713 height 259
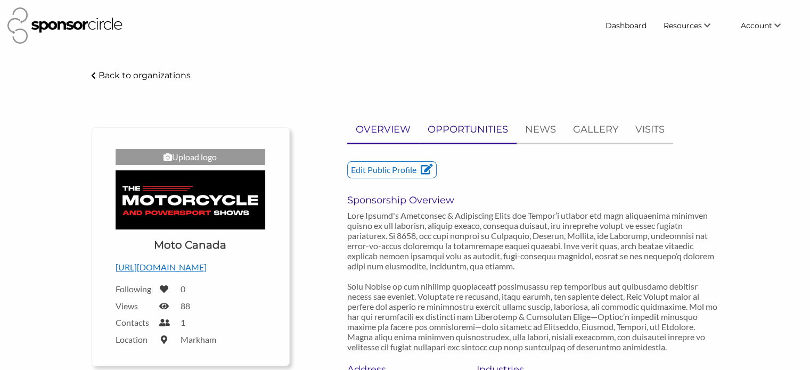
click at [474, 133] on p "OPPORTUNITIES" at bounding box center [468, 129] width 80 height 15
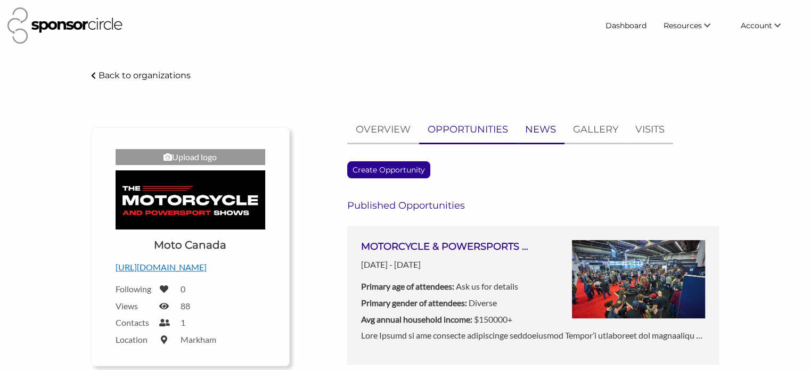
click at [542, 134] on p "NEWS" at bounding box center [540, 129] width 31 height 15
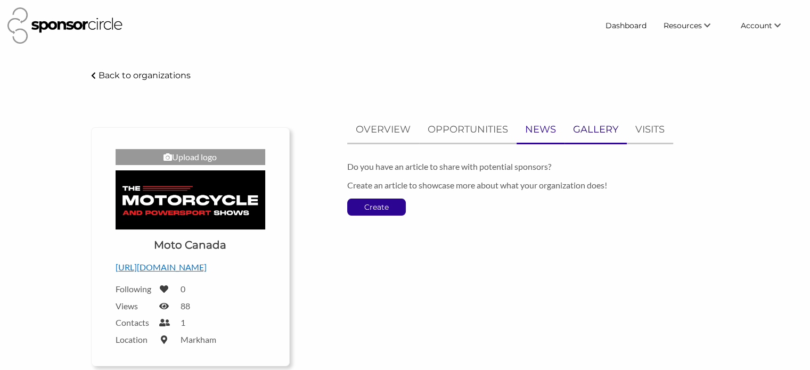
click at [574, 131] on p "GALLERY" at bounding box center [595, 129] width 45 height 15
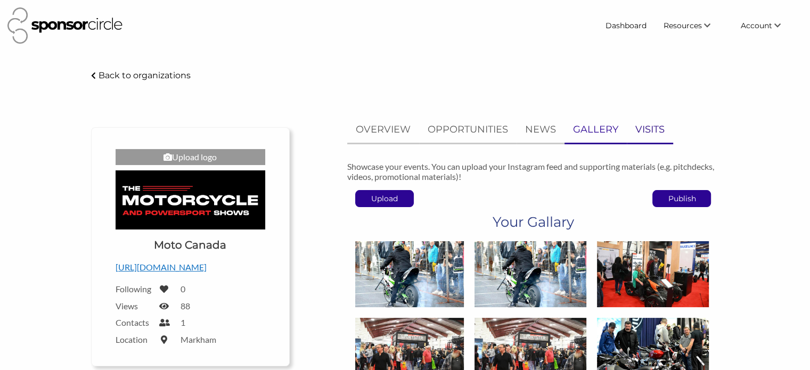
click at [636, 130] on p "VISITS" at bounding box center [650, 129] width 29 height 15
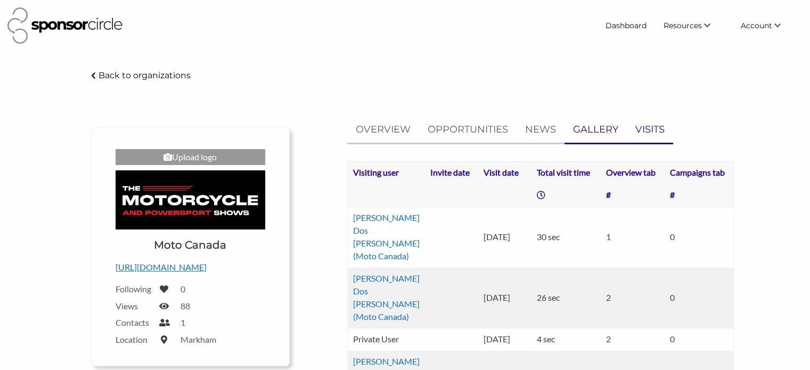
click at [586, 129] on p "GALLERY" at bounding box center [595, 129] width 45 height 15
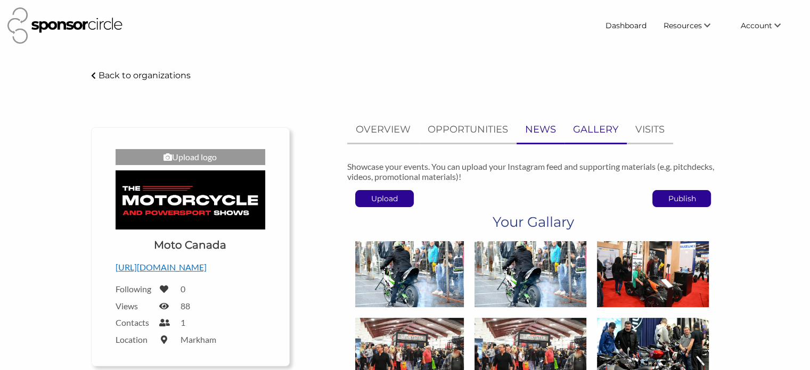
click at [538, 136] on p "NEWS" at bounding box center [540, 129] width 31 height 15
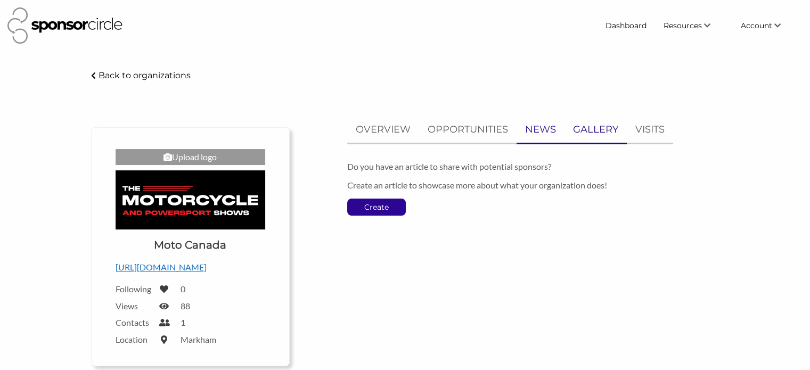
click at [578, 133] on p "GALLERY" at bounding box center [595, 129] width 45 height 15
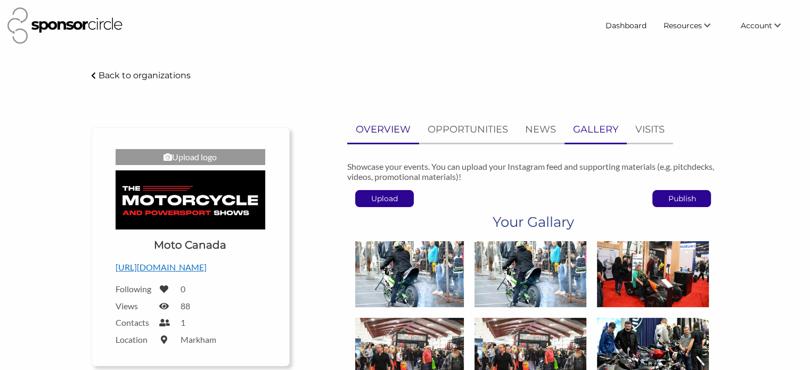
click at [389, 136] on p "OVERVIEW" at bounding box center [383, 129] width 55 height 15
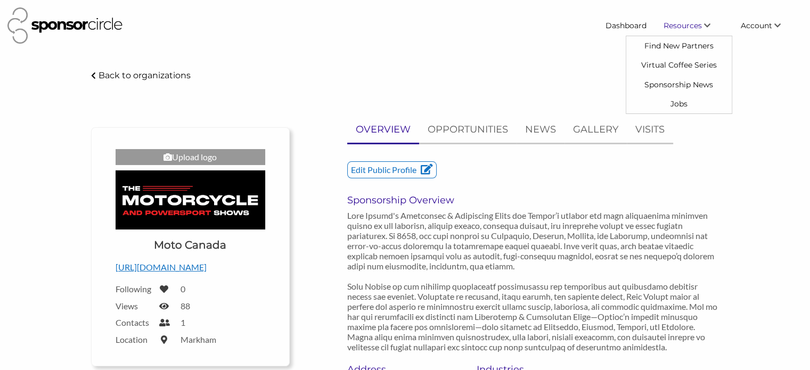
click at [712, 22] on link "Resources" at bounding box center [693, 25] width 77 height 19
click at [678, 79] on link "Sponsorship News" at bounding box center [679, 84] width 105 height 19
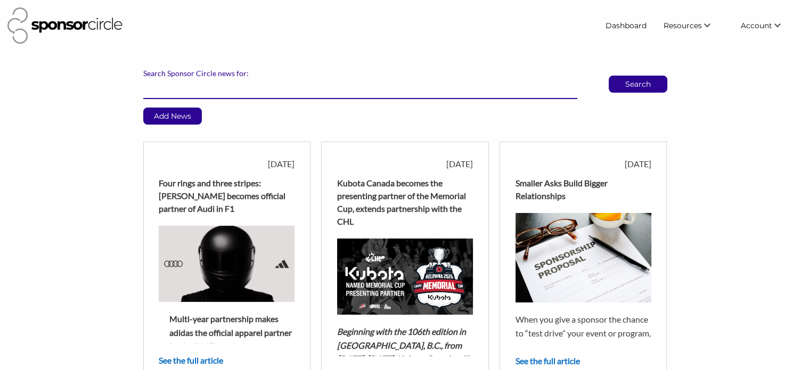
click at [332, 91] on input "Search Sponsor Circle news for:" at bounding box center [360, 88] width 434 height 21
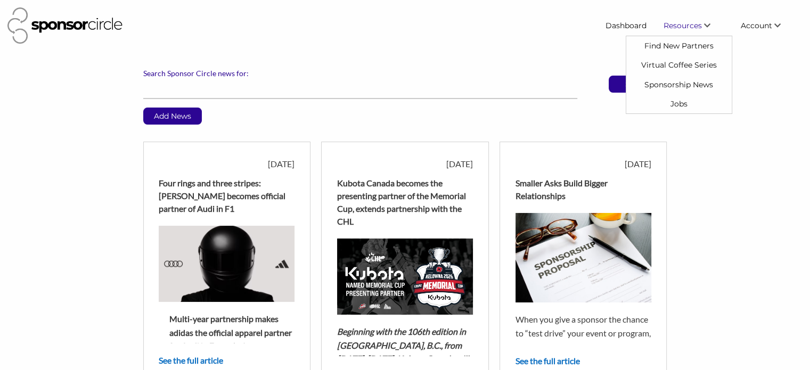
click at [693, 21] on span "Resources" at bounding box center [683, 26] width 38 height 10
click at [637, 27] on link "Dashboard" at bounding box center [626, 25] width 58 height 19
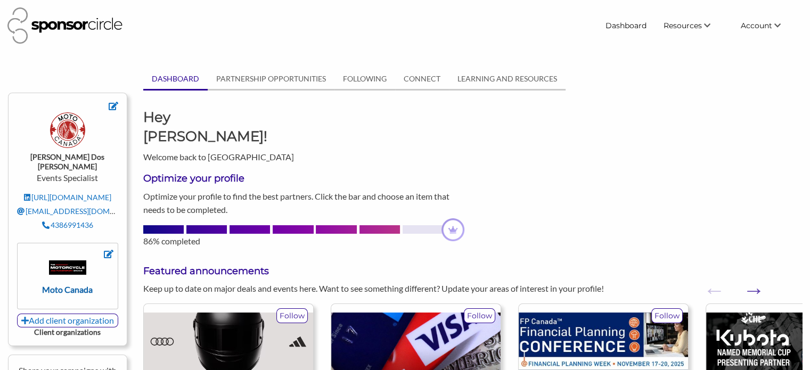
click at [68, 262] on img at bounding box center [67, 268] width 37 height 15
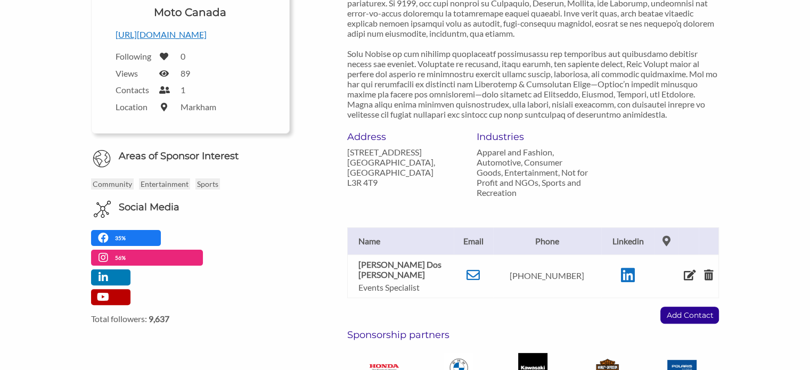
scroll to position [320, 0]
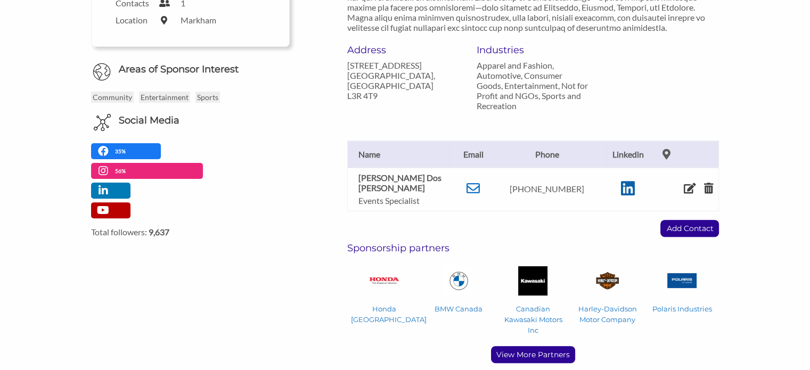
click at [621, 188] on icon at bounding box center [628, 189] width 14 height 16
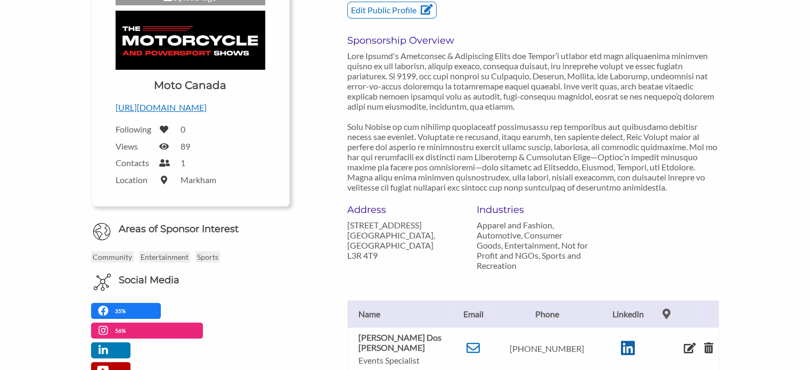
scroll to position [0, 0]
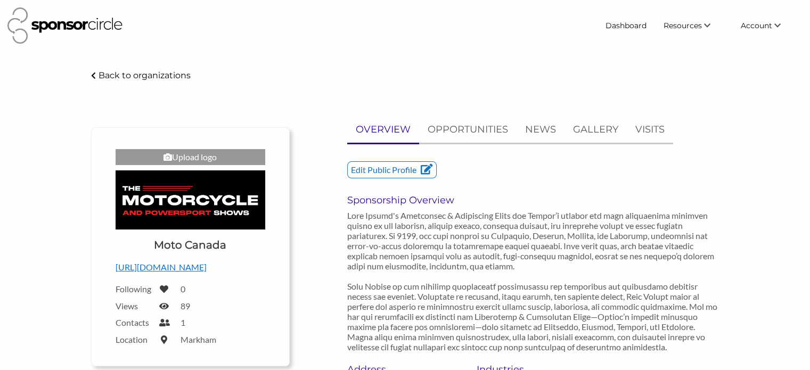
click at [56, 20] on img at bounding box center [64, 25] width 115 height 36
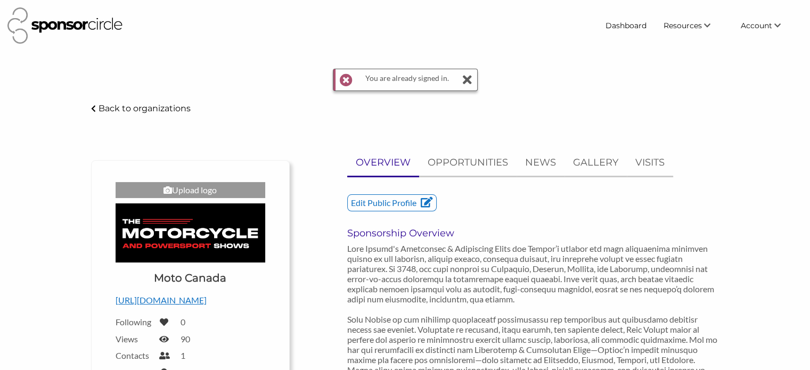
click at [467, 80] on icon at bounding box center [467, 79] width 11 height 21
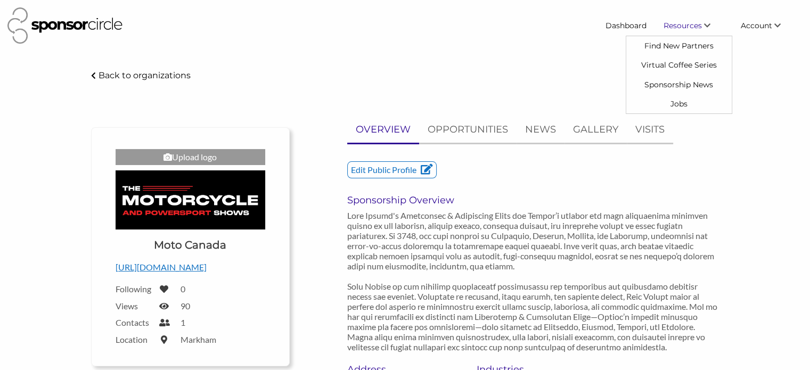
click at [693, 27] on span "Resources" at bounding box center [683, 26] width 38 height 10
click at [682, 45] on link "Find New Partners" at bounding box center [679, 45] width 105 height 19
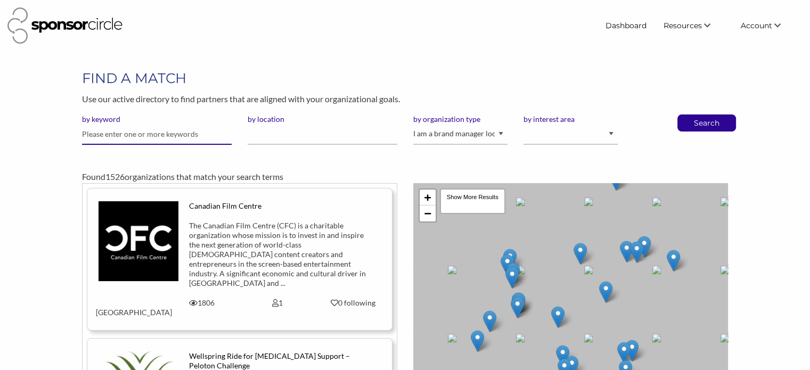
click at [161, 139] on input "text" at bounding box center [157, 134] width 150 height 21
type input "air canada"
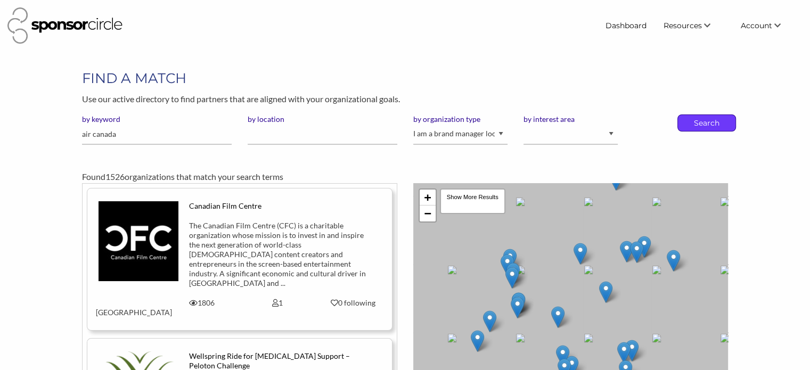
click at [701, 123] on p "Search" at bounding box center [706, 123] width 35 height 16
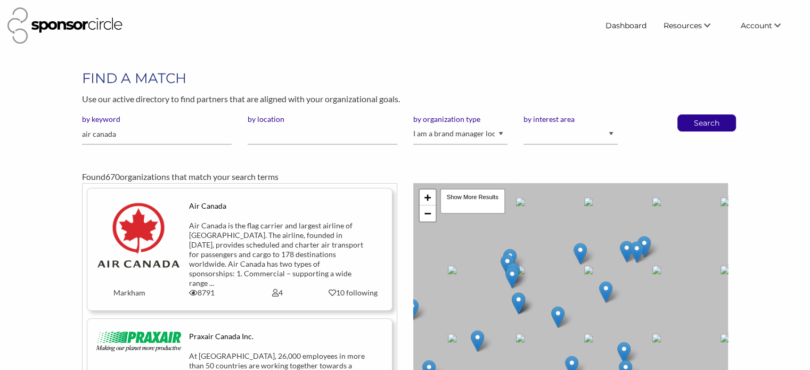
click at [328, 229] on div "Air Canada is the flag carrier and largest airline of Canada. The airline, foun…" at bounding box center [277, 254] width 177 height 67
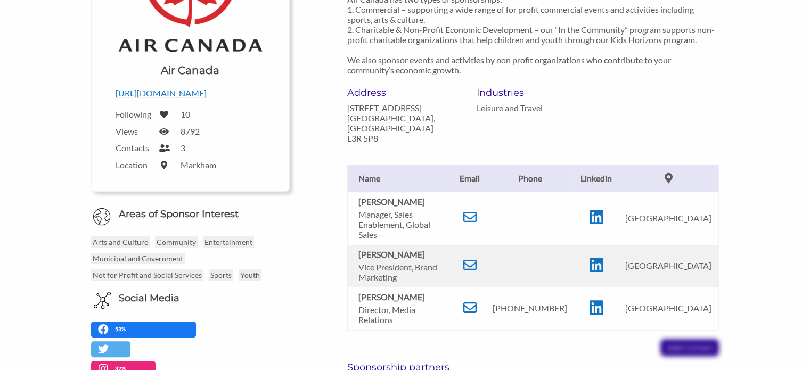
scroll to position [320, 0]
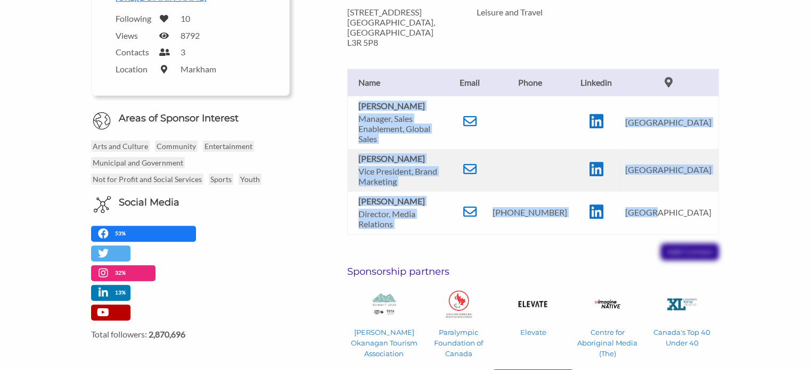
drag, startPoint x: 357, startPoint y: 95, endPoint x: 707, endPoint y: 205, distance: 366.8
click at [707, 205] on tbody "Mark S Sniderman Manager, Sales Enablement, Global Sales Canada Andy Shibata Vi…" at bounding box center [533, 165] width 372 height 139
copy tbody "Mark S Sniderman Manager, Sales Enablement, Global Sales Canada Andy Shibata Vi…"
click at [603, 115] on icon at bounding box center [596, 121] width 14 height 16
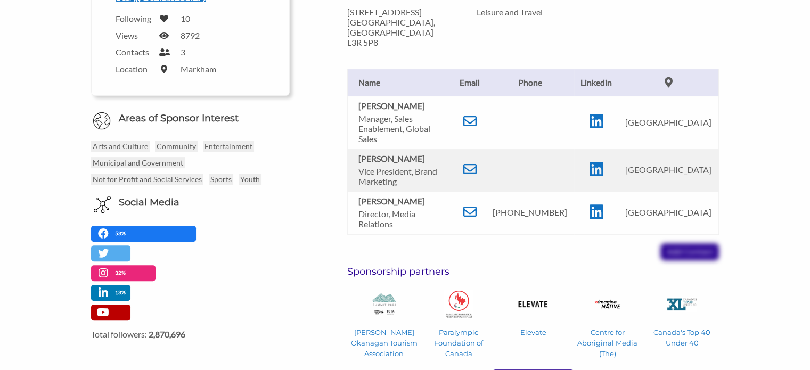
click at [369, 76] on th "Name" at bounding box center [400, 82] width 107 height 27
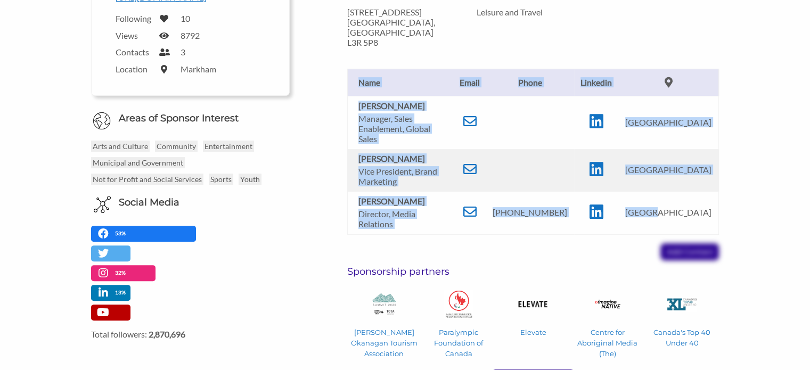
drag, startPoint x: 357, startPoint y: 66, endPoint x: 716, endPoint y: 219, distance: 390.0
click at [716, 219] on table "Name Email Phone Linkedin Mark S Sniderman Manager, Sales Enablement, Global Sa…" at bounding box center [533, 152] width 372 height 166
copy table "Name Email Phone Linkedin Mark S Sniderman Manager, Sales Enablement, Global Sa…"
click at [603, 116] on icon at bounding box center [596, 121] width 14 height 16
click at [618, 158] on td at bounding box center [596, 170] width 44 height 43
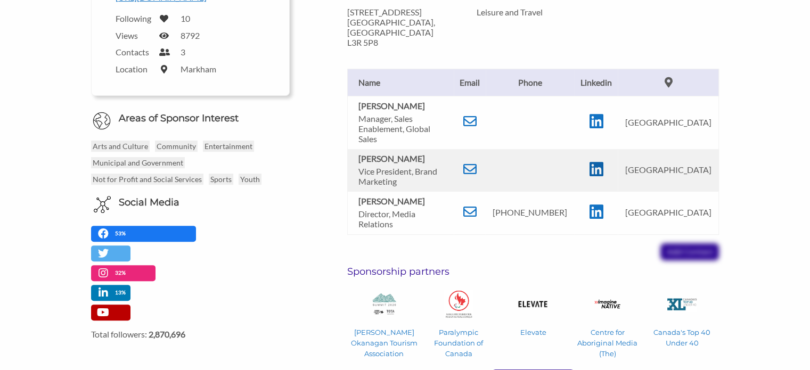
click at [603, 161] on icon at bounding box center [596, 169] width 14 height 16
click at [603, 204] on icon at bounding box center [596, 212] width 14 height 16
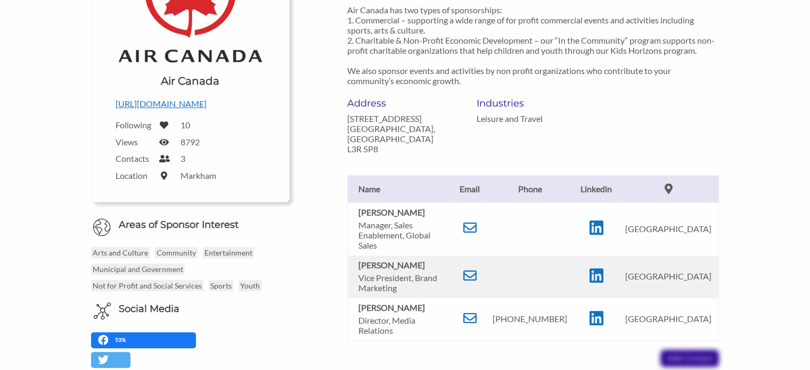
scroll to position [0, 0]
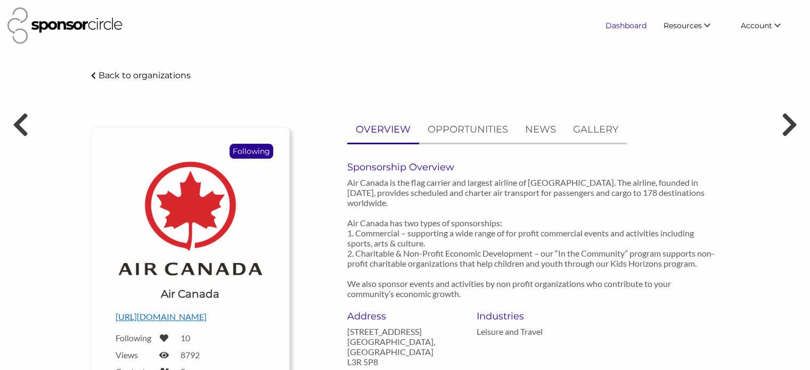
click at [641, 29] on link "Dashboard" at bounding box center [626, 25] width 58 height 19
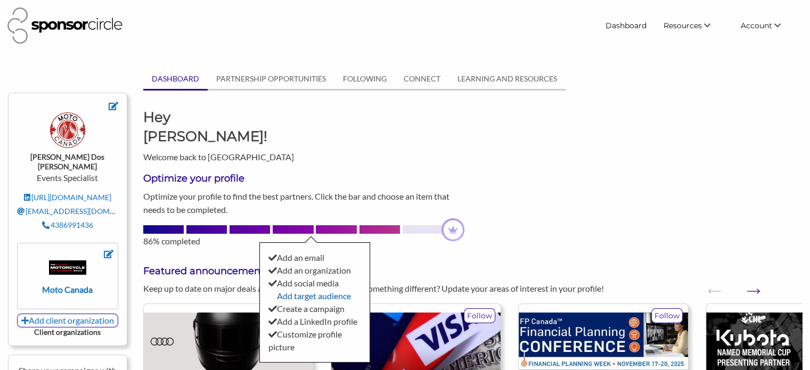
click at [310, 291] on link "Add target audience" at bounding box center [314, 296] width 74 height 10
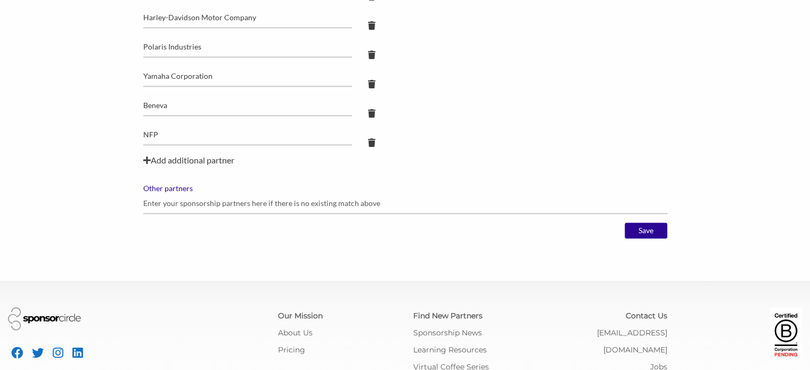
scroll to position [1150, 0]
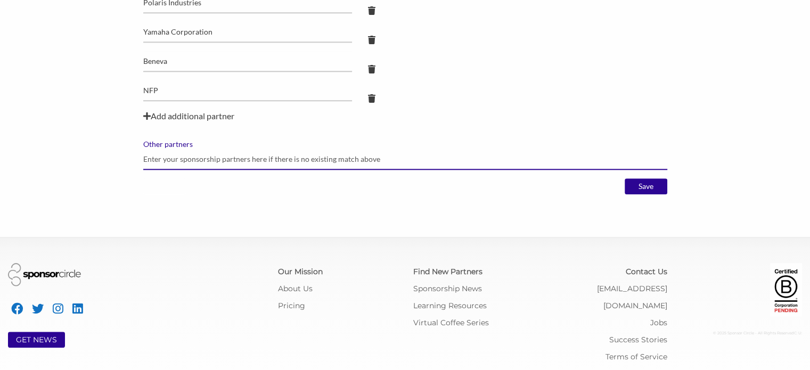
click at [209, 161] on input "Other partners" at bounding box center [405, 159] width 524 height 21
click at [223, 156] on input "ARCTIC CAT," at bounding box center [405, 159] width 524 height 21
click at [226, 156] on input "ARCTIC CAT, ARGO," at bounding box center [405, 159] width 524 height 21
click at [312, 150] on input "ARCTIC CAT, ARGO, BMW MOTORRAD," at bounding box center [405, 159] width 524 height 21
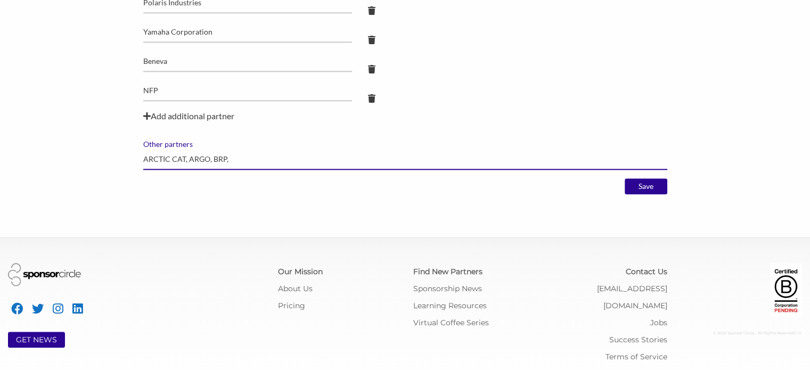
click at [308, 159] on input "ARCTIC CAT, ARGO, BRP," at bounding box center [405, 159] width 524 height 21
click at [307, 164] on input "ARCTIC CAT, ARGO, BRP, DUCATI," at bounding box center [405, 159] width 524 height 21
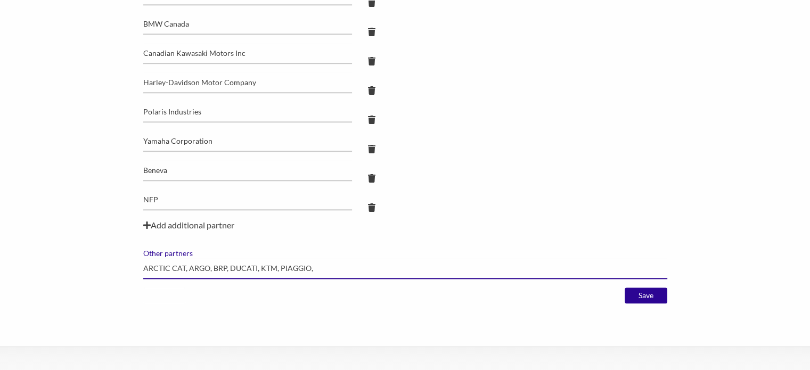
scroll to position [1044, 0]
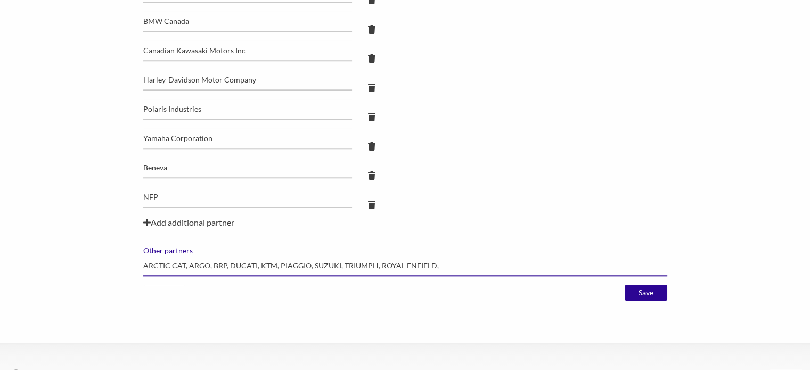
click at [191, 270] on input "ARCTIC CAT, ARGO, BRP, DUCATI, KTM, PIAGGIO, SUZUKI, TRIUMPH, ROYAL ENFIELD," at bounding box center [405, 266] width 524 height 21
drag, startPoint x: 188, startPoint y: 262, endPoint x: 116, endPoint y: 262, distance: 71.9
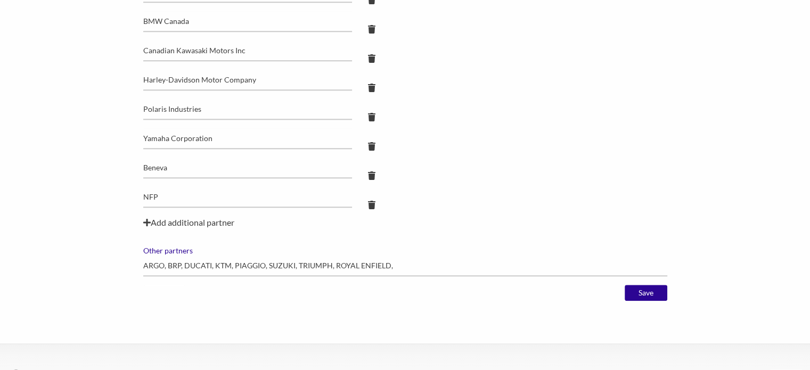
drag, startPoint x: 641, startPoint y: 290, endPoint x: 465, endPoint y: 275, distance: 177.5
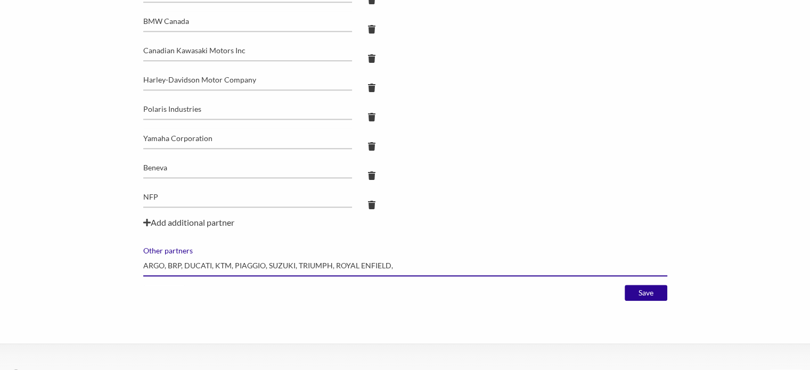
click at [427, 267] on input "ARGO, BRP, DUCATI, KTM, PIAGGIO, SUZUKI, TRIUMPH, ROYAL ENFIELD," at bounding box center [405, 266] width 524 height 21
type input "ARGO, BRP, DUCATI, KTM, PIAGGIO, SUZUKI, TRIUMPH, ROYAL ENFIELD"
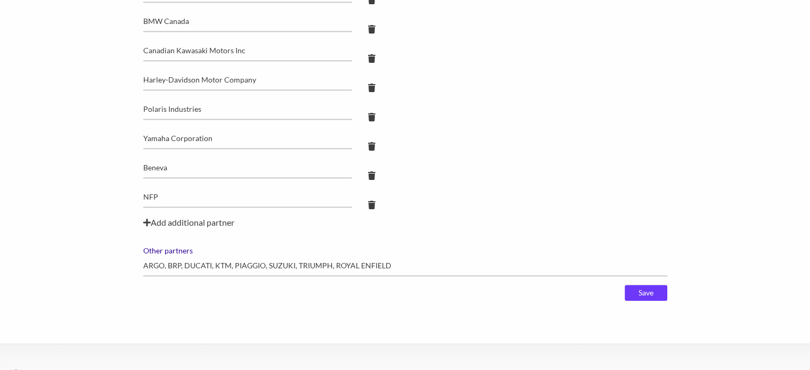
click at [642, 287] on input "Save" at bounding box center [646, 293] width 43 height 16
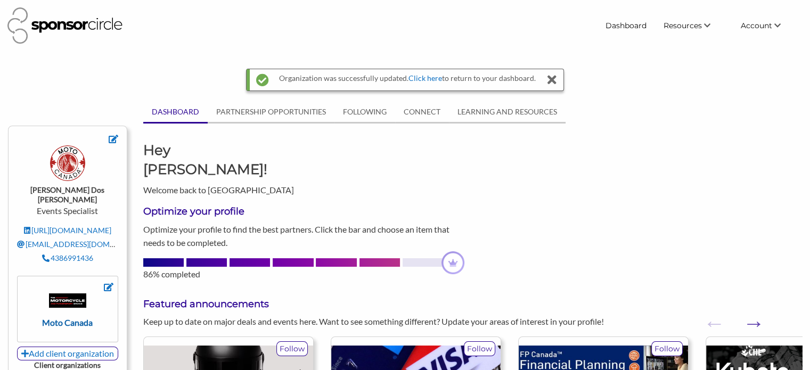
click at [67, 294] on img at bounding box center [67, 301] width 37 height 15
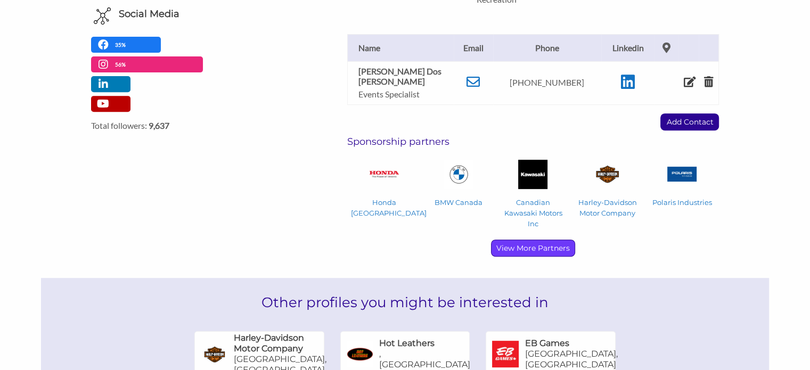
scroll to position [425, 0]
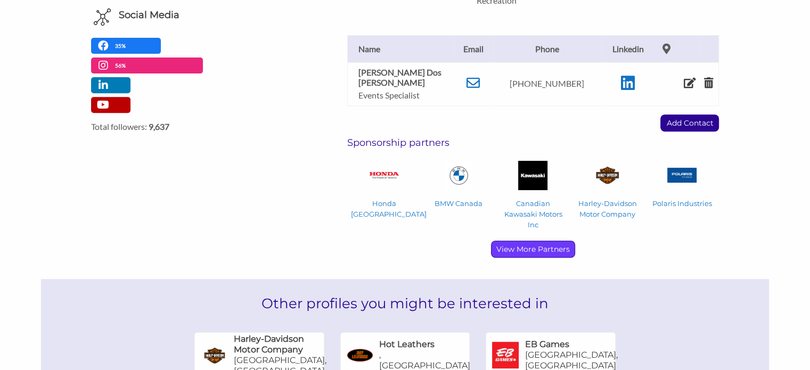
click at [520, 241] on p "View More Partners" at bounding box center [533, 249] width 83 height 16
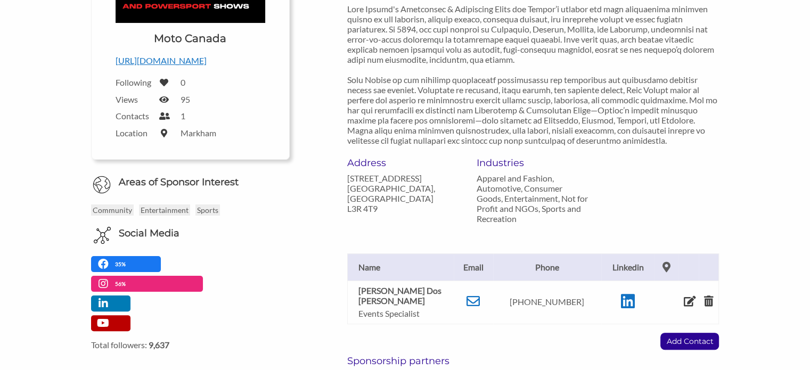
scroll to position [160, 0]
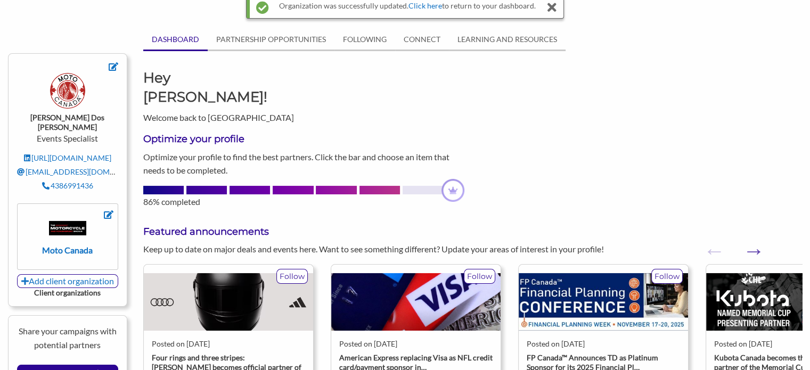
scroll to position [160, 0]
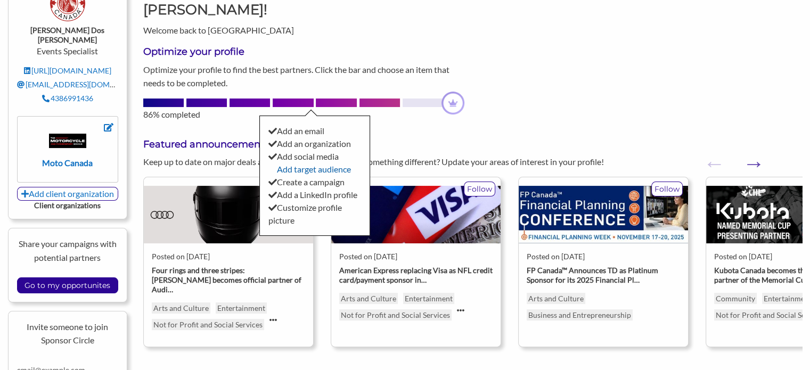
click at [315, 164] on link "Add target audience" at bounding box center [314, 169] width 74 height 10
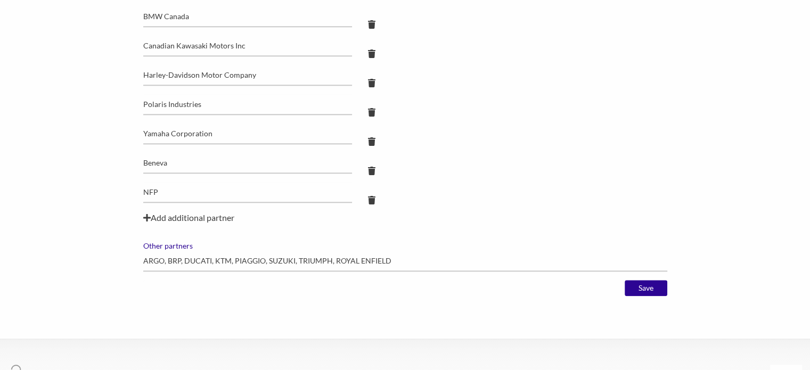
scroll to position [1119, 0]
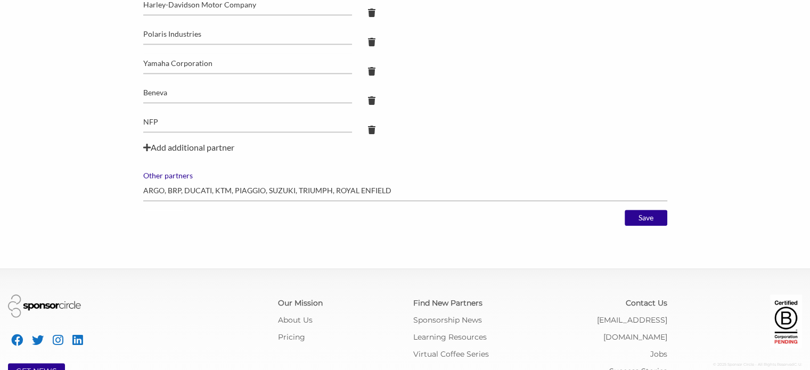
click at [173, 175] on label "Other partners" at bounding box center [405, 176] width 524 height 10
click at [173, 181] on input "ARGO, BRP, DUCATI, KTM, PIAGGIO, SUZUKI, TRIUMPH, ROYAL ENFIELD" at bounding box center [405, 191] width 524 height 21
click at [642, 210] on input "Save" at bounding box center [646, 218] width 43 height 16
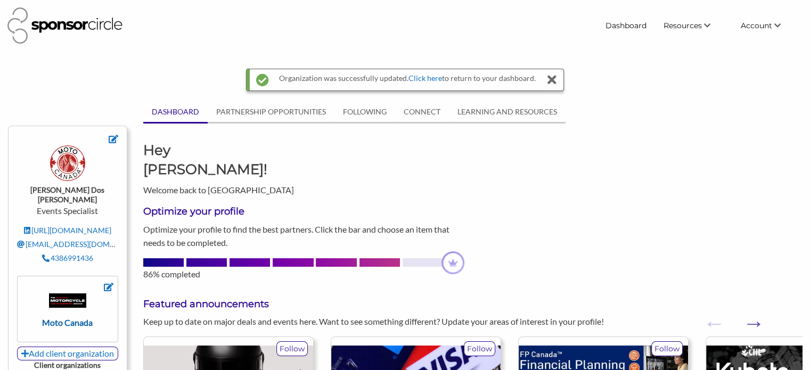
click at [76, 294] on img at bounding box center [67, 301] width 37 height 15
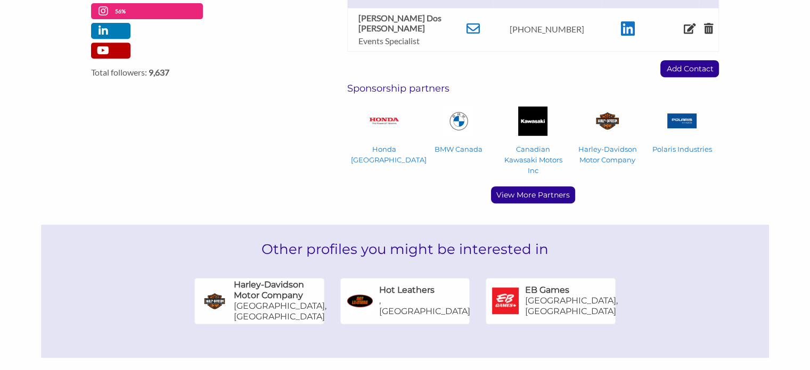
scroll to position [478, 0]
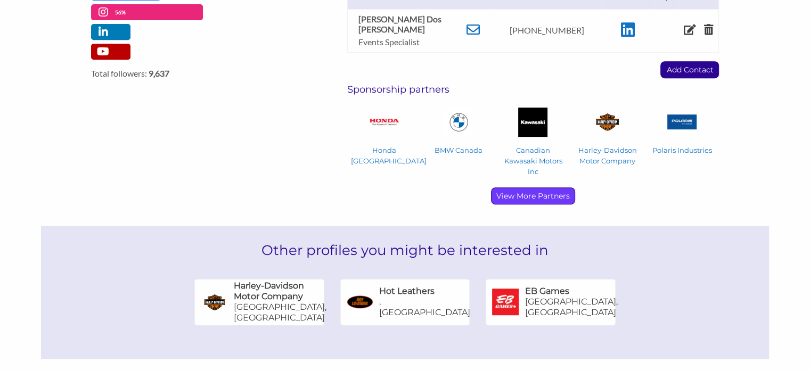
click at [537, 188] on p "View More Partners" at bounding box center [533, 196] width 83 height 16
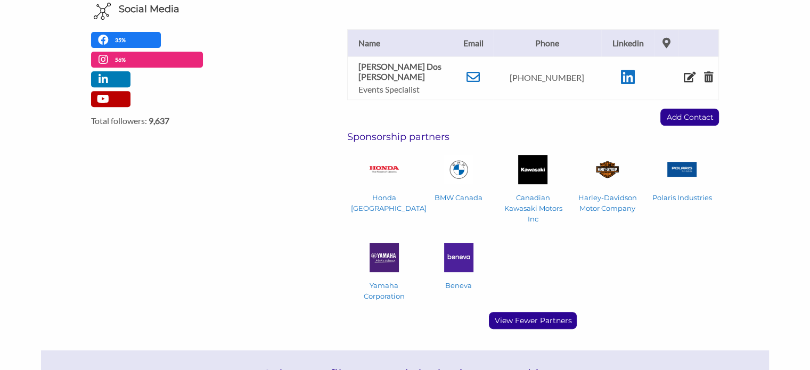
scroll to position [372, 0]
